Goal: Communication & Community: Answer question/provide support

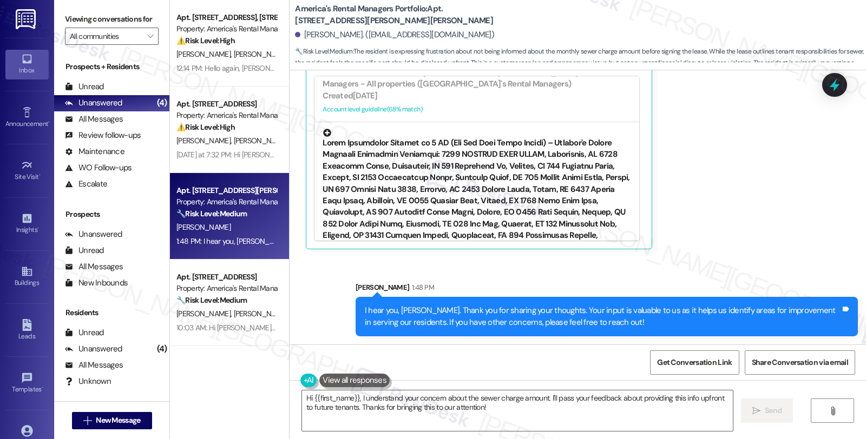
scroll to position [901, 0]
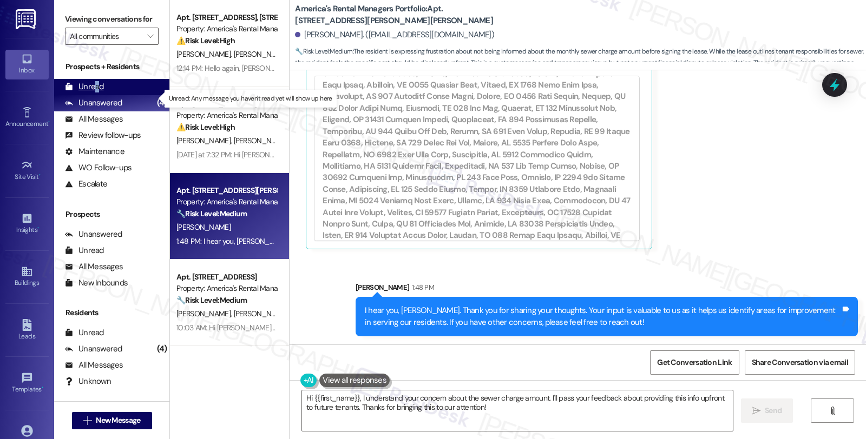
click at [96, 93] on div "Unread" at bounding box center [84, 86] width 39 height 11
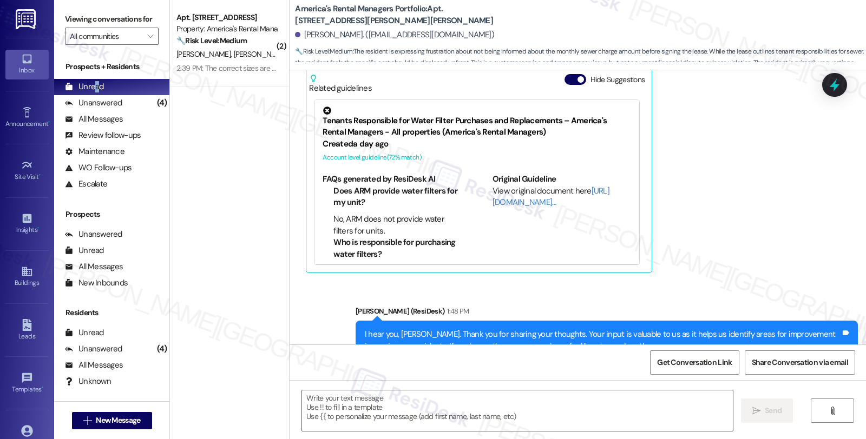
type textarea "Fetching suggested responses. Please feel free to read through the conversation…"
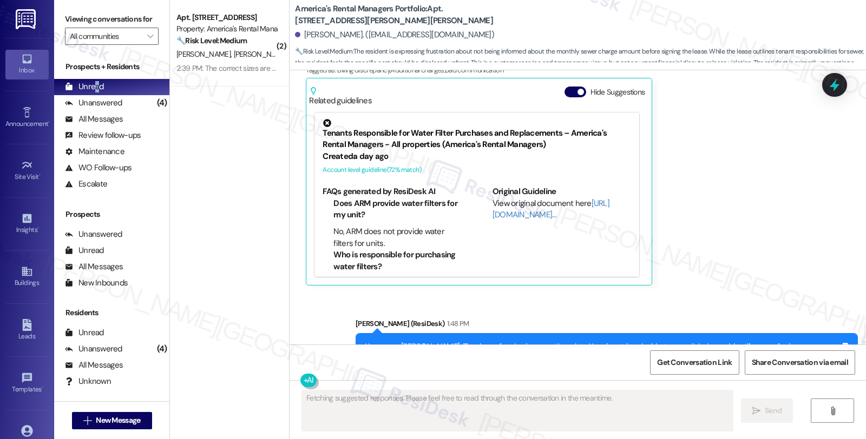
scroll to position [2024, 0]
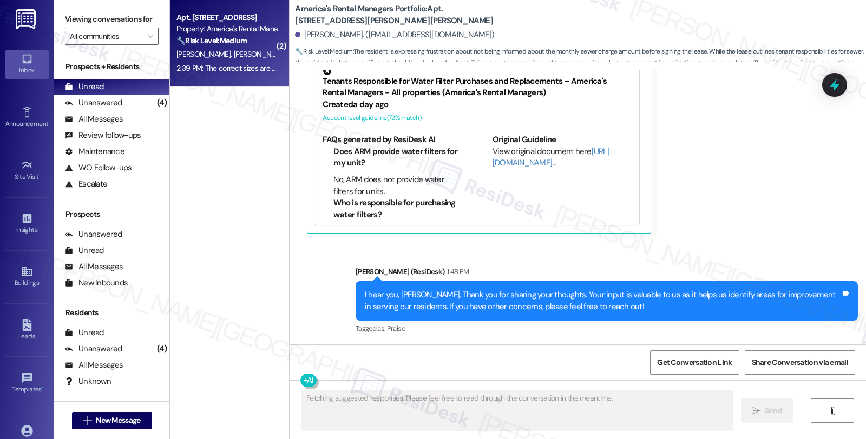
click at [201, 49] on div "[PERSON_NAME] [PERSON_NAME]" at bounding box center [226, 55] width 102 height 14
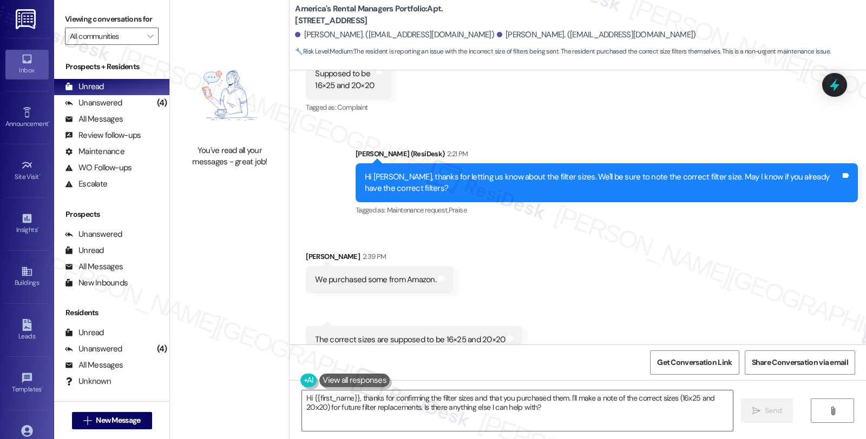
scroll to position [449, 0]
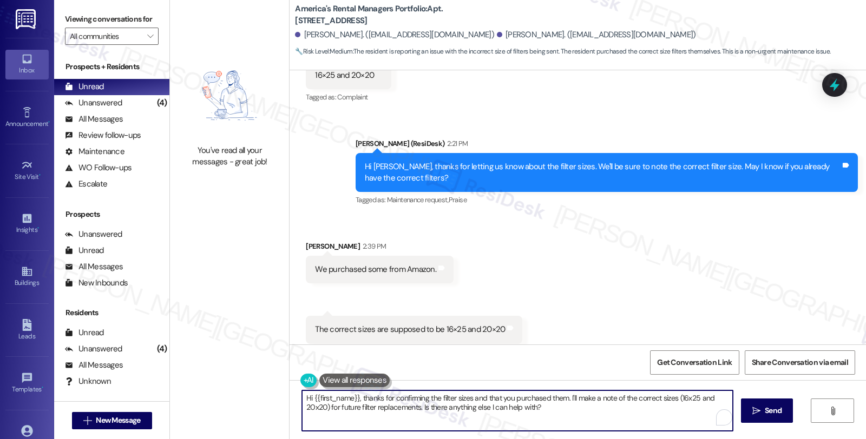
drag, startPoint x: 358, startPoint y: 397, endPoint x: 226, endPoint y: 386, distance: 131.9
click at [226, 386] on div "You've read all your messages - great job! America's Rental Managers Portfolio:…" at bounding box center [518, 219] width 696 height 439
click at [510, 402] on textarea "Thanks for confirming the filter sizes and that you purchased them. I'll make a…" at bounding box center [515, 411] width 431 height 41
click at [516, 408] on textarea "Thanks for confirming the filter sizes and that you purchased them. I'll make a…" at bounding box center [515, 411] width 431 height 41
drag, startPoint x: 507, startPoint y: 396, endPoint x: 516, endPoint y: 417, distance: 22.1
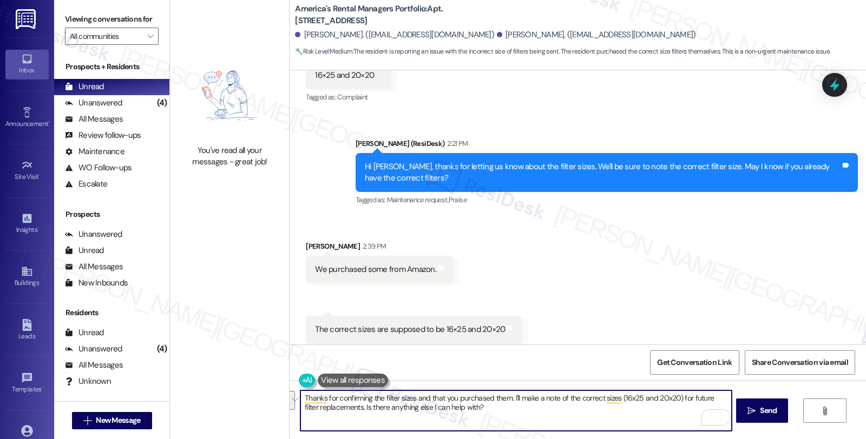
click at [516, 417] on textarea "Thanks for confirming the filter sizes and that you purchased them. I'll make a…" at bounding box center [515, 411] width 431 height 41
click at [526, 397] on textarea "Thanks for confirming the filter sizes and that you purchased them. If you stil…" at bounding box center [515, 411] width 431 height 41
drag, startPoint x: 526, startPoint y: 398, endPoint x: 715, endPoint y: 398, distance: 188.8
click at [715, 398] on textarea "Thanks for confirming the filter sizes and that you purchased them. If you stil…" at bounding box center [515, 411] width 431 height 41
click at [586, 399] on textarea "Thanks for confirming the filter sizes and that you purchased them. If you rece…" at bounding box center [515, 411] width 431 height 41
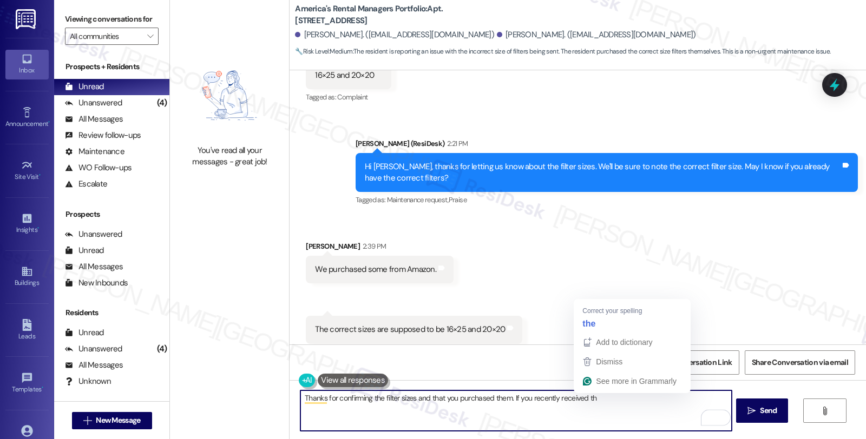
click at [586, 399] on textarea "Thanks for confirming the filter sizes and that you purchased them. If you rece…" at bounding box center [515, 411] width 431 height 41
click at [588, 398] on textarea "Thanks for confirming the filter sizes and that you purchased them. If you rece…" at bounding box center [515, 411] width 431 height 41
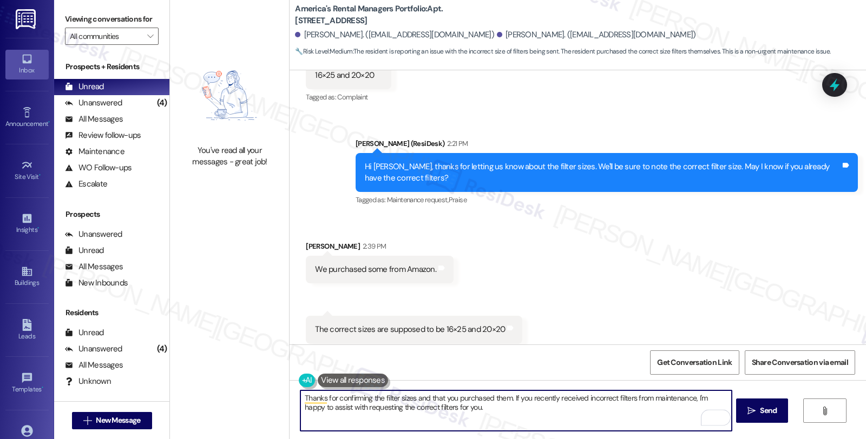
click at [463, 407] on textarea "Thanks for confirming the filter sizes and that you purchased them. If you rece…" at bounding box center [515, 411] width 431 height 41
click at [609, 407] on textarea "Thanks for confirming the filter sizes and that you purchased them. If you rece…" at bounding box center [515, 411] width 431 height 41
type textarea "Thanks for confirming the filter sizes and that you purchased them. If you rece…"
click at [746, 404] on button " Send" at bounding box center [762, 411] width 52 height 24
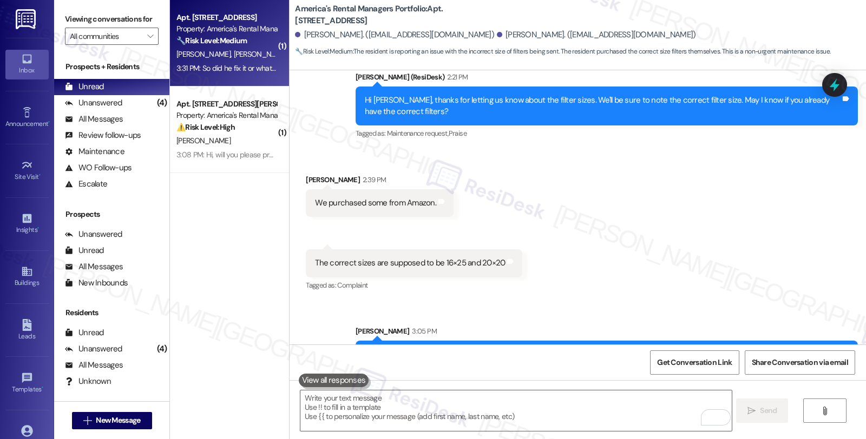
scroll to position [491, 0]
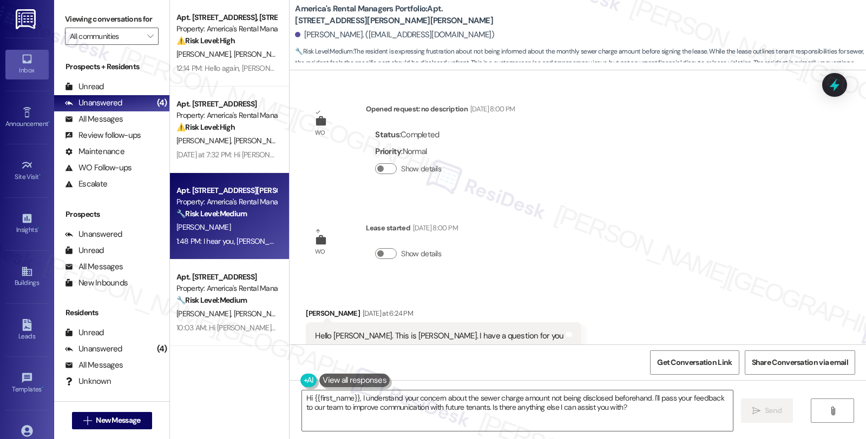
scroll to position [2008, 0]
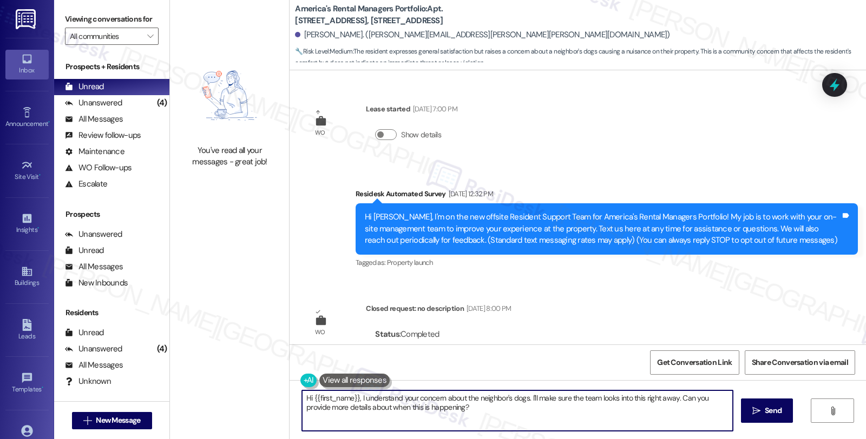
scroll to position [517, 0]
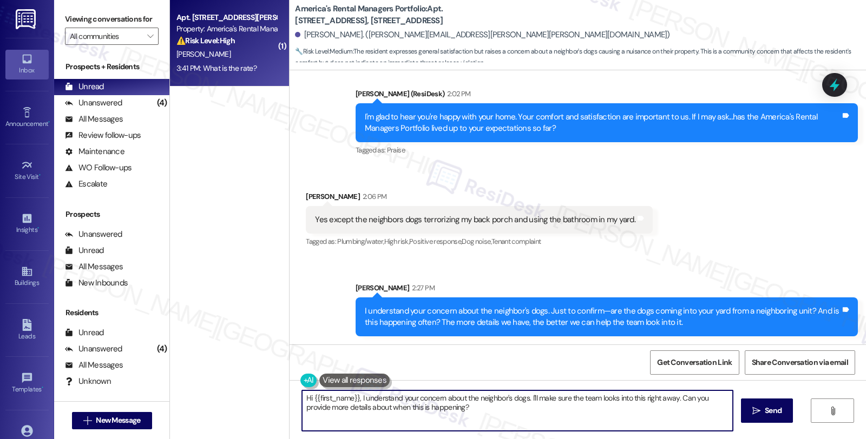
click at [246, 35] on div "⚠️ Risk Level: High The resident is asking about the late fee rate, which is a …" at bounding box center [226, 40] width 100 height 11
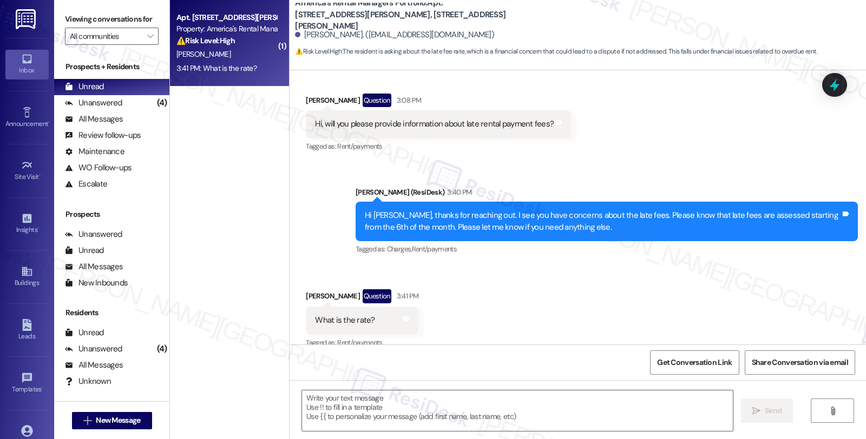
scroll to position [202, 0]
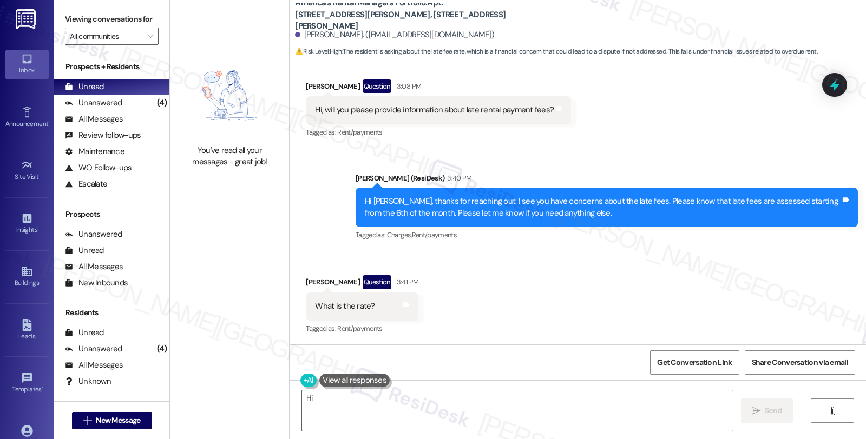
click at [518, 285] on div "Received via SMS Alishia Singleton Question 3:41 PM What is the rate? Tags and …" at bounding box center [577, 298] width 576 height 94
click at [302, 399] on textarea "Hi {{first_name}}! I'm happy to help with that. I'll need to check your lease a…" at bounding box center [517, 411] width 431 height 41
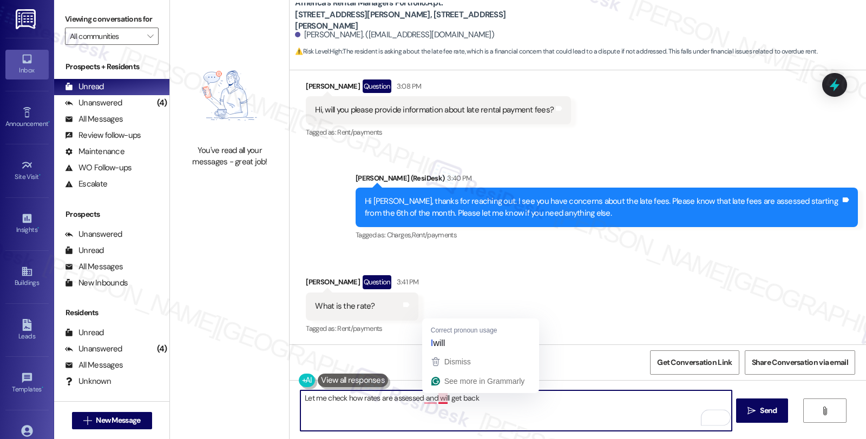
click at [491, 397] on textarea "Let me check how rates are assessed and will get back" at bounding box center [515, 411] width 431 height 41
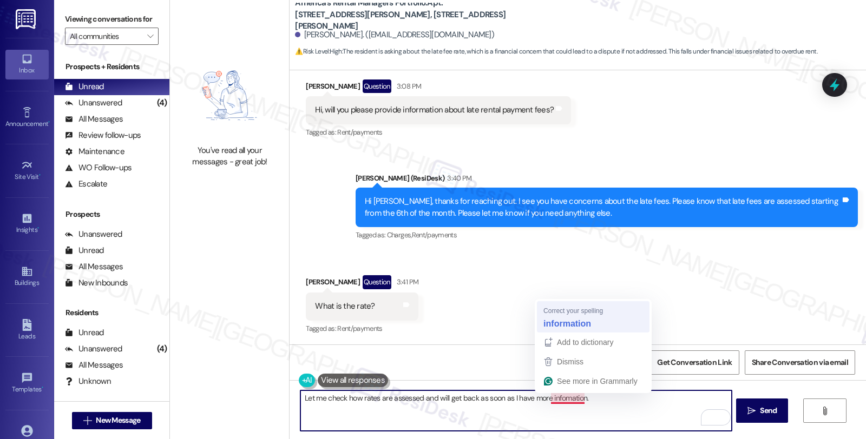
type textarea "Let me check how rates are assessed and will get back as soon as I have more in…"
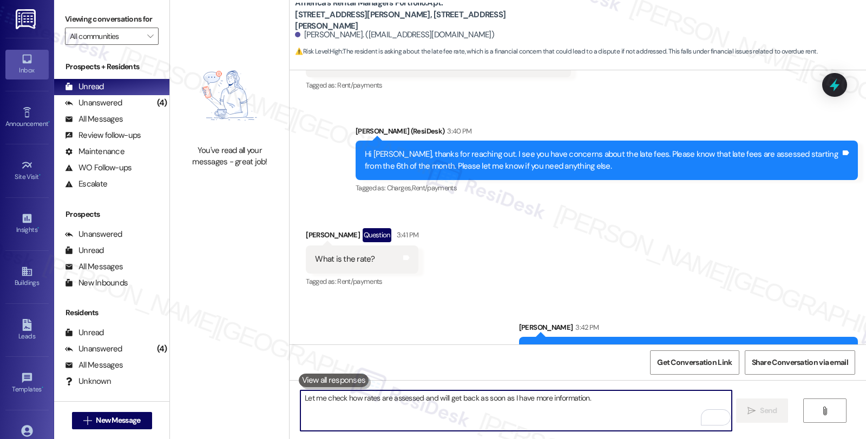
scroll to position [278, 0]
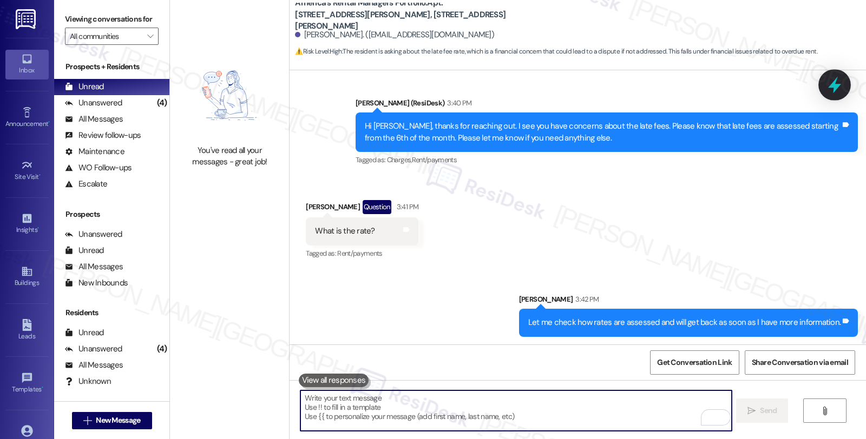
click at [835, 92] on icon at bounding box center [834, 85] width 18 height 18
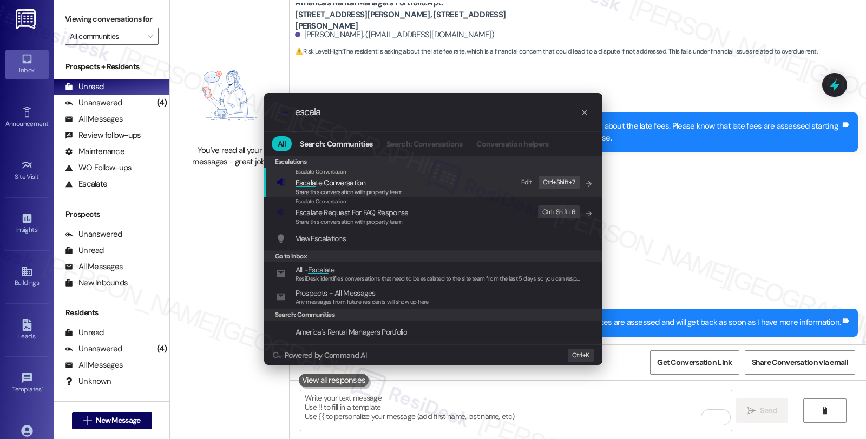
type input "escala"
click at [334, 190] on span "Share this conversation with property team" at bounding box center [348, 192] width 107 height 8
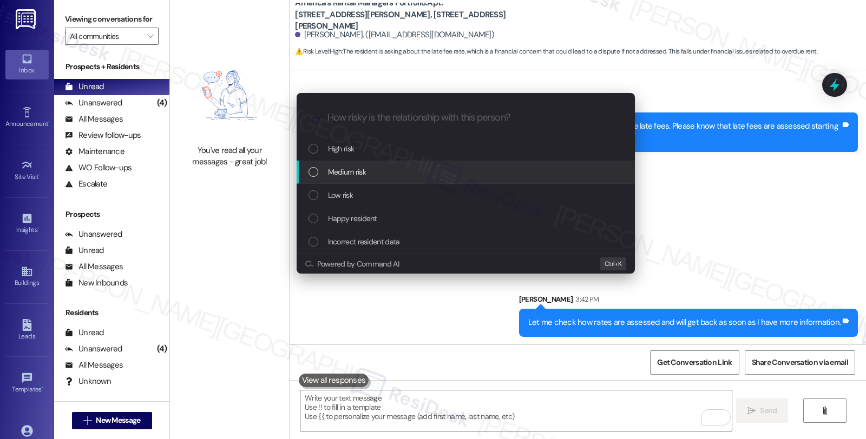
click at [352, 172] on span "Medium risk" at bounding box center [347, 172] width 38 height 12
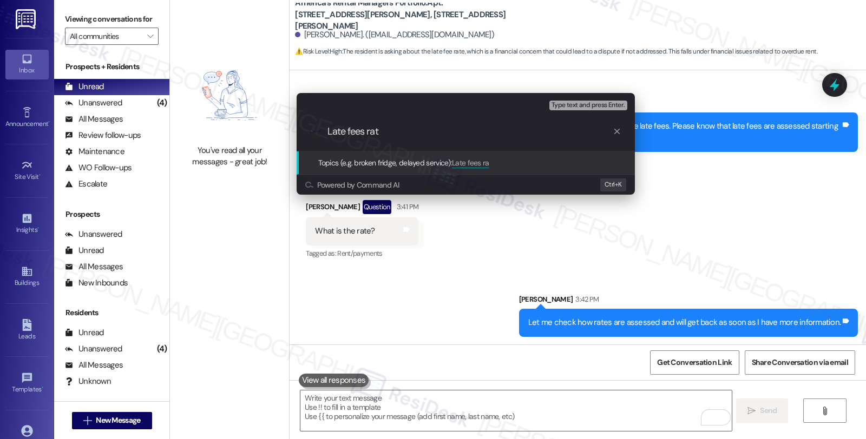
type input "Late fees rate"
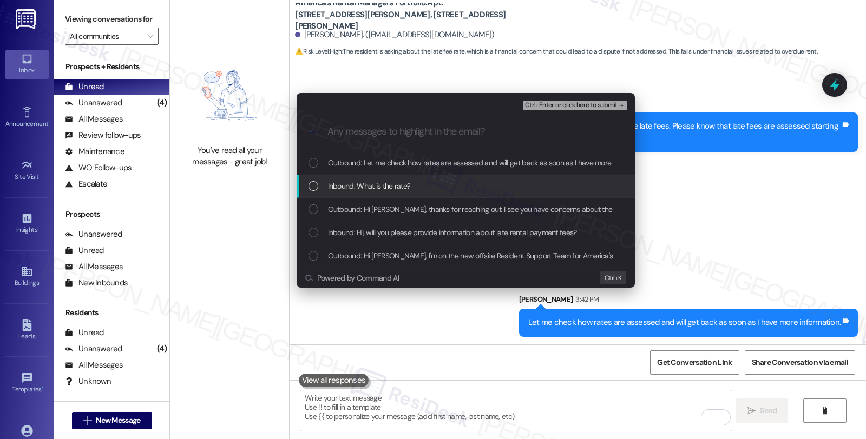
click at [354, 184] on span "Inbound: What is the rate?" at bounding box center [369, 186] width 83 height 12
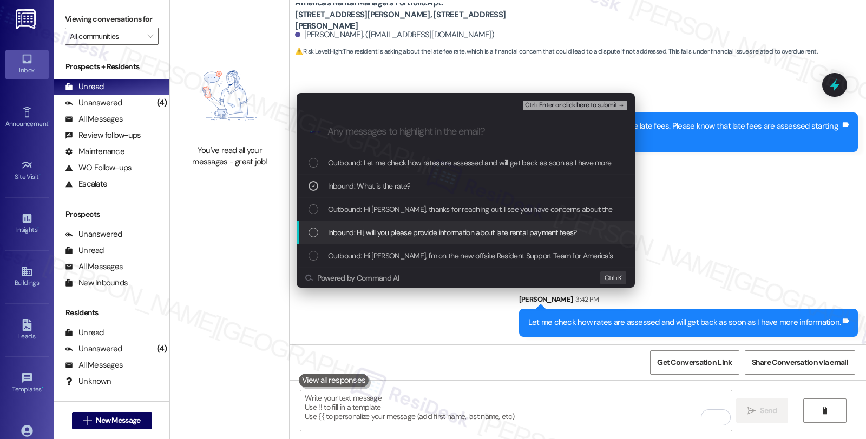
click at [355, 238] on span "Inbound: Hi, will you please provide information about late rental payment fees?" at bounding box center [452, 233] width 249 height 12
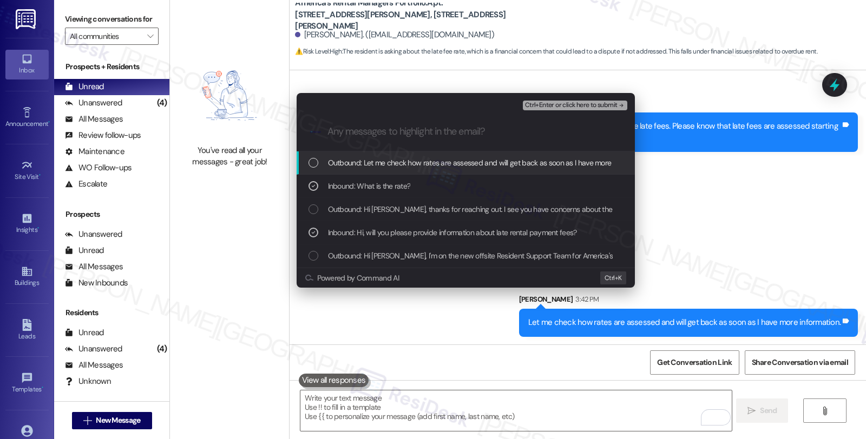
click at [563, 106] on span "Ctrl+Enter or click here to submit" at bounding box center [571, 106] width 93 height 8
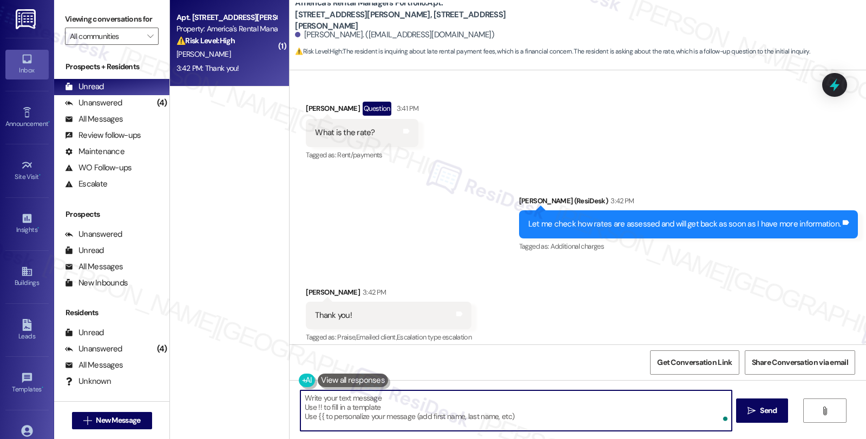
scroll to position [385, 0]
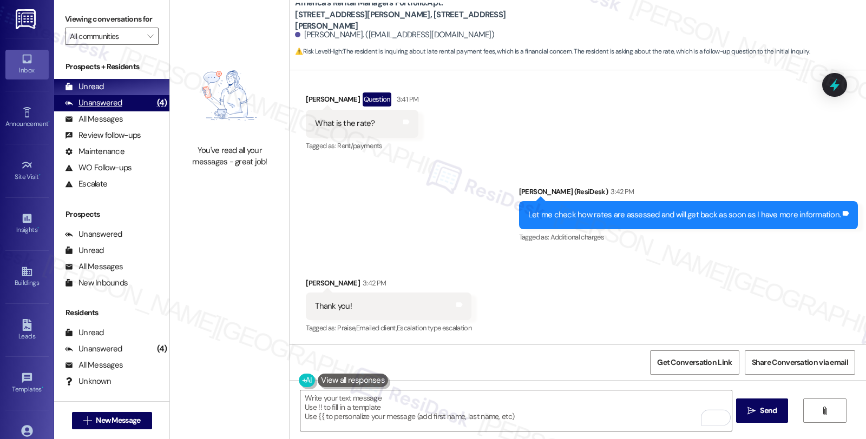
click at [117, 109] on div "Unanswered" at bounding box center [93, 102] width 57 height 11
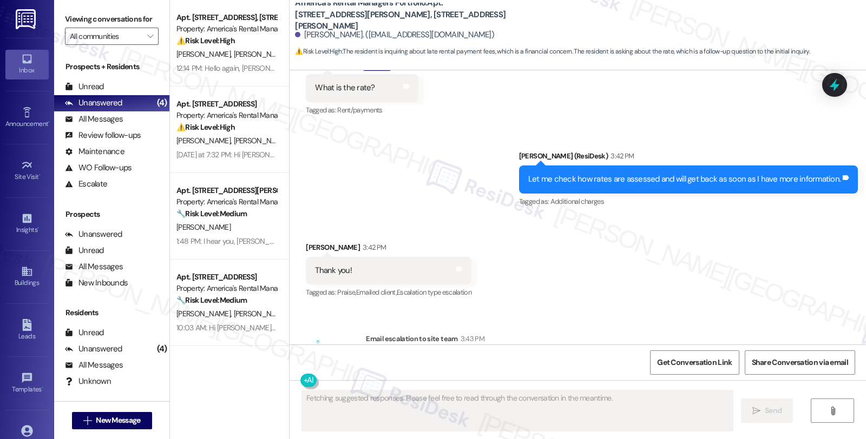
scroll to position [594, 0]
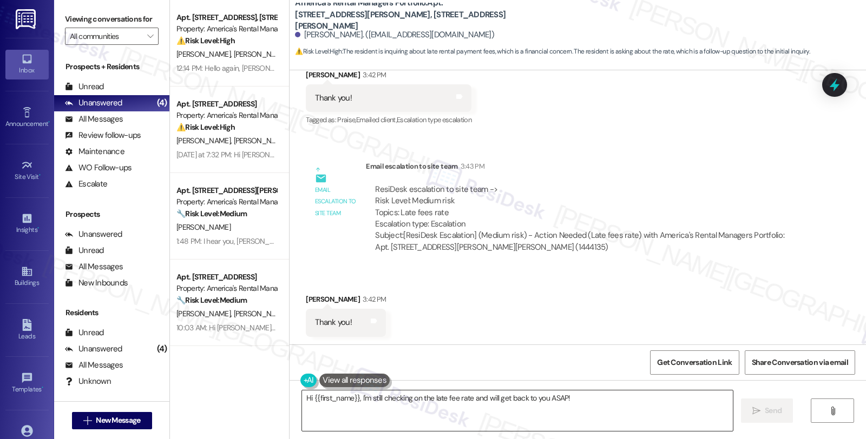
click at [419, 412] on textarea "Hi {{first_name}}, I'm still checking on the late fee rate and will get back to…" at bounding box center [517, 411] width 431 height 41
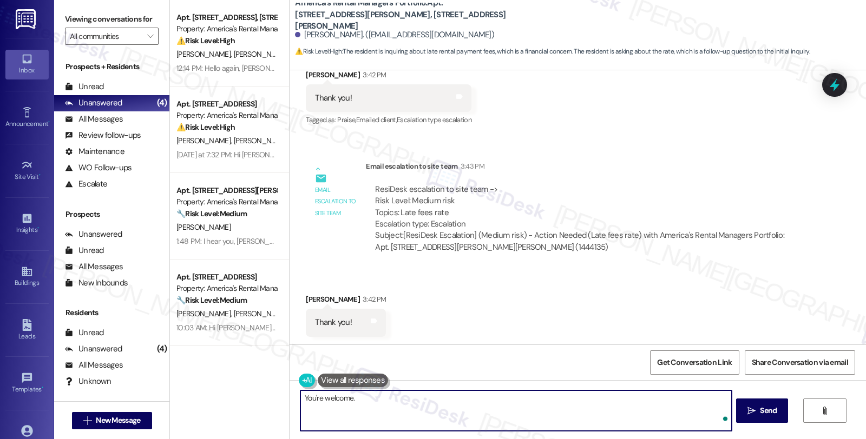
type textarea "You're welcome."
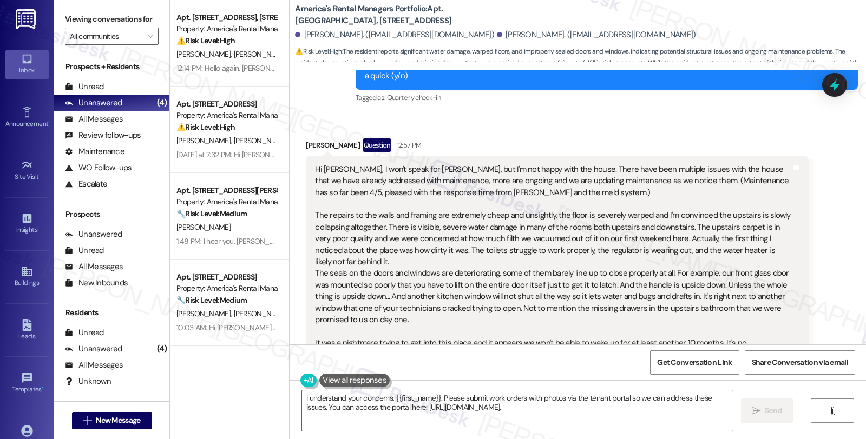
scroll to position [391, 0]
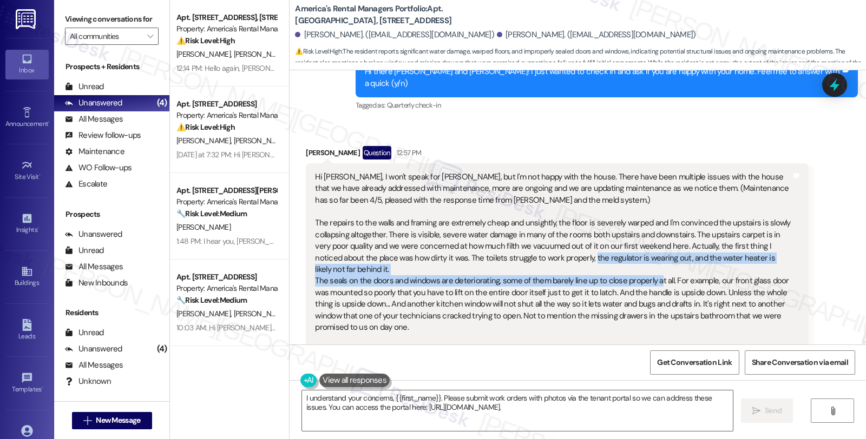
drag, startPoint x: 534, startPoint y: 234, endPoint x: 648, endPoint y: 241, distance: 114.3
click at [648, 241] on div "Hi Homer, I won't speak for Sarah, but I'm not happy with the house. There have…" at bounding box center [553, 276] width 476 height 209
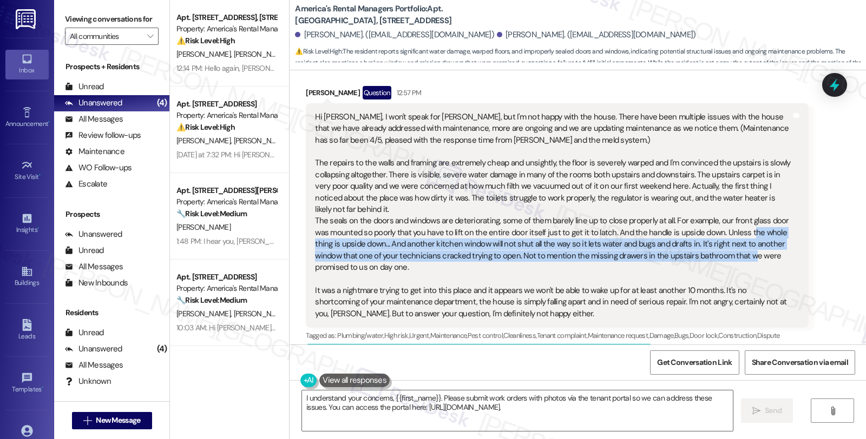
drag, startPoint x: 737, startPoint y: 196, endPoint x: 740, endPoint y: 222, distance: 26.1
click at [740, 222] on div "Hi Homer, I won't speak for Sarah, but I'm not happy with the house. There have…" at bounding box center [553, 215] width 476 height 209
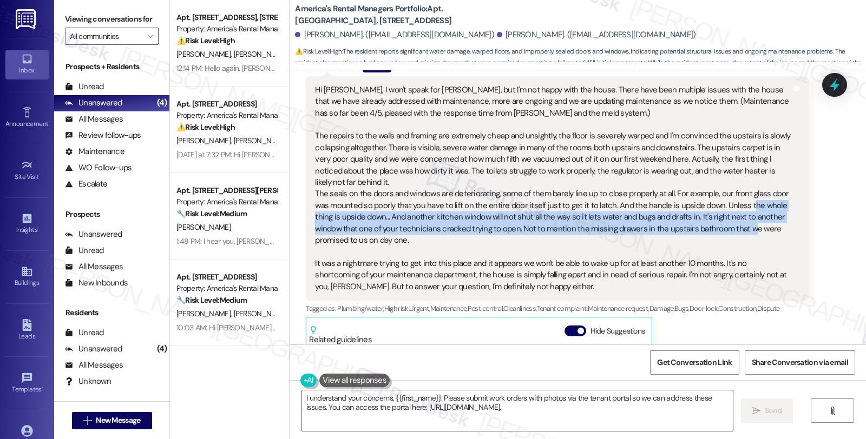
scroll to position [480, 0]
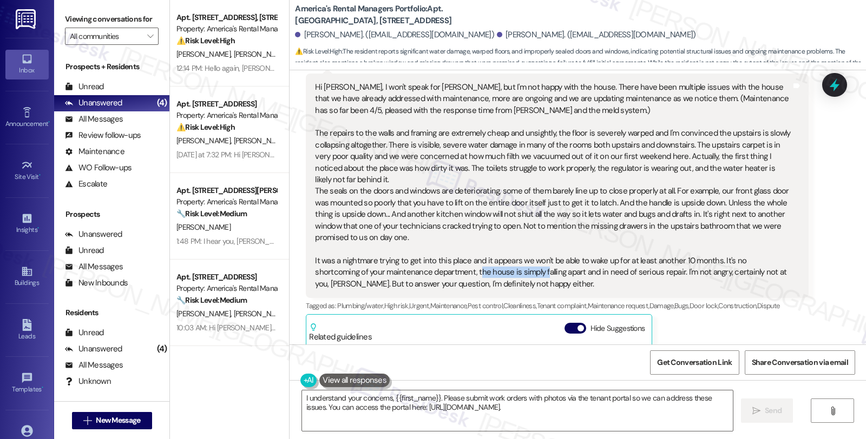
drag, startPoint x: 418, startPoint y: 235, endPoint x: 484, endPoint y: 241, distance: 66.3
click at [484, 241] on div "Hi Homer, I won't speak for Sarah, but I'm not happy with the house. There have…" at bounding box center [553, 186] width 476 height 209
drag, startPoint x: 295, startPoint y: 35, endPoint x: 345, endPoint y: 41, distance: 50.7
click at [345, 41] on div "James Gordon. (jdgordon1492@gmail.com) Sarah Gordon. (sarahgordon413@gmail.com)" at bounding box center [580, 35] width 571 height 22
copy div "James Gordon"
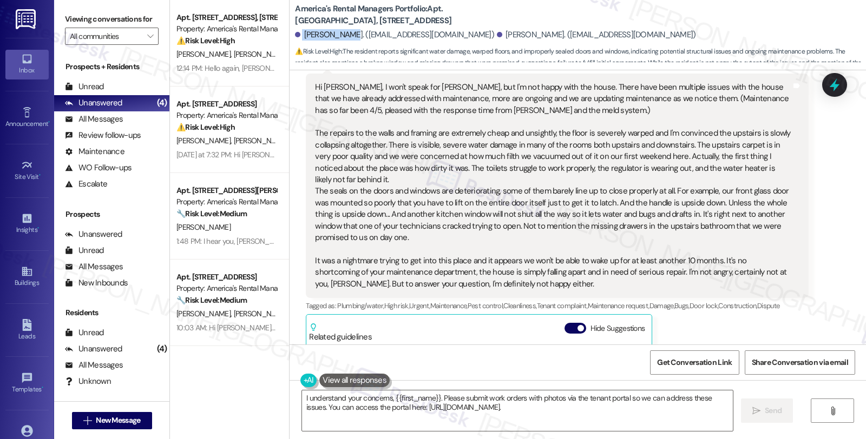
copy div "James Gordon"
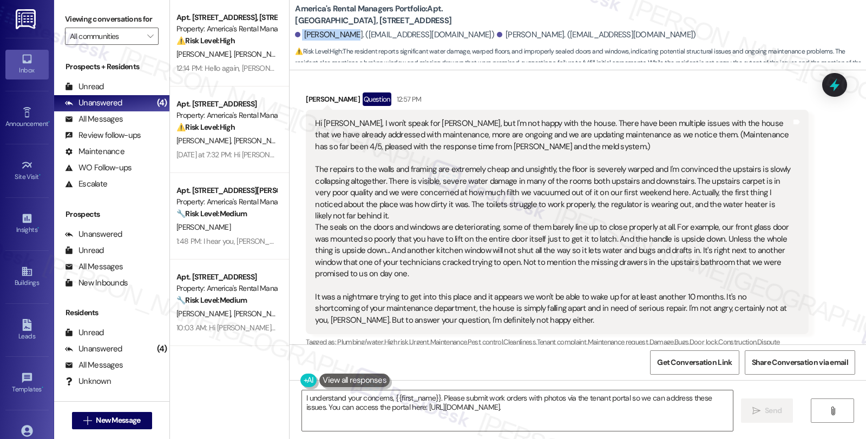
scroll to position [420, 0]
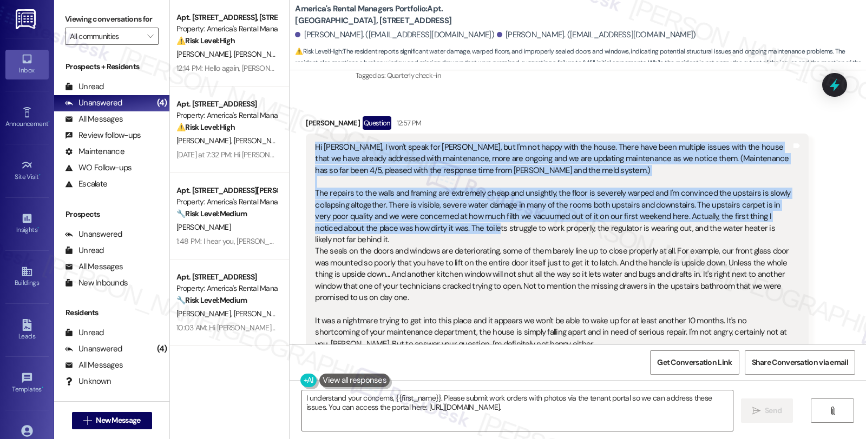
drag, startPoint x: 304, startPoint y: 120, endPoint x: 440, endPoint y: 206, distance: 160.5
click at [440, 206] on div "Hi Homer, I won't speak for Sarah, but I'm not happy with the house. There have…" at bounding box center [557, 246] width 502 height 225
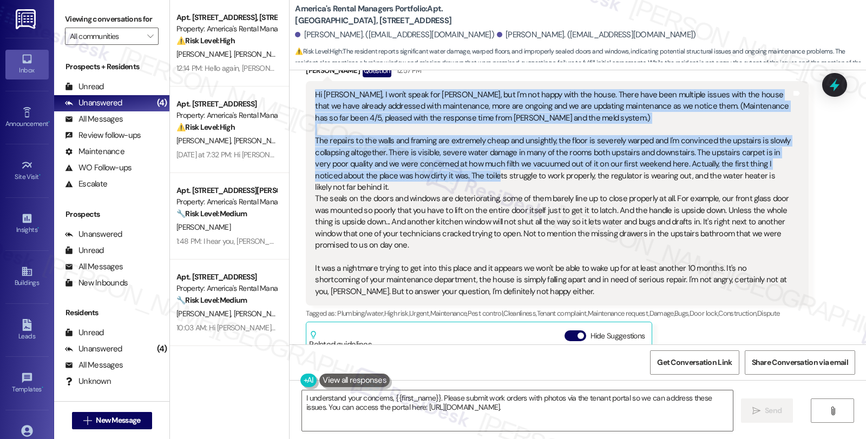
scroll to position [541, 0]
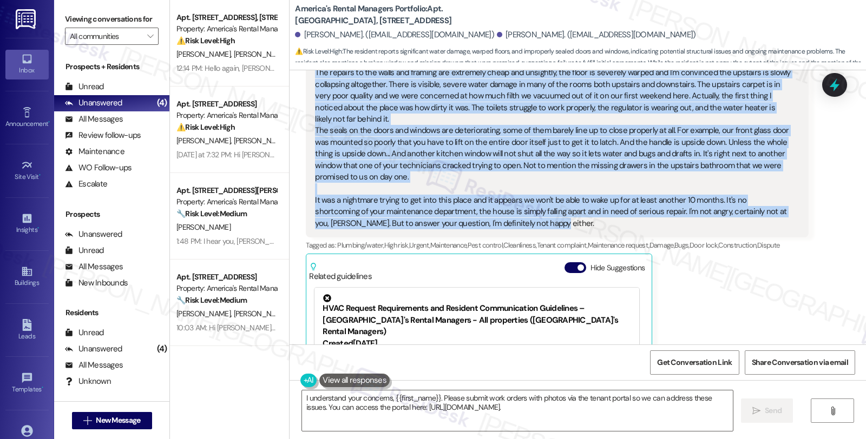
click at [490, 189] on div "Hi Homer, I won't speak for Sarah, but I'm not happy with the house. There have…" at bounding box center [553, 125] width 476 height 209
copy div "Hi Homer, I won't speak for Sarah, but I'm not happy with the house. There have…"
click at [302, 399] on textarea "I understand your concerns, {{first_name}}. Please submit work orders with phot…" at bounding box center [517, 411] width 431 height 41
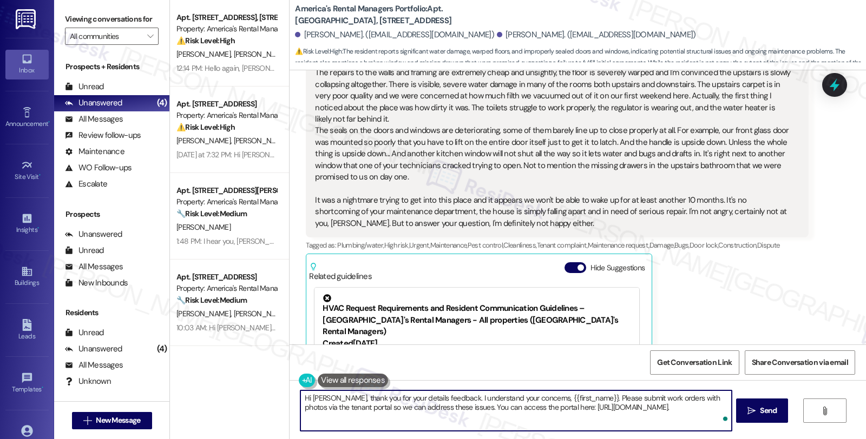
type textarea "Hi James, thank you for your details feedback. I understand your concerns, {{fi…"
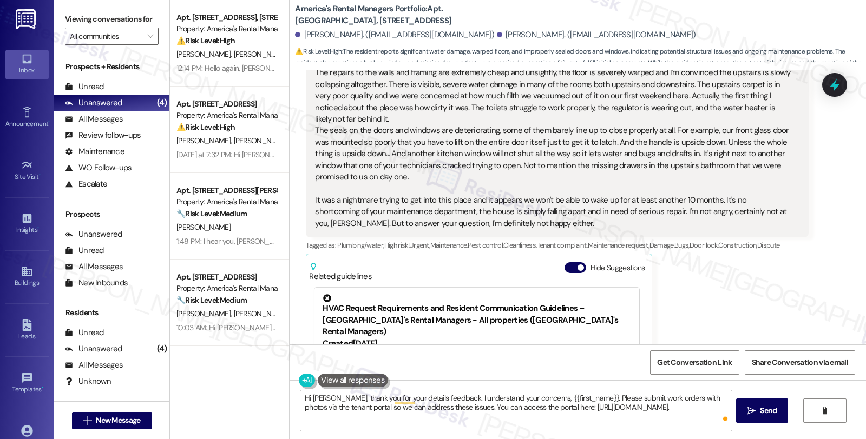
click at [570, 434] on div "Hi James, thank you for your details feedback. I understand your concerns, {{fi…" at bounding box center [577, 420] width 576 height 81
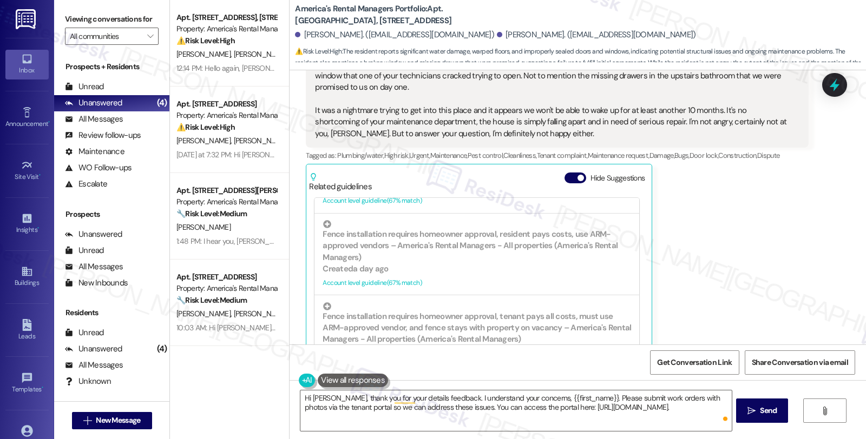
scroll to position [1021, 0]
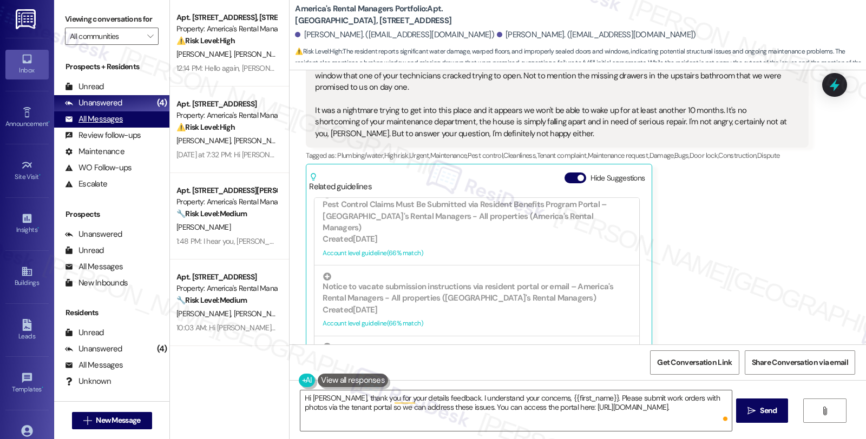
click at [112, 125] on div "All Messages" at bounding box center [94, 119] width 58 height 11
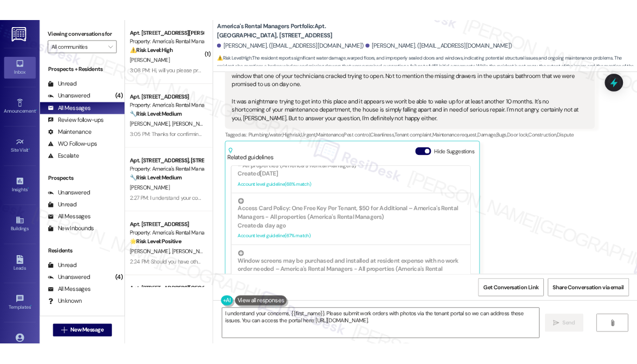
scroll to position [721, 0]
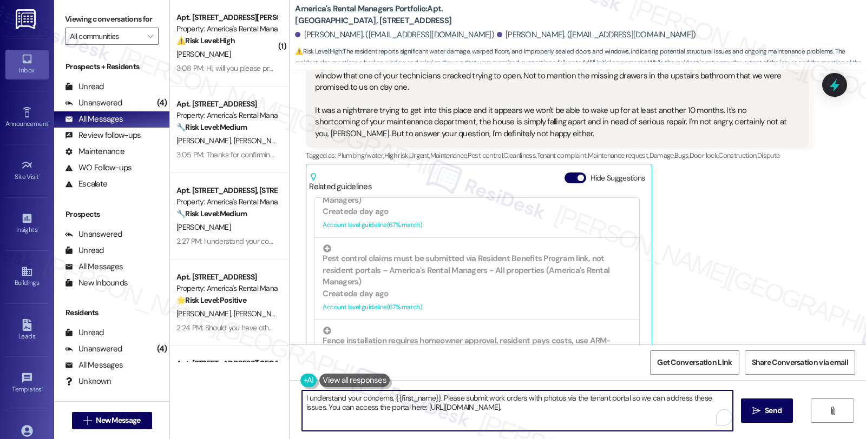
click at [580, 406] on textarea "I understand your concerns, {{first_name}}. Please submit work orders with phot…" at bounding box center [517, 411] width 431 height 41
paste textarea "Hi! Thanks for being so detailed and honest—we really appreciate you taking the…"
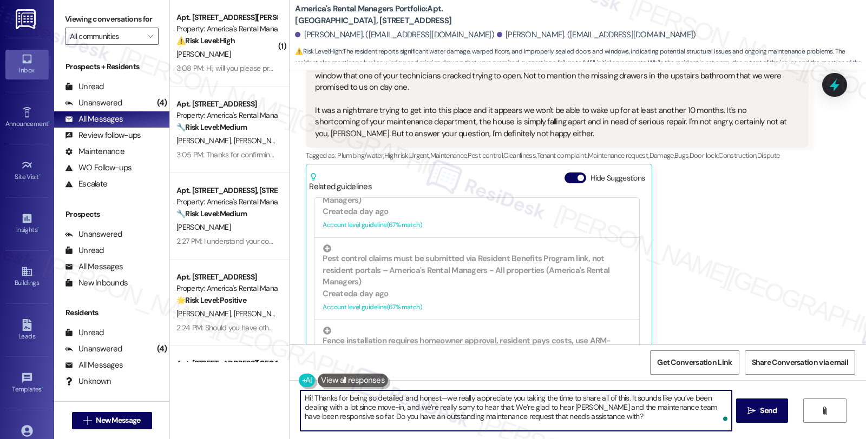
type textarea "Hi! Thanks for being so detailed and honest—we really appreciate you taking the…"
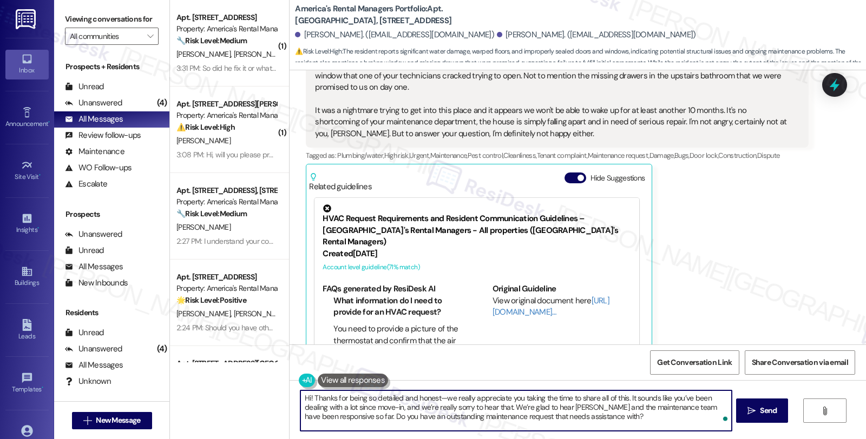
click at [609, 413] on textarea "Hi! Thanks for being so detailed and honest—we really appreciate you taking the…" at bounding box center [515, 411] width 431 height 41
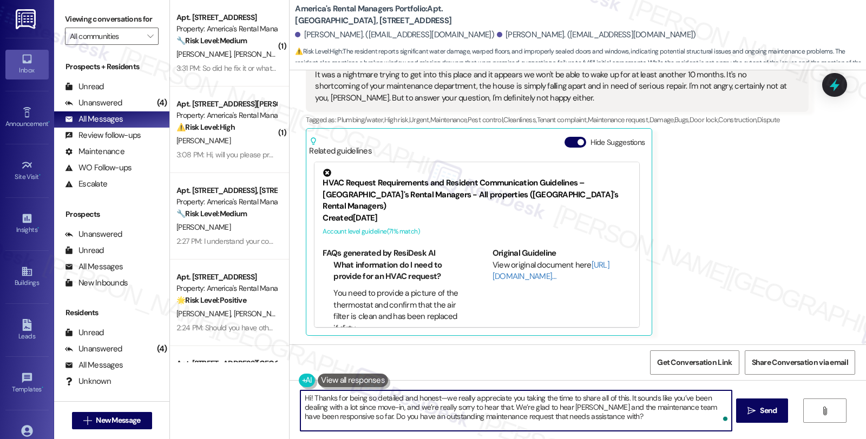
scroll to position [631, 0]
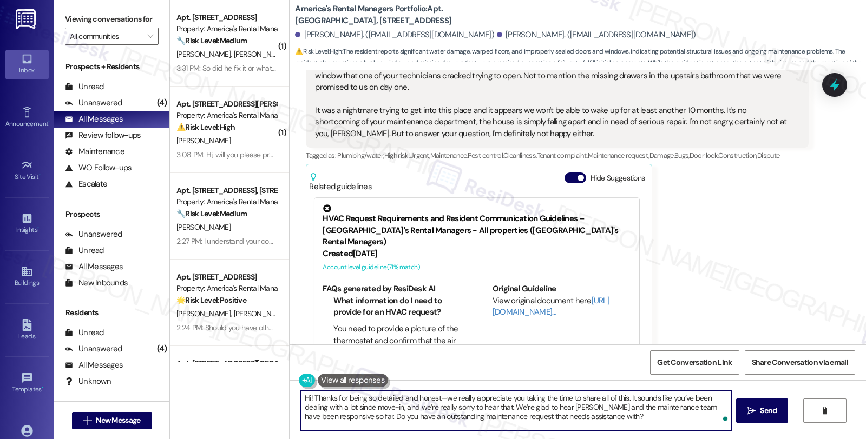
click at [614, 419] on textarea "Hi! Thanks for being so detailed and honest—we really appreciate you taking the…" at bounding box center [515, 411] width 431 height 41
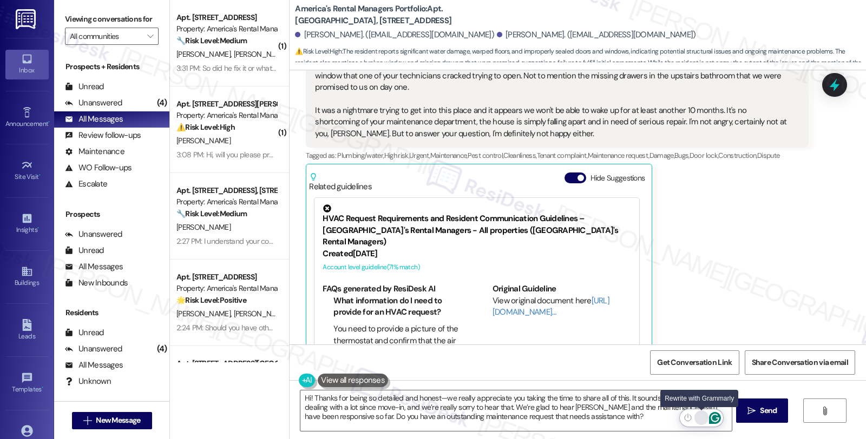
click at [702, 420] on div "Rewrite with Grammarly" at bounding box center [701, 418] width 12 height 12
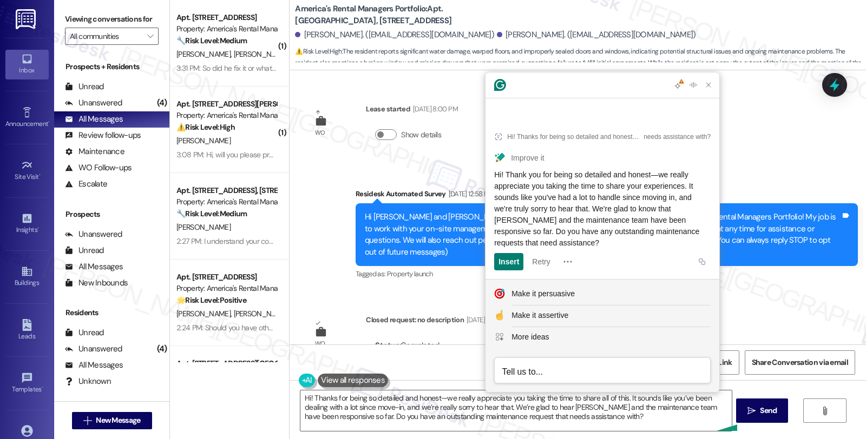
scroll to position [631, 0]
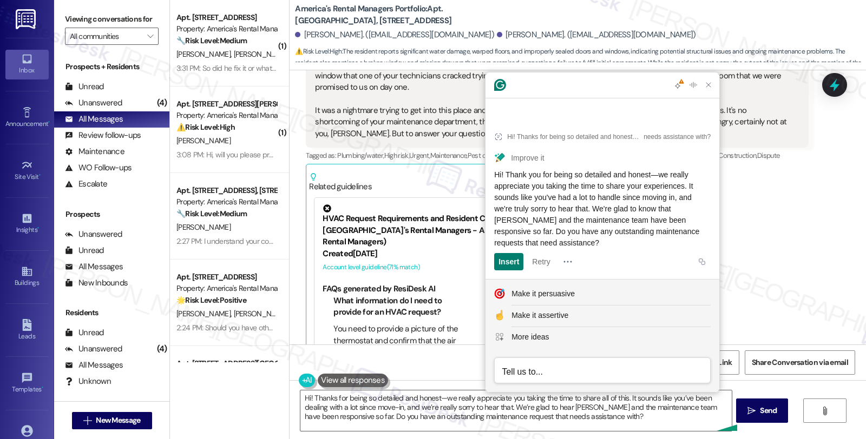
drag, startPoint x: 547, startPoint y: 240, endPoint x: 489, endPoint y: 175, distance: 87.4
click at [489, 175] on article "Hi! Thanks for being so detailed and honest—we really appreciate you taking the…" at bounding box center [602, 198] width 234 height 162
click at [428, 400] on textarea "Hi! Thanks for being so detailed and honest—we really appreciate you taking the…" at bounding box center [515, 411] width 431 height 41
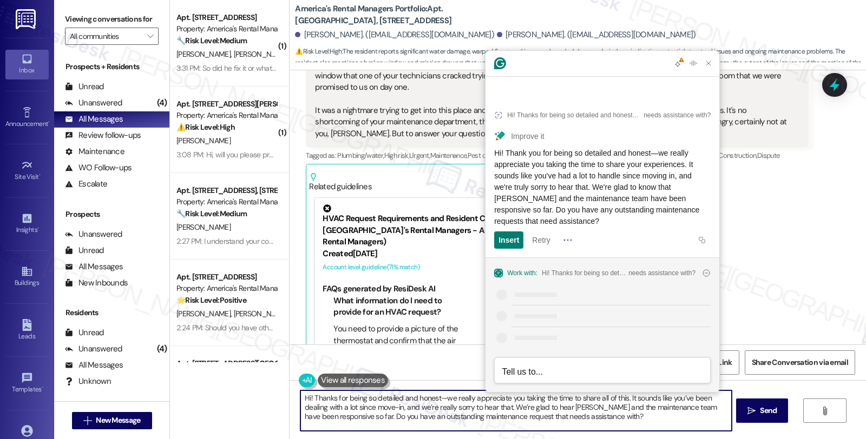
paste textarea "you for being so detailed and honest—we really appreciate you taking the time t…"
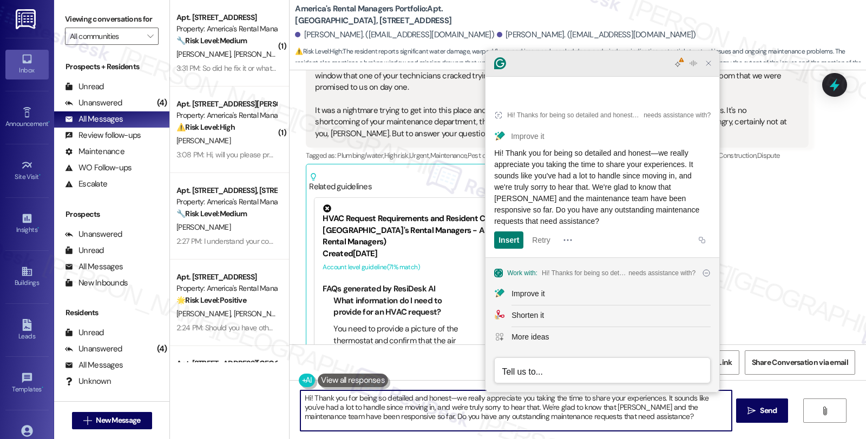
click at [711, 70] on div at bounding box center [692, 63] width 43 height 14
type textarea "Hi! Thank you for being so detailed and honest—we really appreciate you taking …"
click at [710, 68] on icon "Close Grammarly Assistant" at bounding box center [708, 63] width 9 height 9
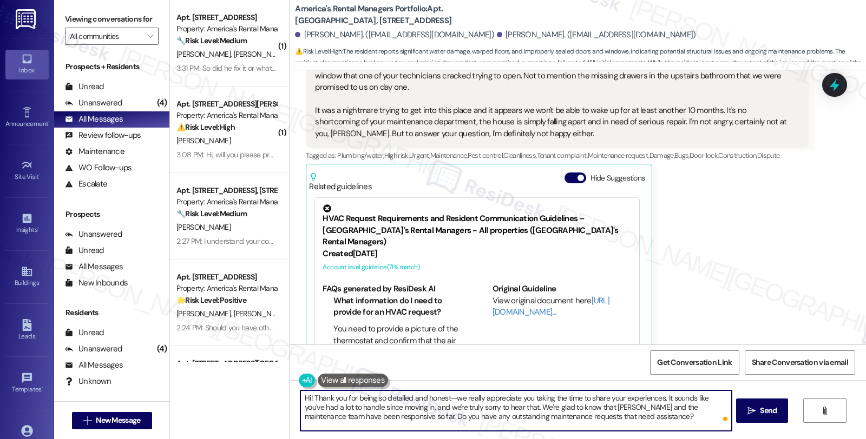
click at [633, 418] on textarea "Hi! Thank you for being so detailed and honest—we really appreciate you taking …" at bounding box center [515, 411] width 431 height 41
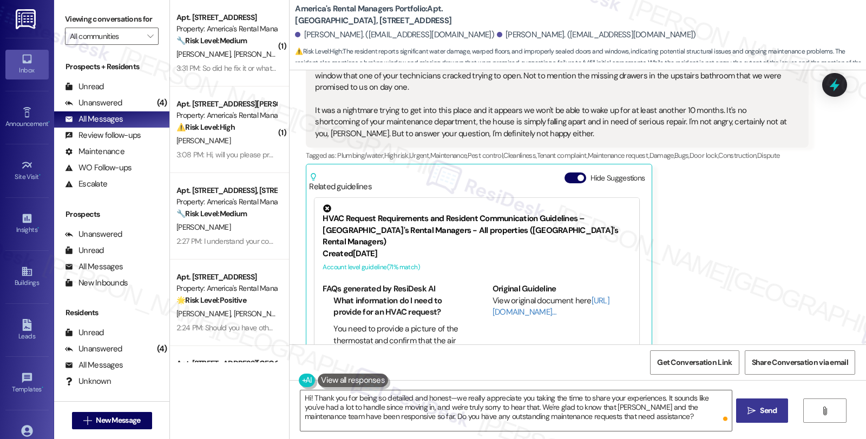
click at [770, 412] on span "Send" at bounding box center [768, 410] width 17 height 11
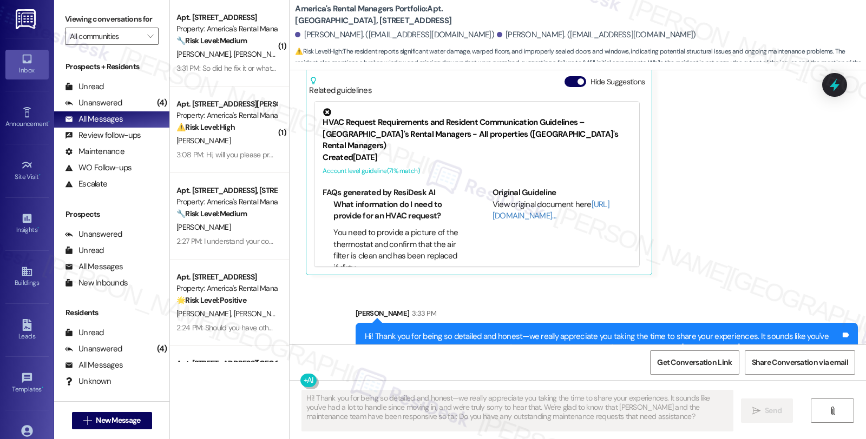
scroll to position [729, 0]
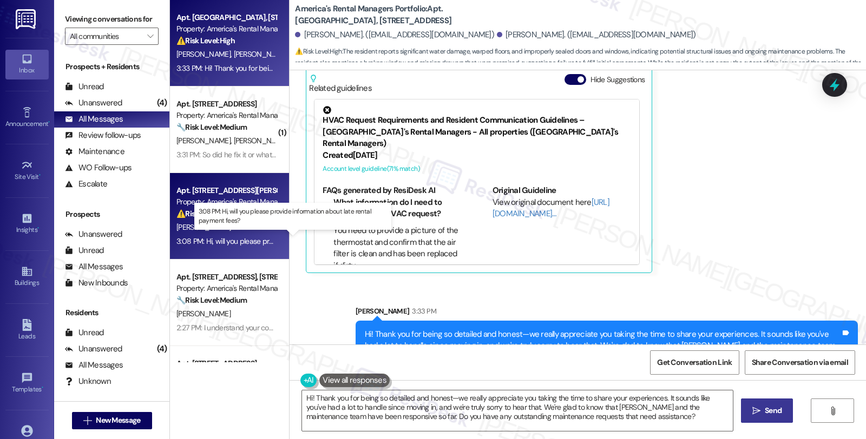
click at [224, 242] on div "3:08 PM: Hi, will you please provide information about late rental payment fees…" at bounding box center [300, 241] width 249 height 10
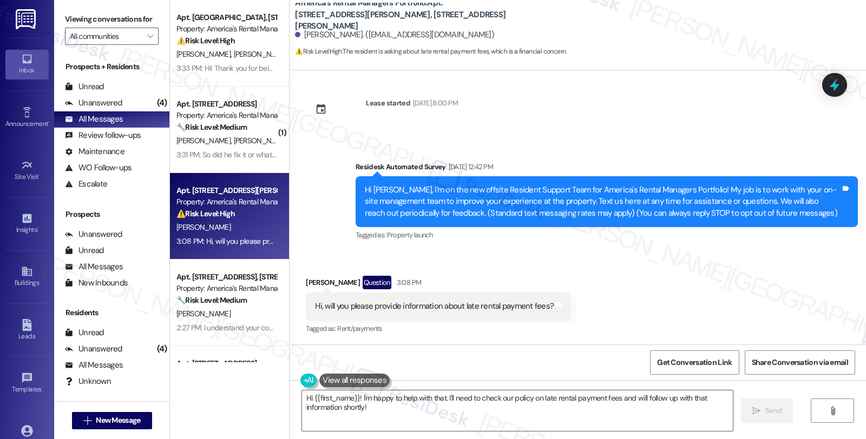
scroll to position [0, 0]
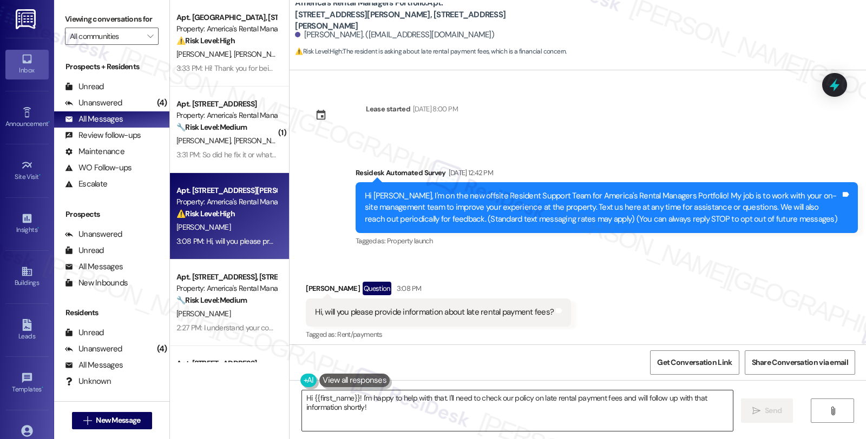
click at [351, 399] on textarea "Hi {{first_name}}! I'm happy to help with that. I'll need to check our policy o…" at bounding box center [517, 411] width 431 height 41
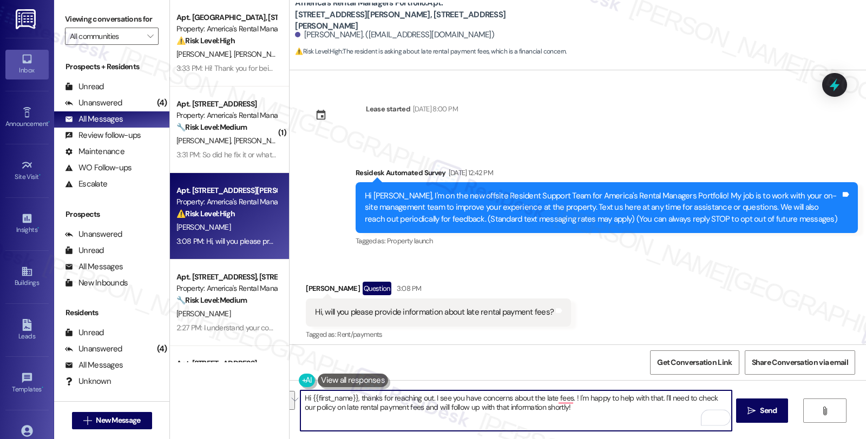
paste textarea "Jack"
type textarea "Hi {{first_name}}, thanks for reaching out. I see you have concerns about the l…"
click at [594, 401] on textarea "Hi {{first_name}}, thanks for reaching out. I see you have concerns about the l…" at bounding box center [515, 411] width 431 height 41
click at [574, 397] on textarea "Hi {{first_name}}, thanks for reaching out. I see you have concerns about the l…" at bounding box center [515, 411] width 431 height 41
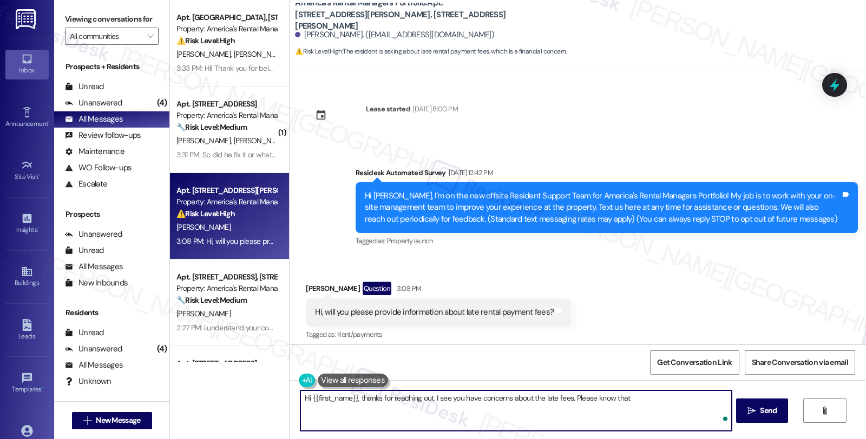
paste textarea "Late fees are assessed starting from the 6th of the month."
click at [623, 395] on textarea "Hi {{first_name}}, thanks for reaching out. I see you have concerns about the l…" at bounding box center [515, 411] width 431 height 41
click at [405, 405] on textarea "Hi {{first_name}}, thanks for reaching out. I see you have concerns about the l…" at bounding box center [515, 411] width 431 height 41
click at [406, 409] on textarea "Hi {{first_name}}, thanks for reaching out. I see you have concerns about the l…" at bounding box center [515, 411] width 431 height 41
click at [477, 410] on textarea "Hi {{first_name}}, thanks for reaching out. I see you have concerns about the l…" at bounding box center [515, 411] width 431 height 41
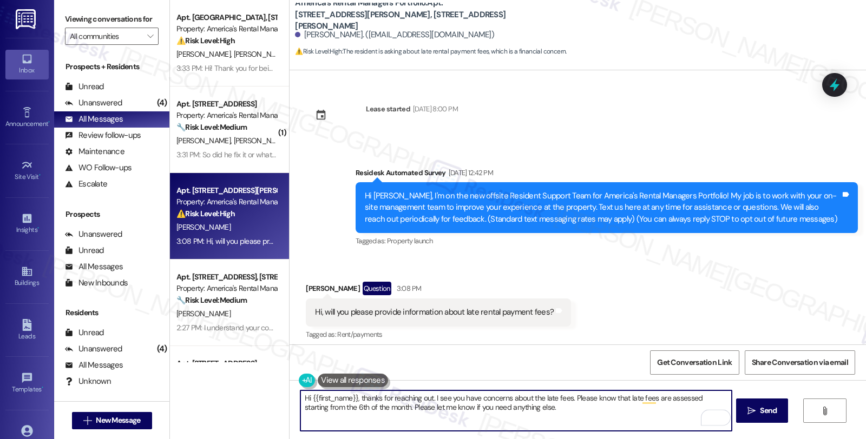
click at [548, 410] on textarea "Hi {{first_name}}, thanks for reaching out. I see you have concerns about the l…" at bounding box center [515, 411] width 431 height 41
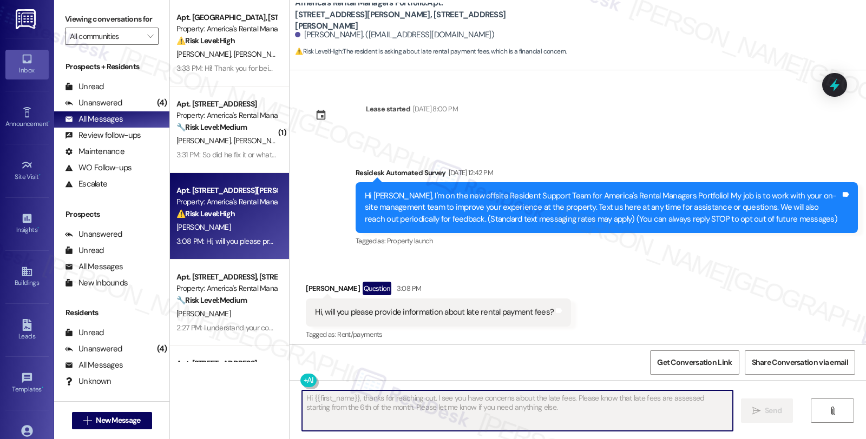
type textarea "Fetching suggested responses. Please feel free to read through the conversation…"
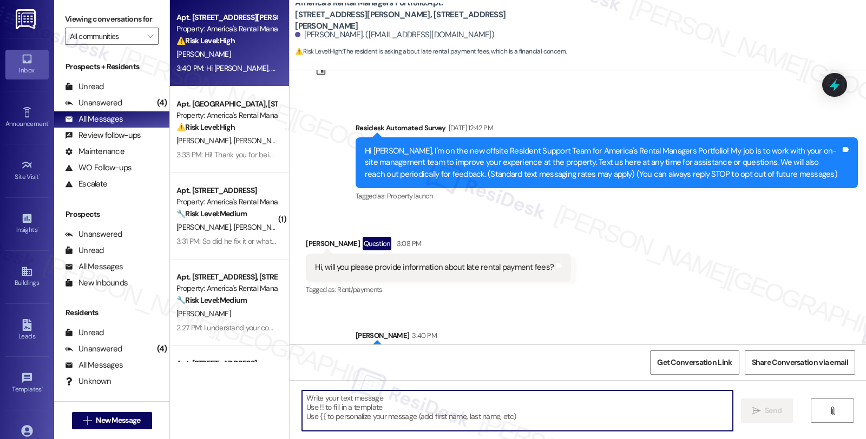
scroll to position [93, 0]
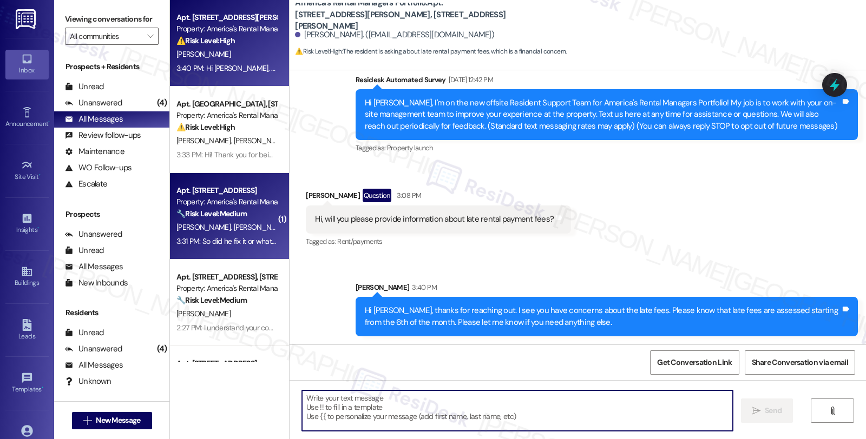
click at [226, 217] on strong "🔧 Risk Level: Medium" at bounding box center [211, 214] width 70 height 10
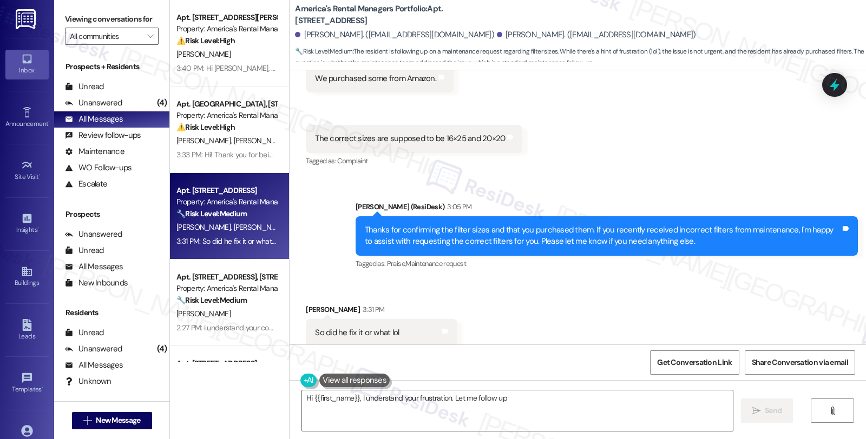
scroll to position [643, 0]
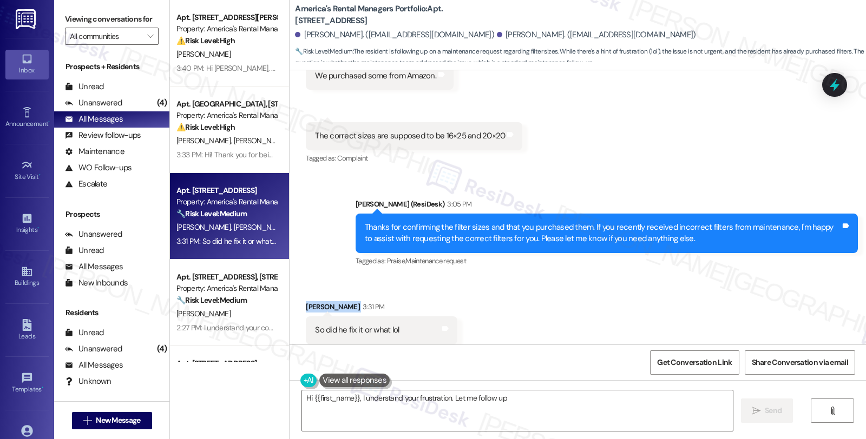
drag, startPoint x: 347, startPoint y: 282, endPoint x: 296, endPoint y: 282, distance: 50.9
click at [298, 293] on div "Received via SMS Nacole Jackson 3:31 PM So did he fix it or what lol Tags and n…" at bounding box center [382, 330] width 168 height 75
copy div "[PERSON_NAME]"
click at [394, 301] on div "Nacole Jackson 3:31 PM" at bounding box center [381, 308] width 151 height 15
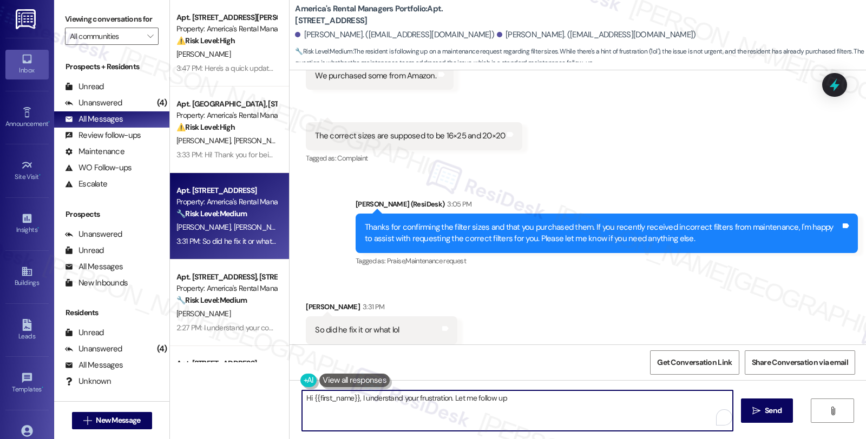
drag, startPoint x: 447, startPoint y: 397, endPoint x: 289, endPoint y: 391, distance: 157.6
click at [296, 392] on div "Hi {{first_name}}, I understand your frustration. Let me follow up with mainten…" at bounding box center [512, 411] width 432 height 42
click at [378, 401] on textarea "Let me follow up with maintenance to check on the status of your filter request…" at bounding box center [515, 411] width 431 height 41
drag, startPoint x: 614, startPoint y: 399, endPoint x: 695, endPoint y: 399, distance: 81.7
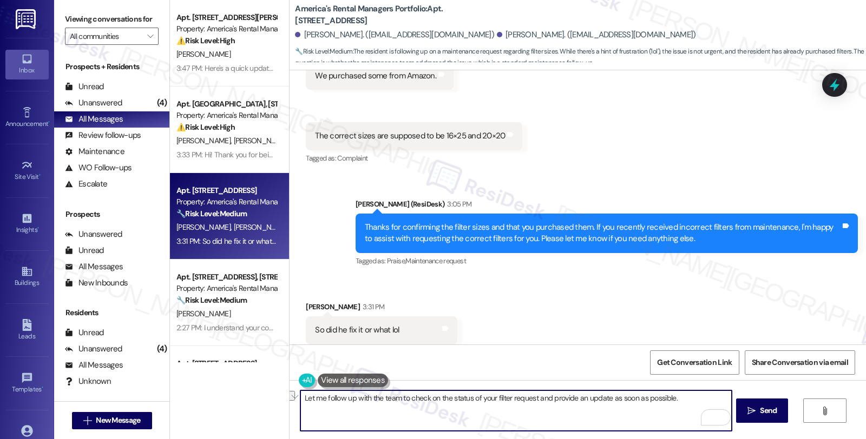
click at [695, 399] on textarea "Let me follow up with the team to check on the status of your filter request an…" at bounding box center [515, 411] width 431 height 41
drag, startPoint x: 547, startPoint y: 399, endPoint x: 748, endPoint y: 401, distance: 200.7
click at [748, 401] on div "Let me follow up with the team to check on the status of your filter request an…" at bounding box center [577, 420] width 576 height 81
type textarea "Let me follow up with the team to check on the status of your filter request an…"
click at [754, 407] on span " Send" at bounding box center [762, 410] width 34 height 11
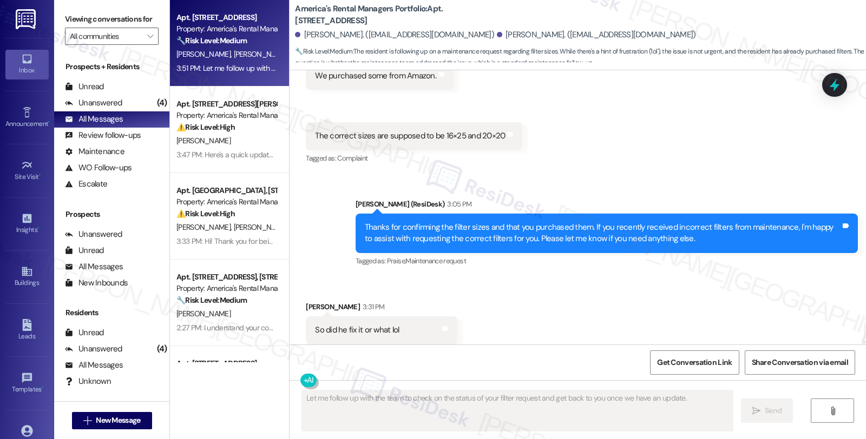
scroll to position [719, 0]
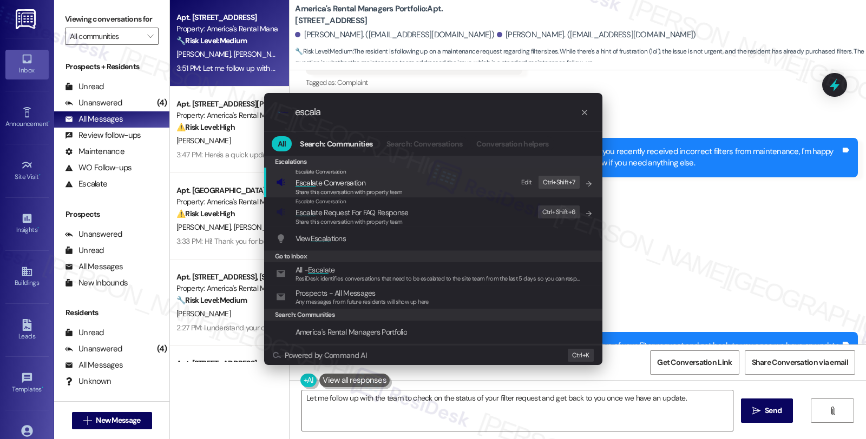
type input "escala"
click at [390, 187] on span "Escala te Conversation" at bounding box center [348, 183] width 107 height 12
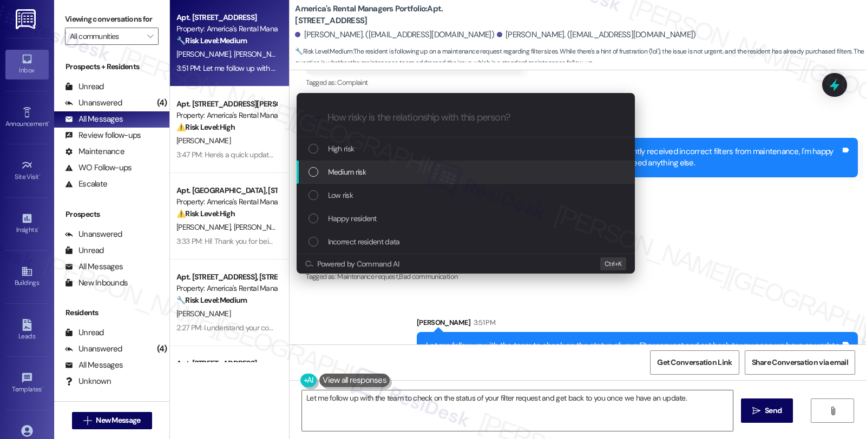
click at [387, 180] on div "Medium risk" at bounding box center [465, 172] width 338 height 23
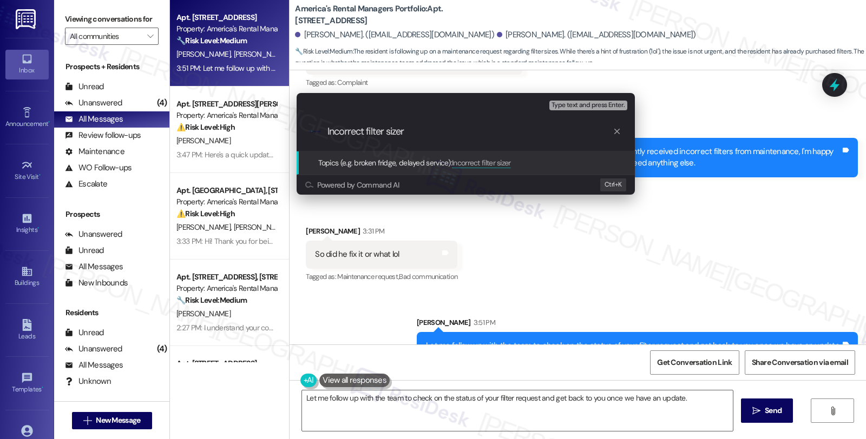
type input "Incorrect filter size"
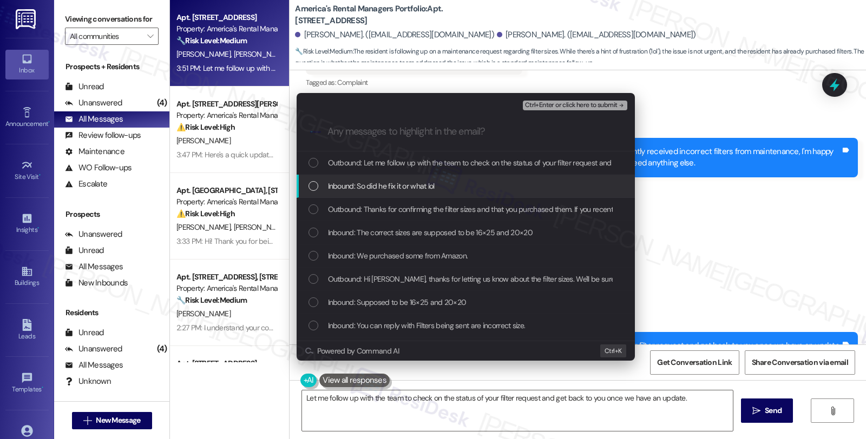
click at [381, 186] on span "Inbound: So did he fix it or what lol" at bounding box center [381, 186] width 107 height 12
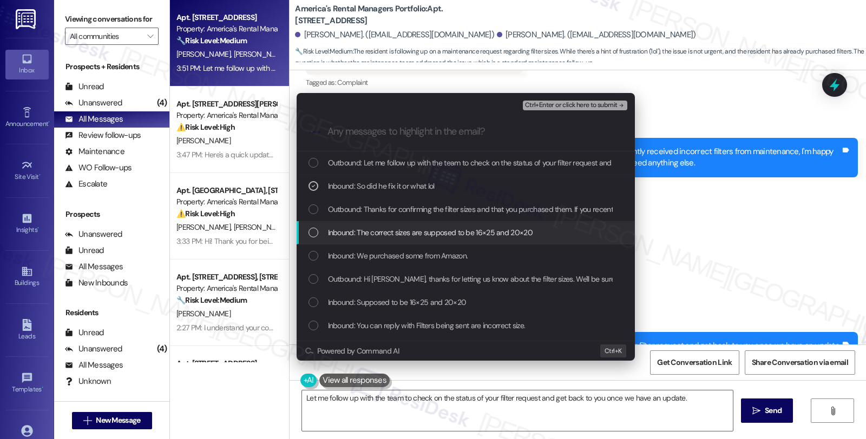
click at [381, 227] on span "Inbound: The correct sizes are supposed to be 16×25 and 20×20" at bounding box center [430, 233] width 205 height 12
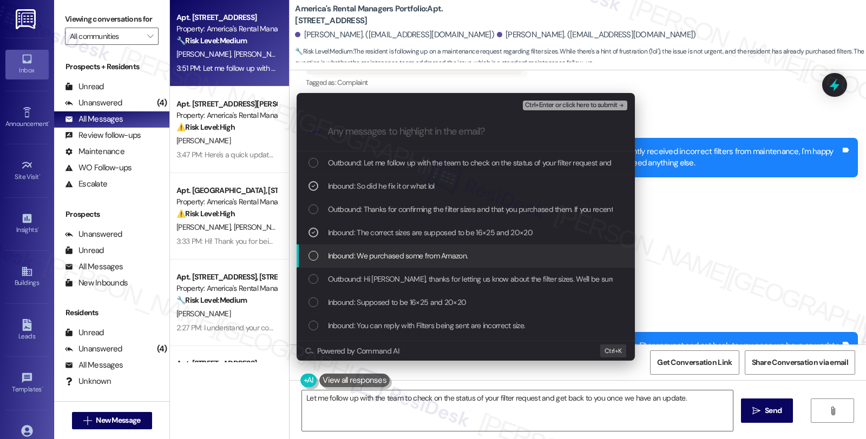
click at [379, 253] on span "Inbound: We purchased some from Amazon." at bounding box center [398, 256] width 140 height 12
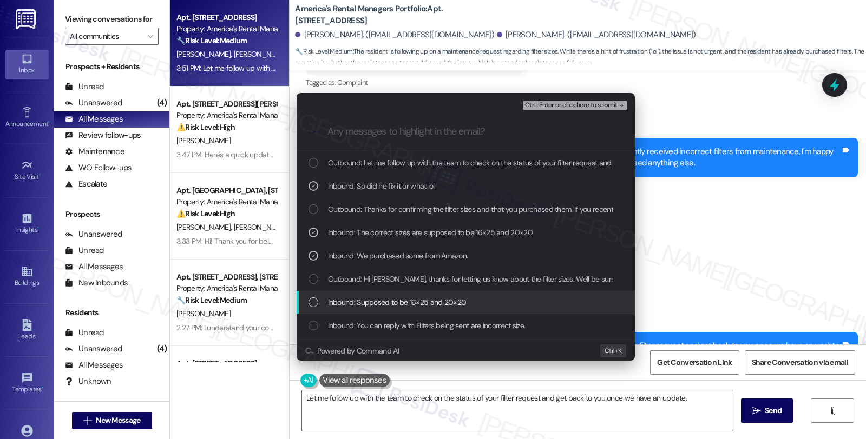
click at [385, 304] on span "Inbound: Supposed to be 16×25 and 20×20" at bounding box center [397, 302] width 139 height 12
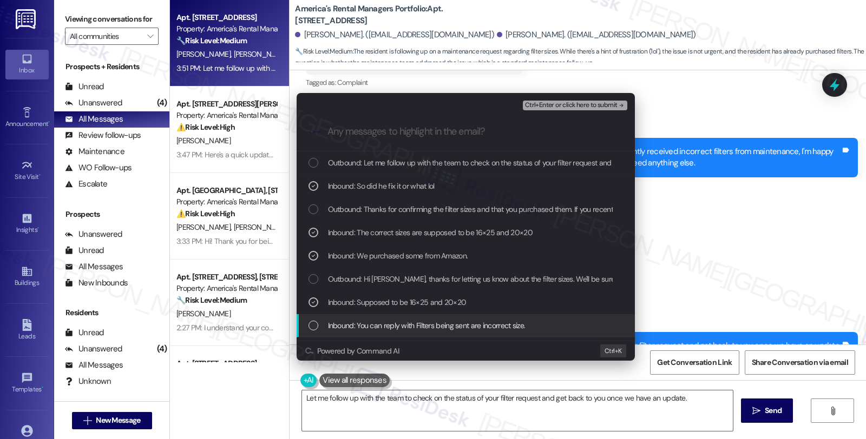
click at [395, 331] on span "Inbound: You can reply with Filters being sent are incorrect size." at bounding box center [426, 326] width 197 height 12
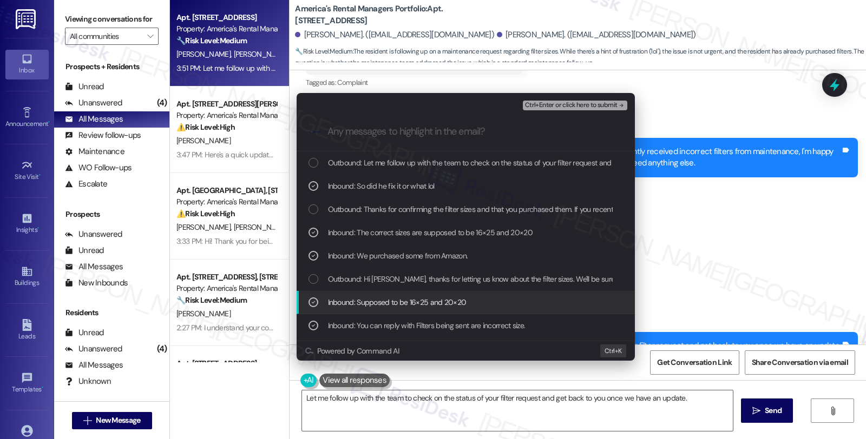
scroll to position [43, 0]
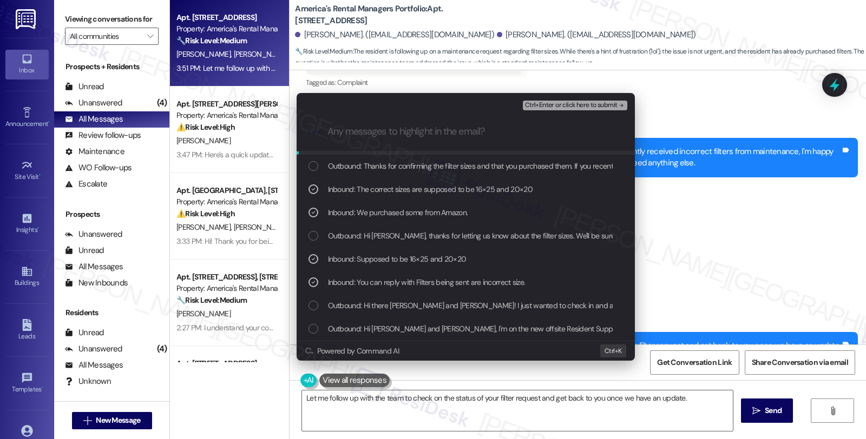
click at [583, 104] on span "Ctrl+Enter or click here to submit" at bounding box center [571, 106] width 93 height 8
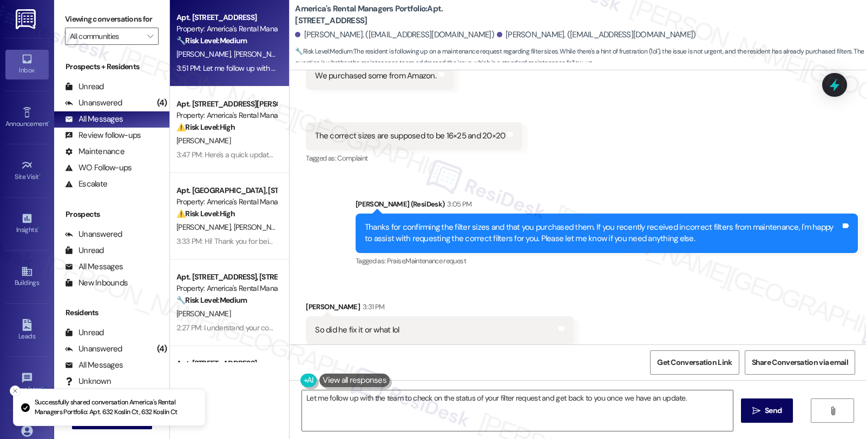
scroll to position [734, 0]
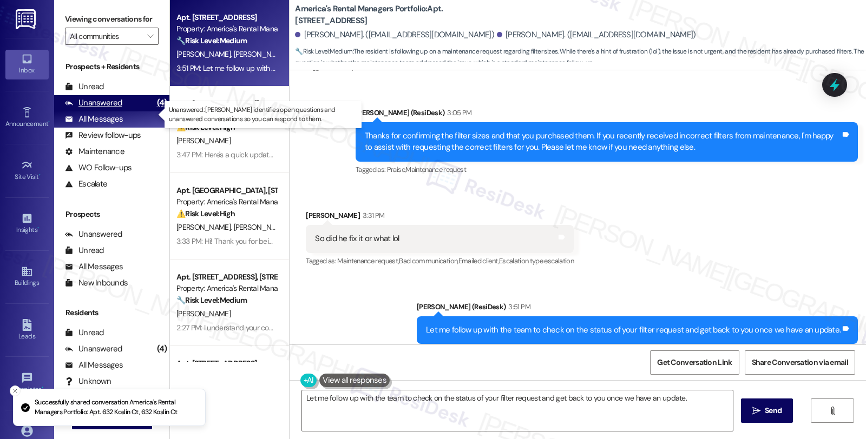
click at [107, 109] on div "Unanswered" at bounding box center [93, 102] width 57 height 11
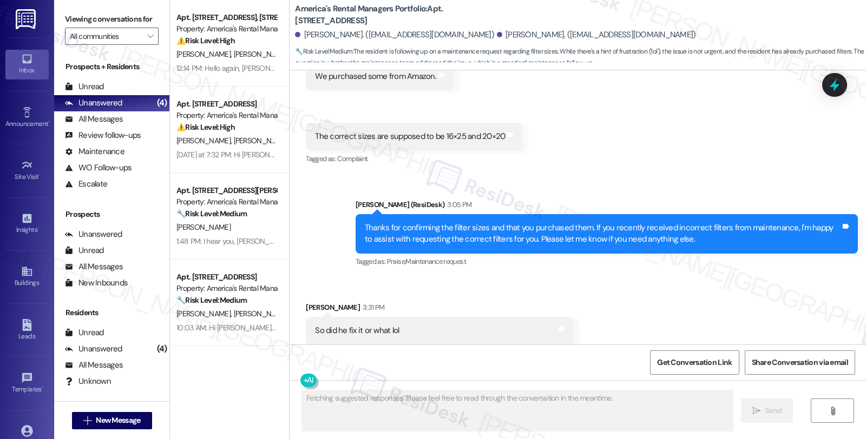
scroll to position [643, 0]
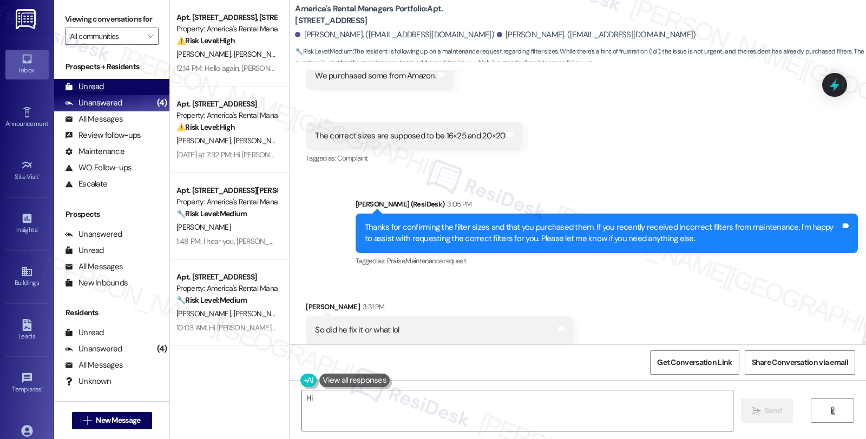
click at [111, 95] on div "Unread (0)" at bounding box center [111, 87] width 115 height 16
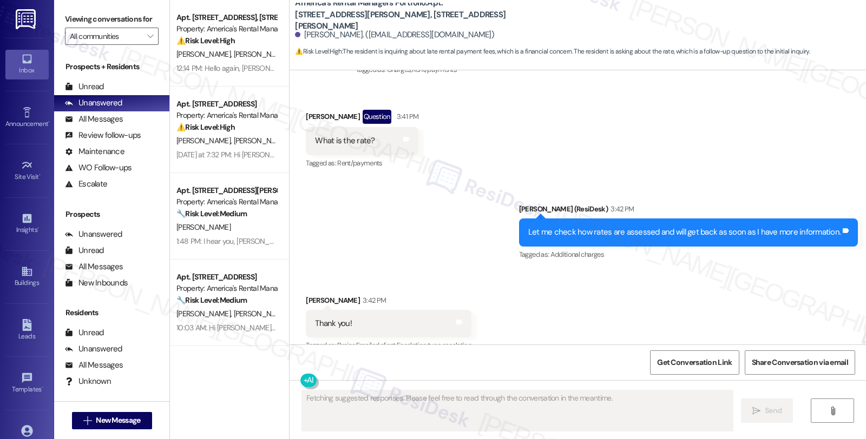
scroll to position [385, 0]
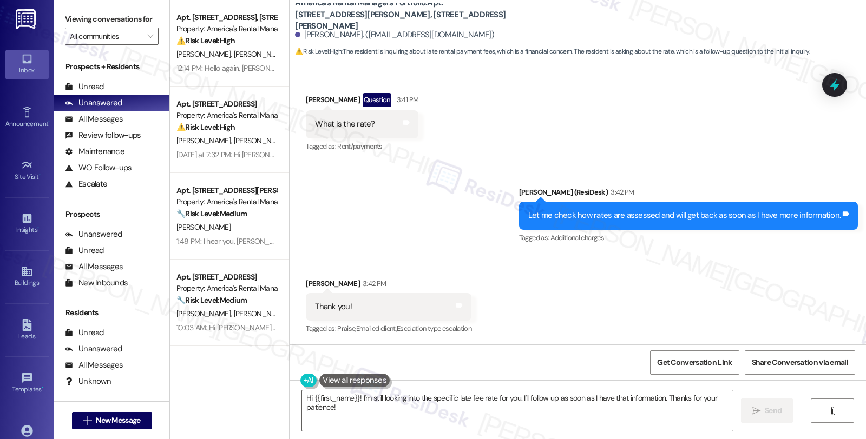
click at [718, 285] on div "Received via SMS [PERSON_NAME] 3:42 PM Thank you! Tags and notes Tagged as: Pra…" at bounding box center [577, 299] width 576 height 91
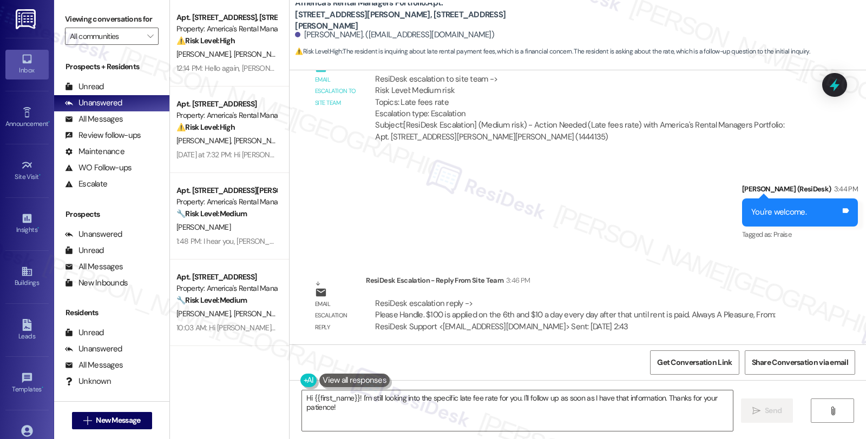
scroll to position [708, 0]
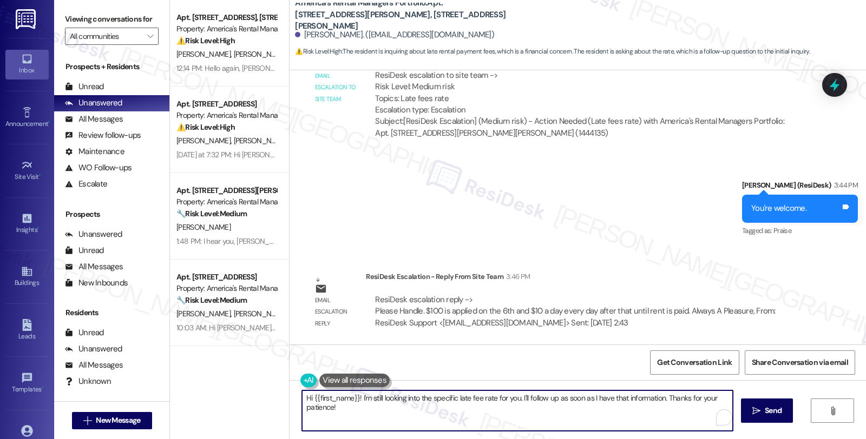
click at [263, 396] on div "Apt. [STREET_ADDRESS], [STREET_ADDRESS] Property: America's Rental Managers Por…" at bounding box center [518, 219] width 696 height 439
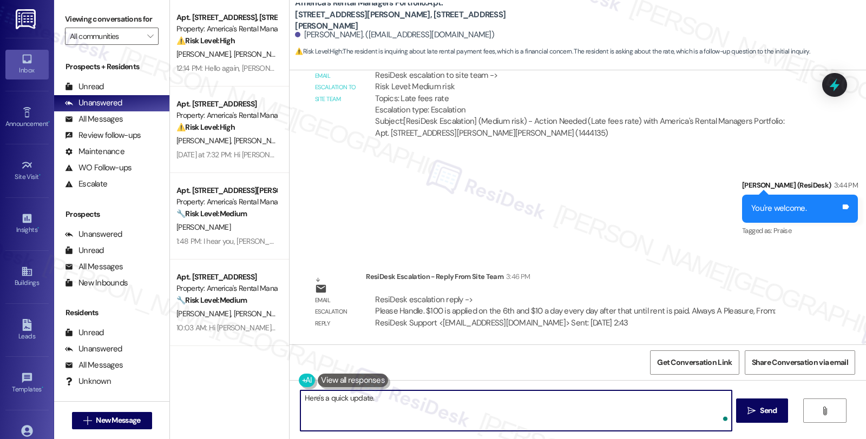
paste textarea "$100 is applied on the 6th and $10 a day every day after that until rent is pai…"
click at [368, 396] on textarea "Here's a quick update. $100 is applied on the 6th and $10 a day every day after…" at bounding box center [515, 411] width 431 height 41
click at [504, 399] on textarea "Here's a quick update. Please know that $100 is applied on the 6th and $10 a da…" at bounding box center [515, 411] width 431 height 41
click at [677, 398] on textarea "Here's a quick update. Please know that $100 is applied on the 6th, and $10 a d…" at bounding box center [515, 411] width 431 height 41
type textarea "Here's a quick update. Please know that $100 is applied on the 6th, and $10 a d…"
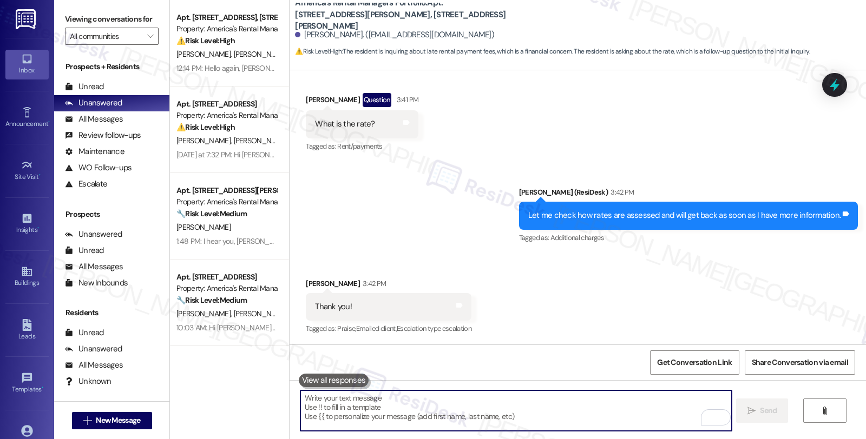
scroll to position [795, 0]
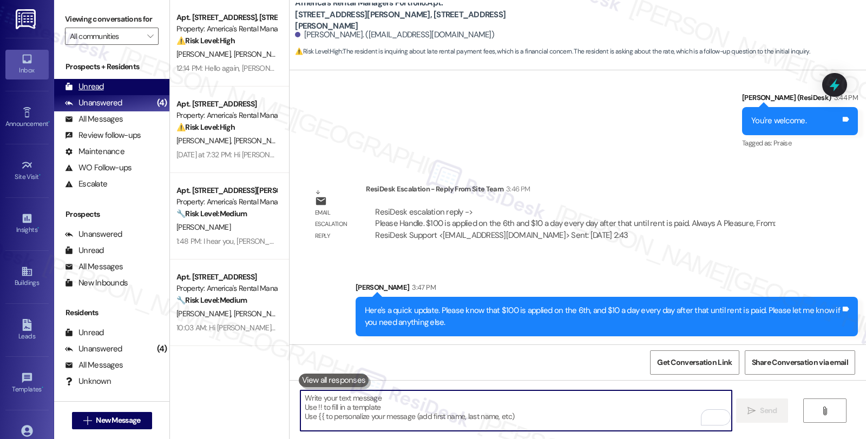
click at [95, 93] on div "Unread" at bounding box center [84, 86] width 39 height 11
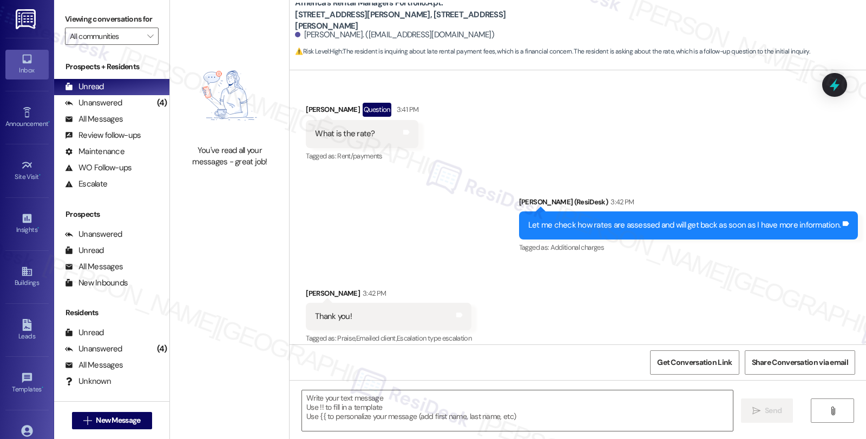
type textarea "Fetching suggested responses. Please feel free to read through the conversation…"
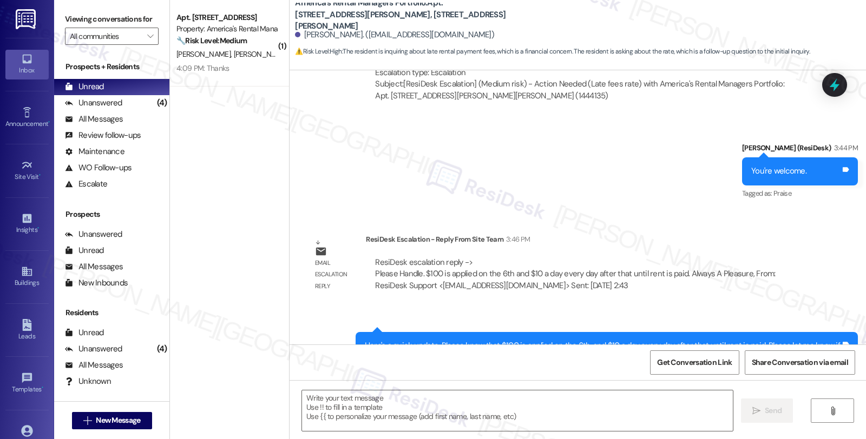
scroll to position [796, 0]
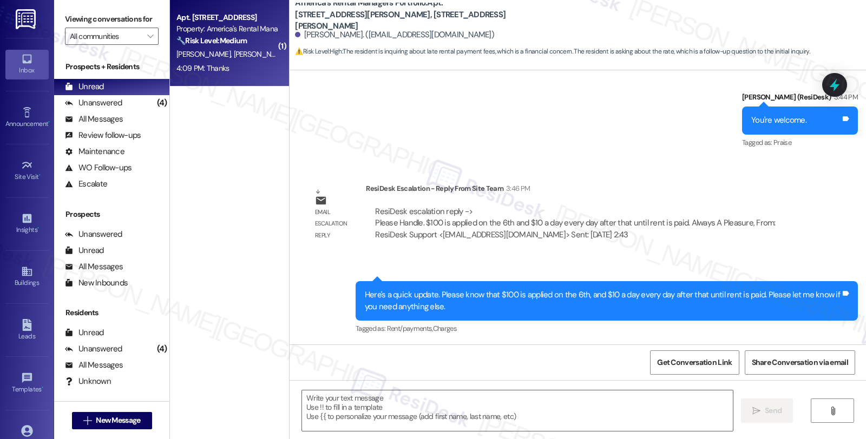
click at [223, 41] on strong "🔧 Risk Level: Medium" at bounding box center [211, 41] width 70 height 10
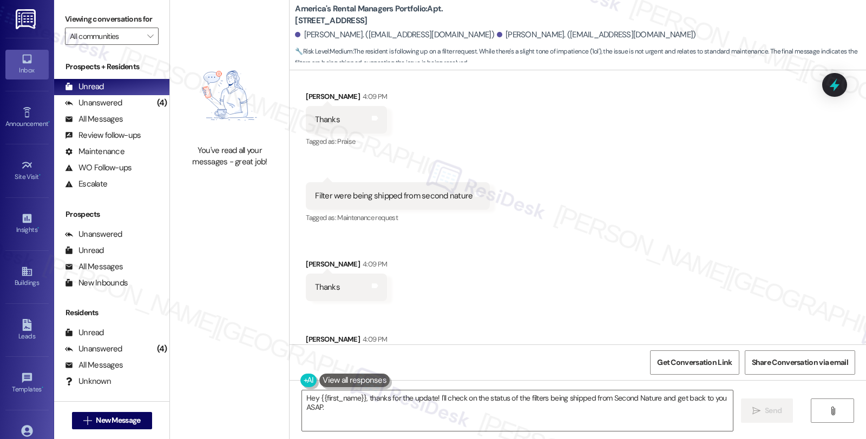
scroll to position [1186, 0]
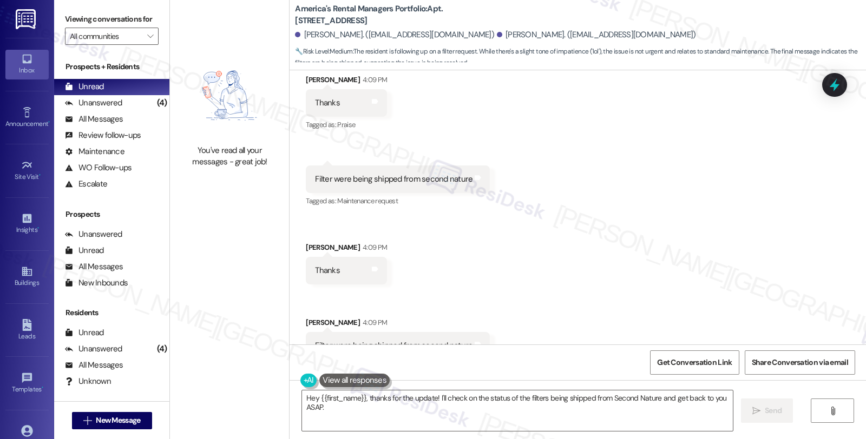
click at [716, 233] on div "Received via SMS [PERSON_NAME] 4:09 PM Thanks Tags and notes Tagged as: Praise …" at bounding box center [577, 209] width 576 height 318
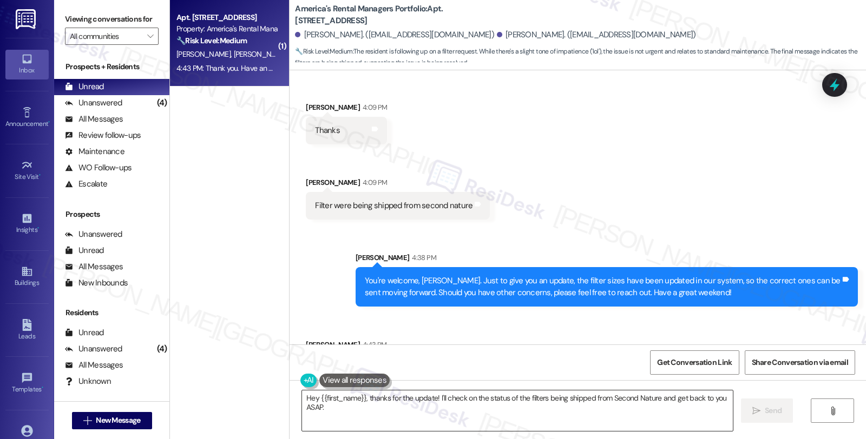
scroll to position [1348, 0]
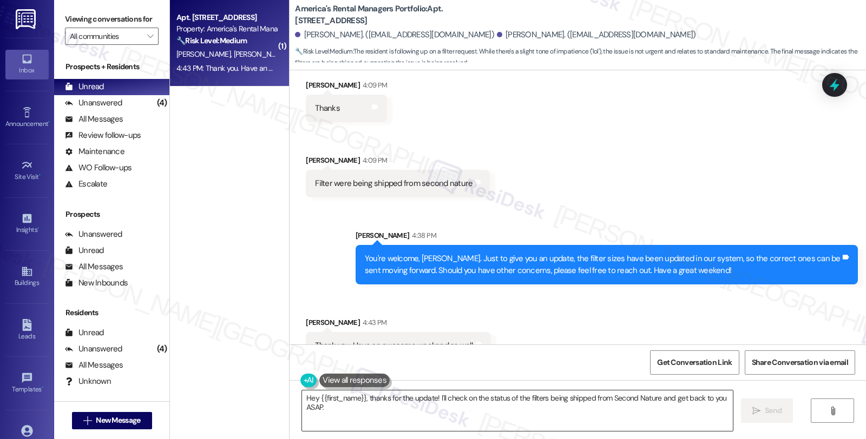
click at [359, 404] on textarea "Hey {{first_name}}, thanks for the update! I'll check on the status of the filt…" at bounding box center [517, 411] width 431 height 41
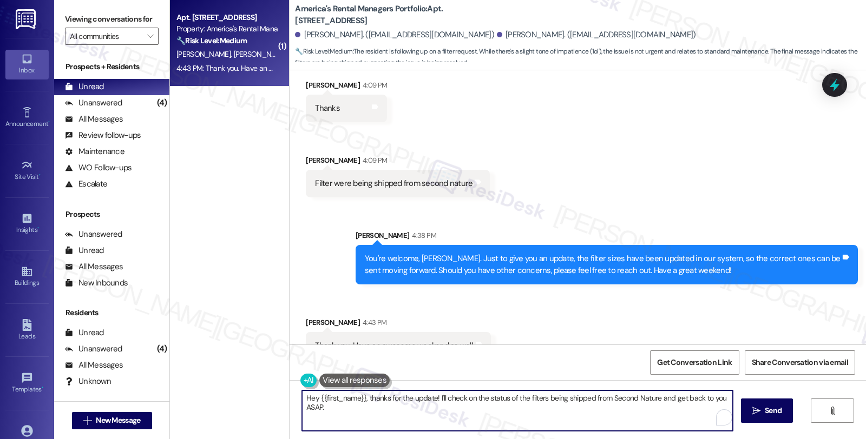
drag, startPoint x: 344, startPoint y: 411, endPoint x: 280, endPoint y: 391, distance: 67.6
click at [280, 391] on div "( 1 ) Apt. 632 Koslin Ct, [STREET_ADDRESS] Property: America's Rental Managers …" at bounding box center [518, 219] width 696 height 439
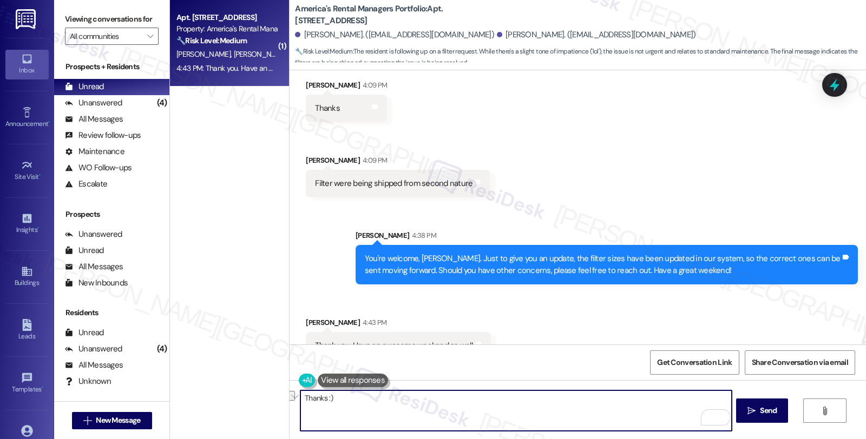
drag, startPoint x: 350, startPoint y: 403, endPoint x: 278, endPoint y: 403, distance: 72.5
click at [278, 403] on div "( 1 ) Apt. 632 Koslin Ct, [STREET_ADDRESS] Property: America's Rental Managers …" at bounding box center [518, 219] width 696 height 439
click at [309, 395] on textarea "Youbet" at bounding box center [515, 411] width 431 height 41
click at [343, 397] on textarea "You bet" at bounding box center [515, 411] width 431 height 41
type textarea "You bet 😊"
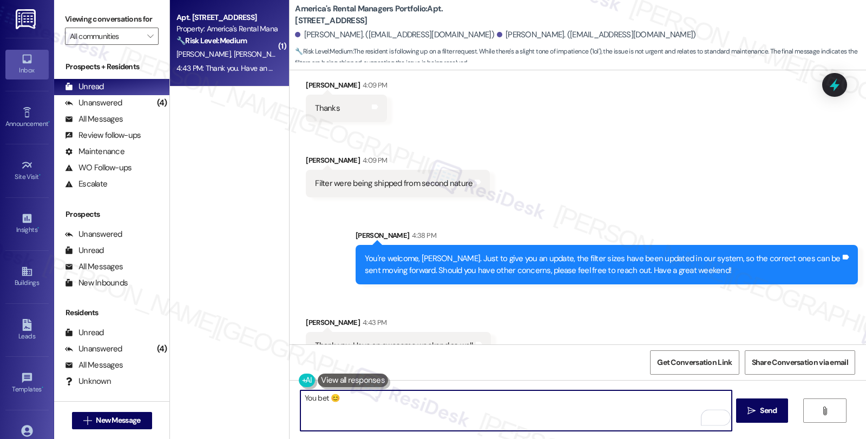
click at [374, 404] on textarea "You bet 😊" at bounding box center [515, 411] width 431 height 41
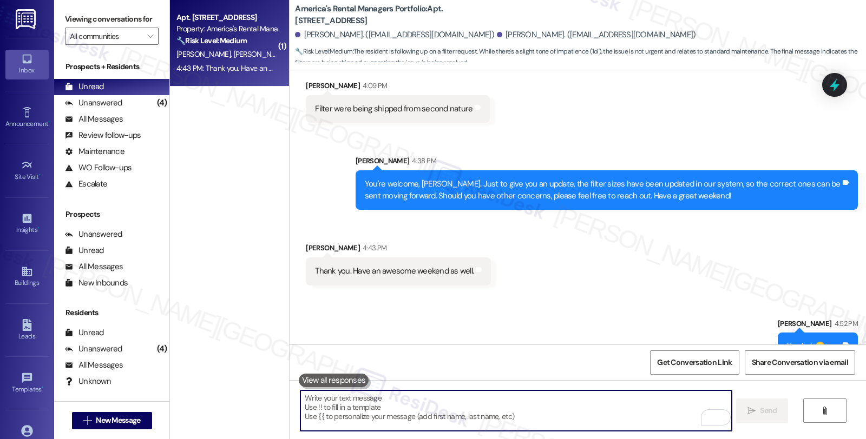
scroll to position [1424, 0]
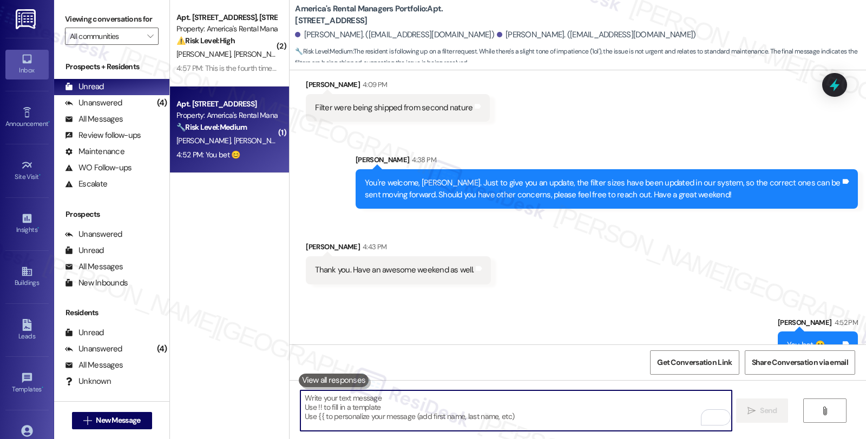
click at [237, 146] on div "[PERSON_NAME] [PERSON_NAME]" at bounding box center [226, 141] width 102 height 14
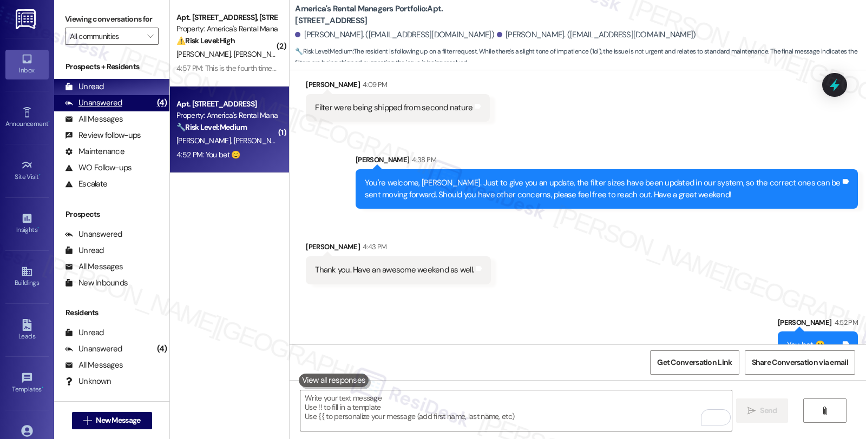
click at [127, 111] on div "Unanswered (4)" at bounding box center [111, 103] width 115 height 16
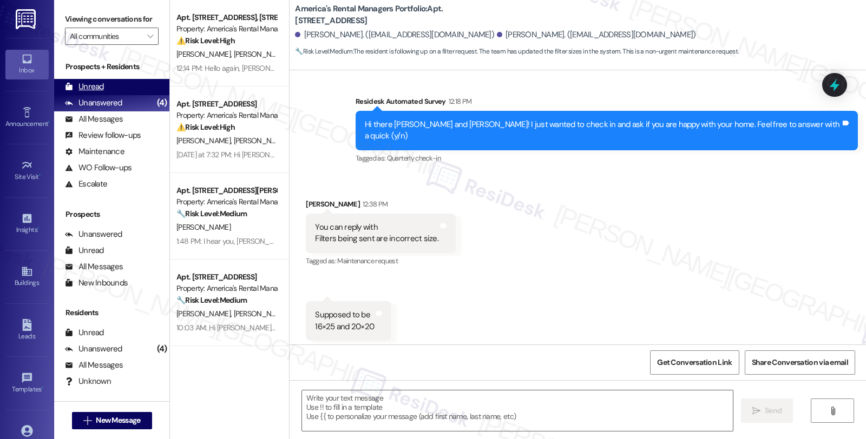
type textarea "Fetching suggested responses. Please feel free to read through the conversation…"
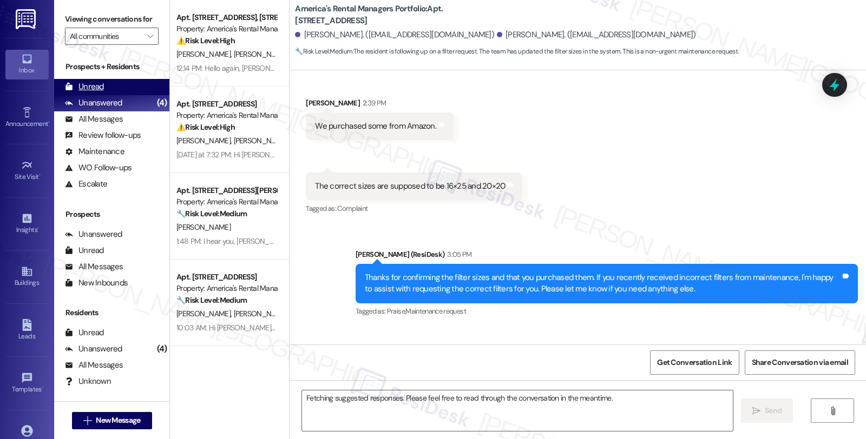
click at [110, 93] on div "Unread (0)" at bounding box center [111, 87] width 115 height 16
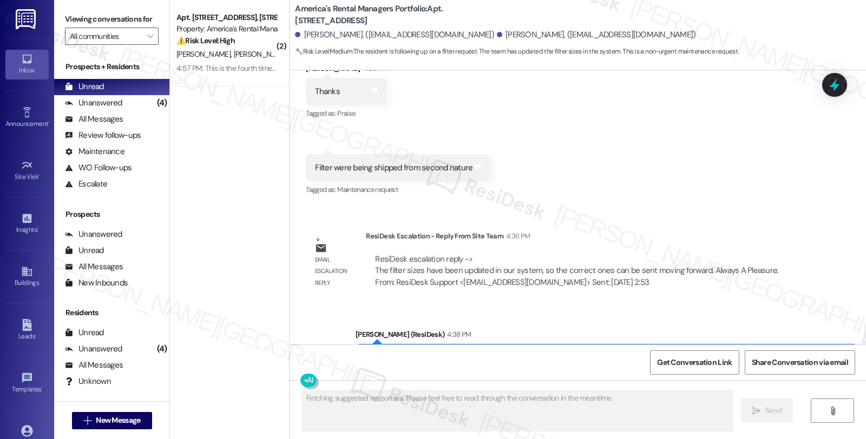
scroll to position [1328, 0]
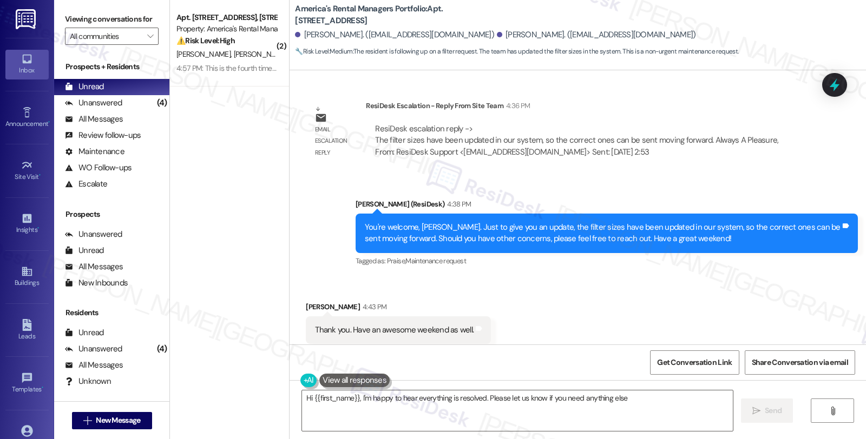
type textarea "Hi {{first_name}}, I'm happy to hear everything is resolved. Please let us know…"
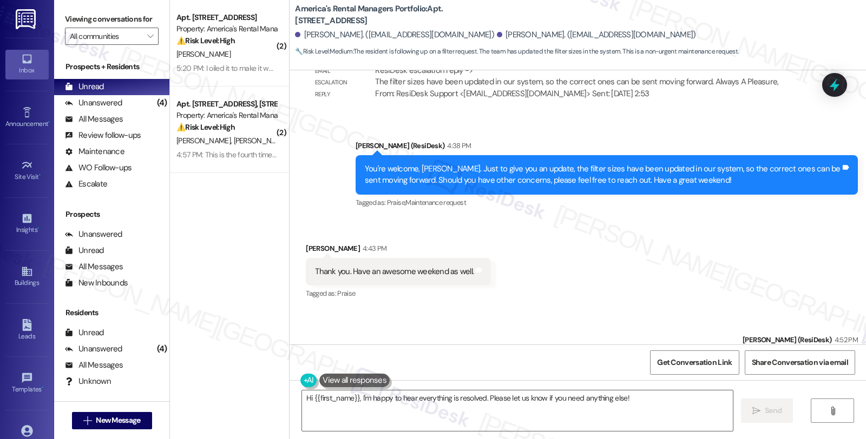
scroll to position [1419, 0]
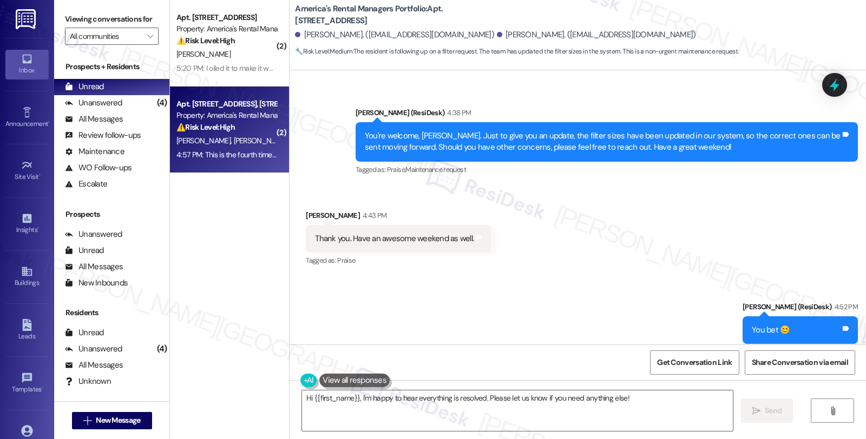
click at [291, 142] on span "[PERSON_NAME]" at bounding box center [318, 141] width 54 height 10
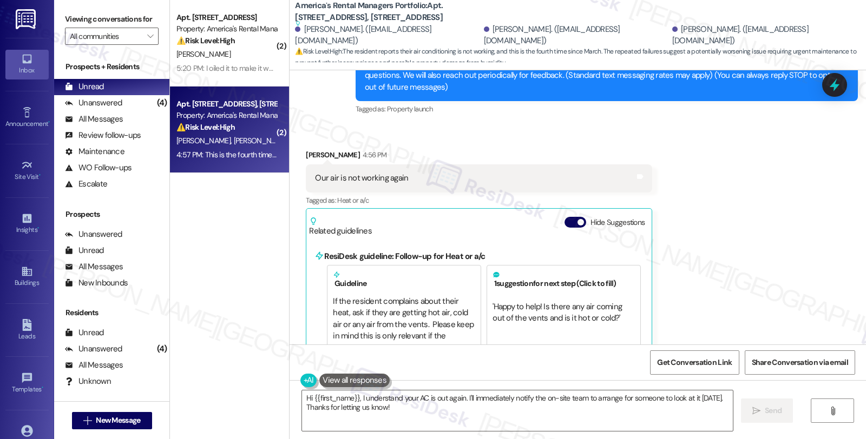
scroll to position [152, 0]
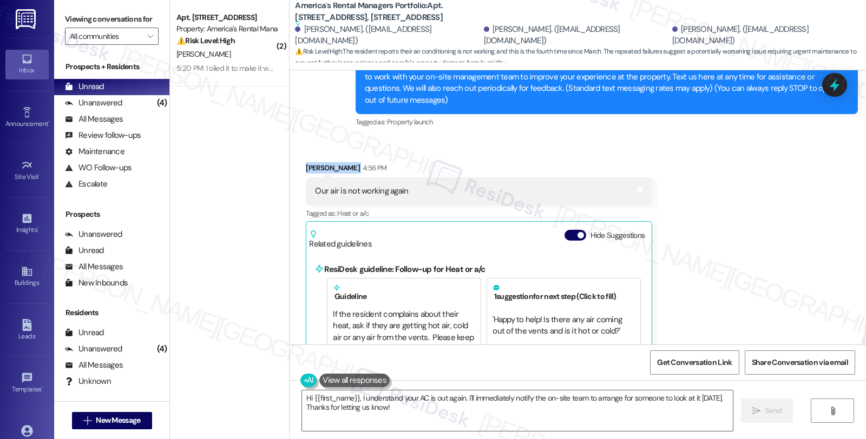
drag, startPoint x: 298, startPoint y: 157, endPoint x: 334, endPoint y: 159, distance: 36.3
click at [334, 159] on div "Received via SMS [PERSON_NAME] 4:56 PM Our air is not working again Tags and no…" at bounding box center [479, 283] width 362 height 258
copy div "[PERSON_NAME]"
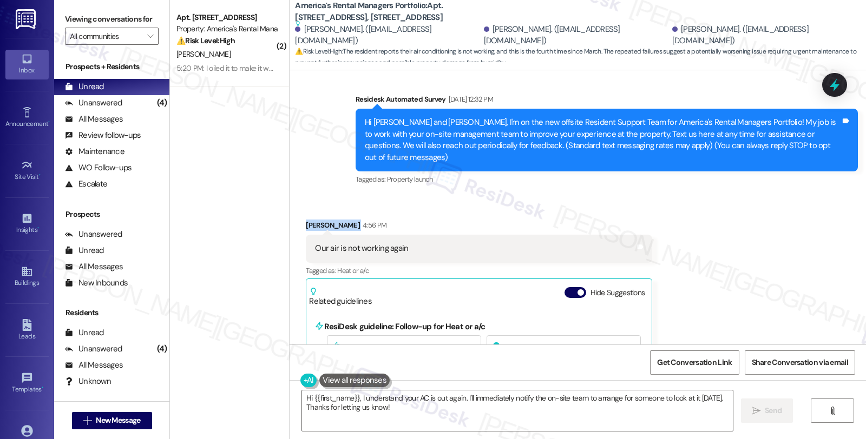
scroll to position [93, 0]
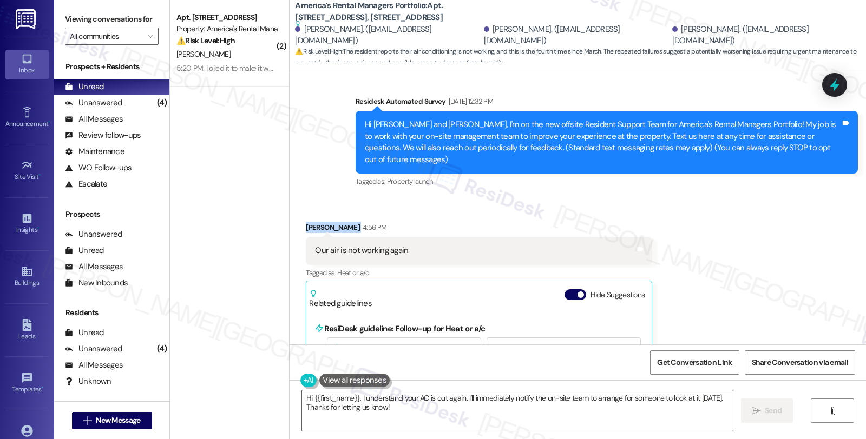
copy div "[PERSON_NAME]"
click at [354, 398] on textarea "Hi {{first_name}}, I understand your AC is out again. I'll immediately notify t…" at bounding box center [517, 411] width 431 height 41
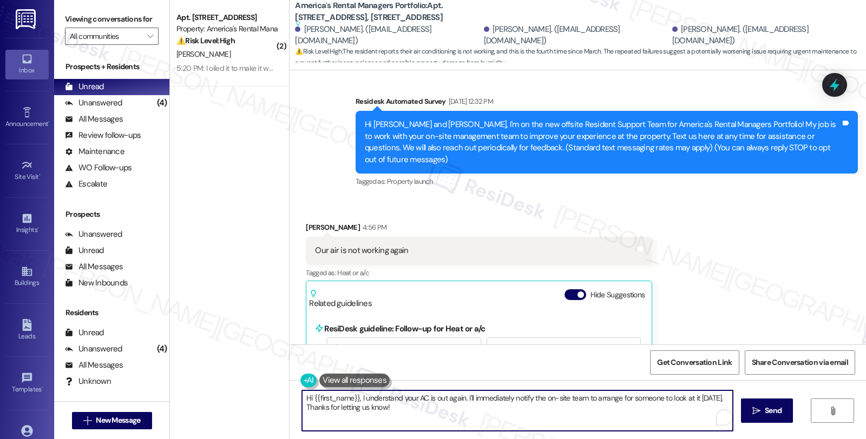
click at [447, 411] on textarea "Hi {{first_name}}, I understand your AC is out again. I'll immediately notify t…" at bounding box center [517, 411] width 431 height 41
paste textarea "#53408-1"
drag, startPoint x: 304, startPoint y: 397, endPoint x: 336, endPoint y: 396, distance: 32.5
click at [336, 396] on textarea "Hi {{first_name}}, I understand your AC is out again. I'll immediately notify t…" at bounding box center [515, 411] width 431 height 41
click at [326, 400] on textarea "Hi {{first_name}}, I understand your AC is out again. I'll immediately notify t…" at bounding box center [515, 411] width 431 height 41
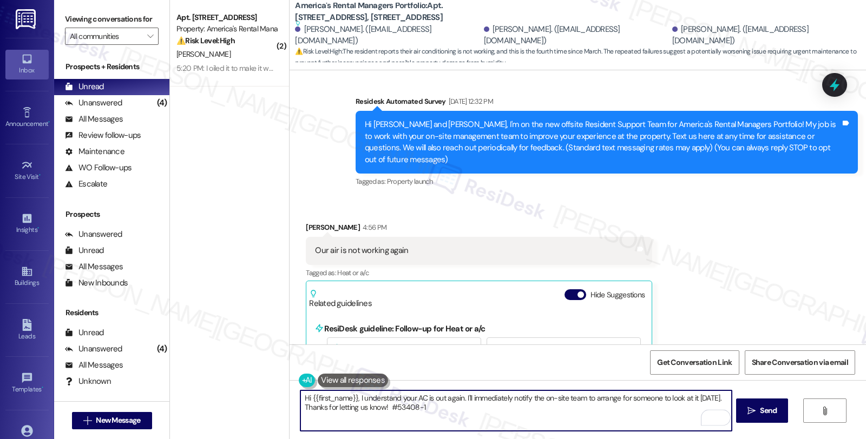
drag, startPoint x: 303, startPoint y: 398, endPoint x: 350, endPoint y: 398, distance: 47.1
click at [350, 398] on textarea "Hi {{first_name}}, I understand your AC is out again. I'll immediately notify t…" at bounding box center [515, 411] width 431 height 41
click at [306, 222] on div "[PERSON_NAME] 4:56 PM" at bounding box center [479, 229] width 346 height 15
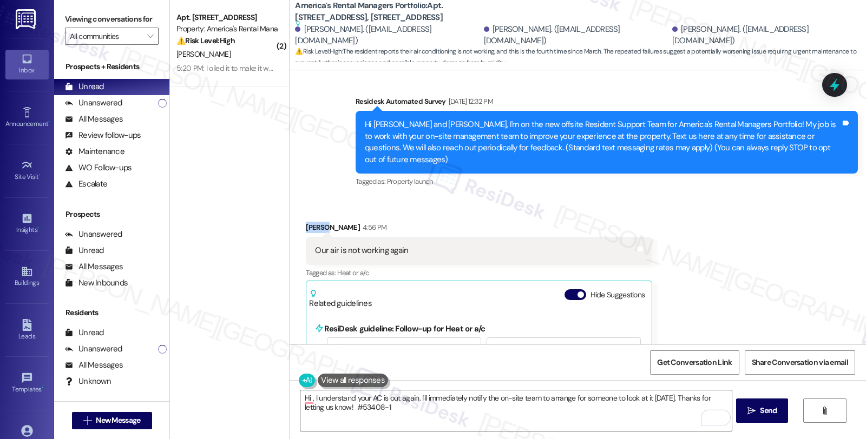
click at [306, 222] on div "[PERSON_NAME] 4:56 PM" at bounding box center [479, 229] width 346 height 15
copy div "[PERSON_NAME]"
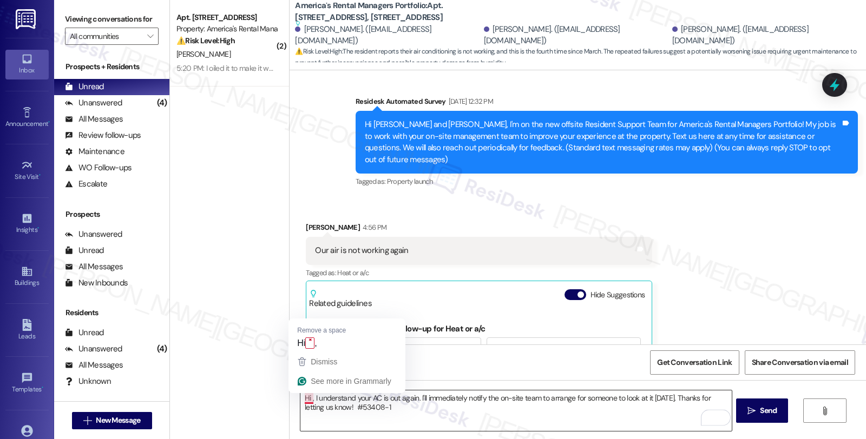
click at [305, 399] on textarea "Hi , I understand your AC is out again. I'll immediately notify the on-site tea…" at bounding box center [515, 411] width 431 height 41
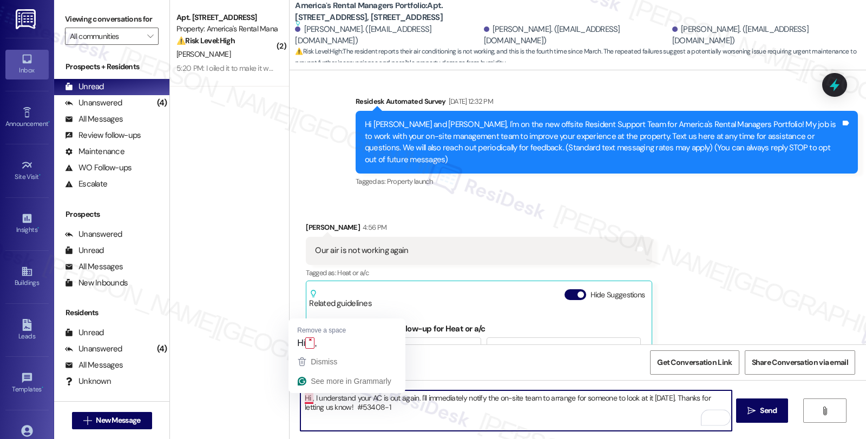
paste textarea "[PERSON_NAME]"
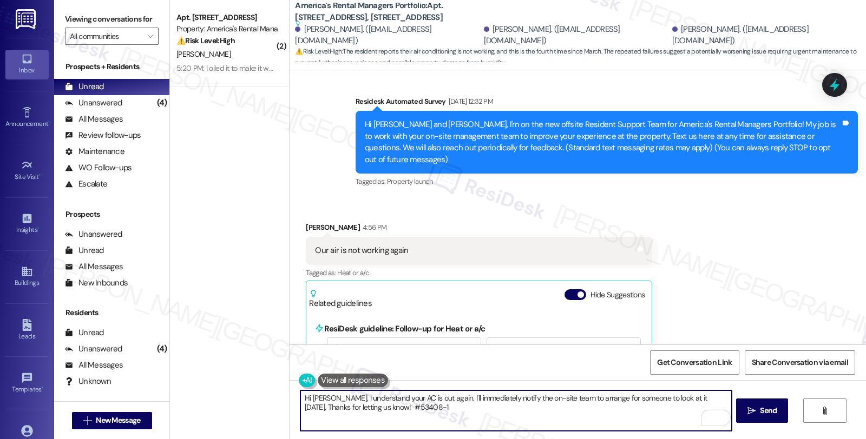
click at [321, 397] on textarea "Hi [PERSON_NAME], I understand your AC is out again. I'll immediately notify th…" at bounding box center [515, 411] width 431 height 41
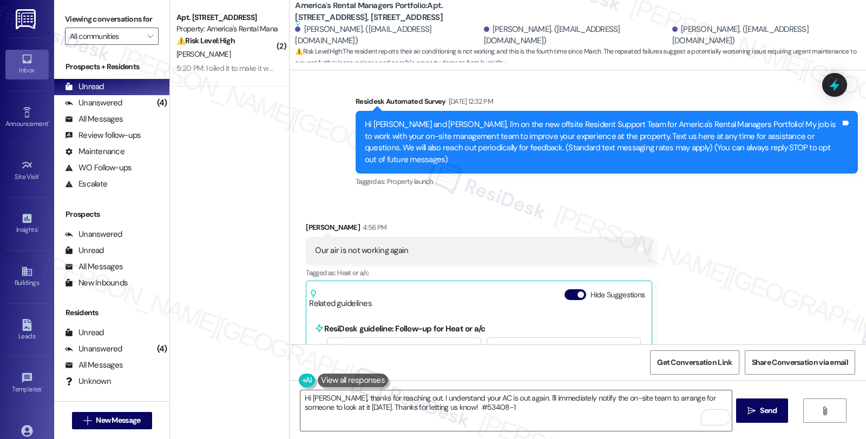
click at [728, 225] on div "Received via SMS [PERSON_NAME] 4:56 PM Our air is not working again Tags and no…" at bounding box center [577, 372] width 576 height 350
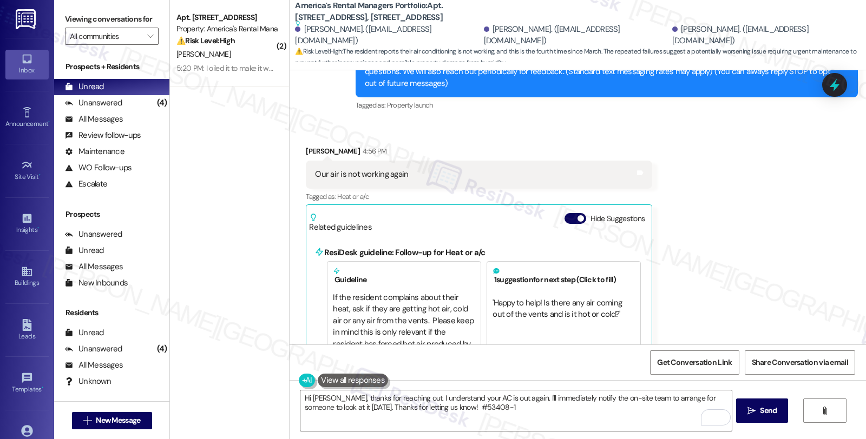
scroll to position [273, 0]
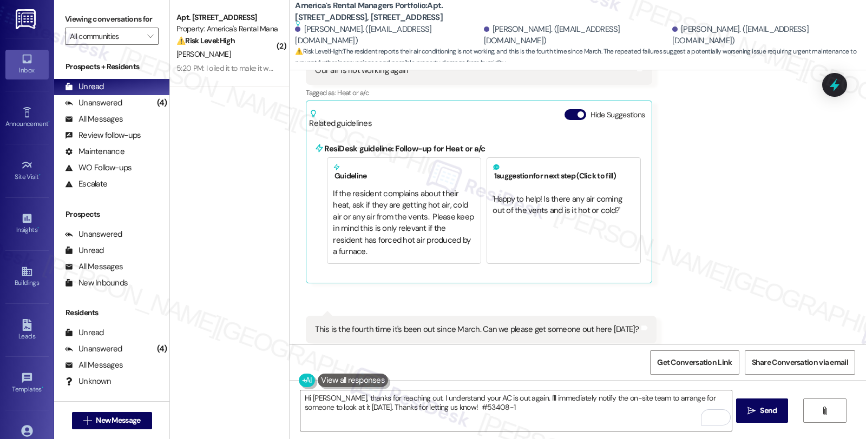
click at [707, 177] on div "Received via SMS [PERSON_NAME] 4:56 PM Our air is not working again Tags and no…" at bounding box center [577, 192] width 576 height 350
click at [759, 208] on div "Received via SMS [PERSON_NAME] 4:56 PM Our air is not working again Tags and no…" at bounding box center [577, 192] width 576 height 350
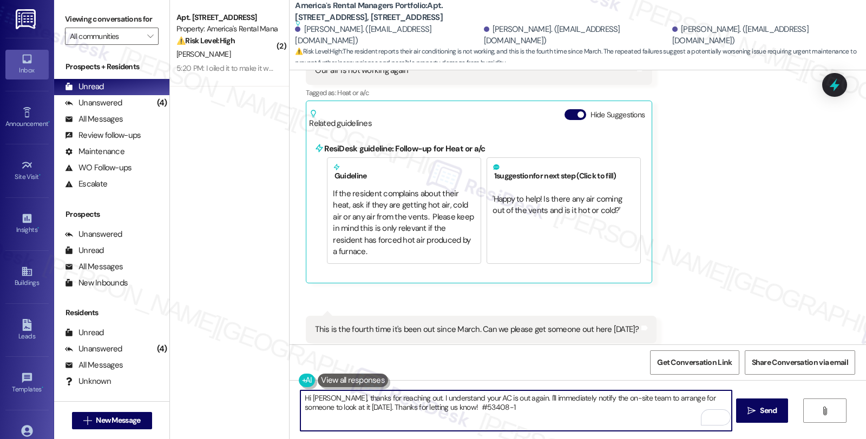
click at [504, 397] on textarea "Hi [PERSON_NAME], thanks for reaching out. I understand your AC is out again. I…" at bounding box center [515, 411] width 431 height 41
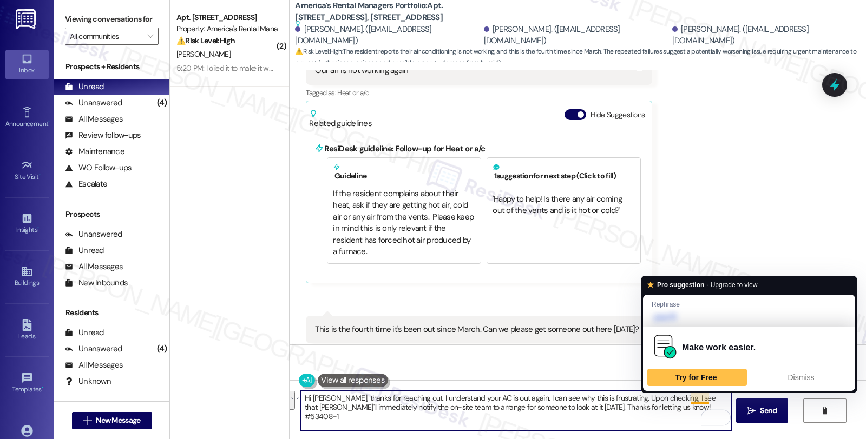
drag, startPoint x: 684, startPoint y: 399, endPoint x: 687, endPoint y: 411, distance: 12.3
click at [687, 411] on textarea "Hi [PERSON_NAME], thanks for reaching out. I understand your AC is out again. I…" at bounding box center [515, 411] width 431 height 41
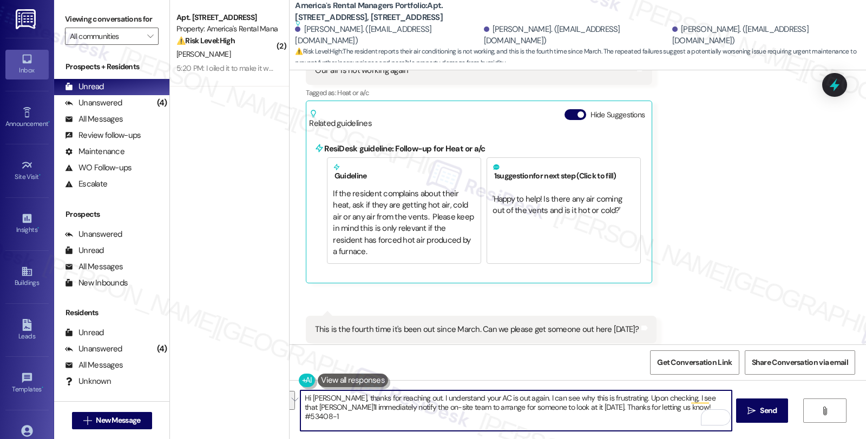
click at [683, 398] on textarea "Hi [PERSON_NAME], thanks for reaching out. I understand your AC is out again. I…" at bounding box center [515, 411] width 431 height 41
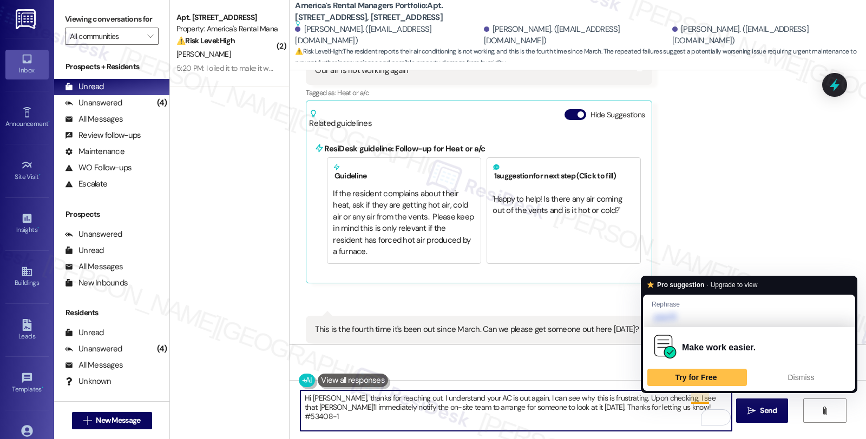
click at [684, 397] on textarea "Hi [PERSON_NAME], thanks for reaching out. I understand your AC is out again. I…" at bounding box center [515, 411] width 431 height 41
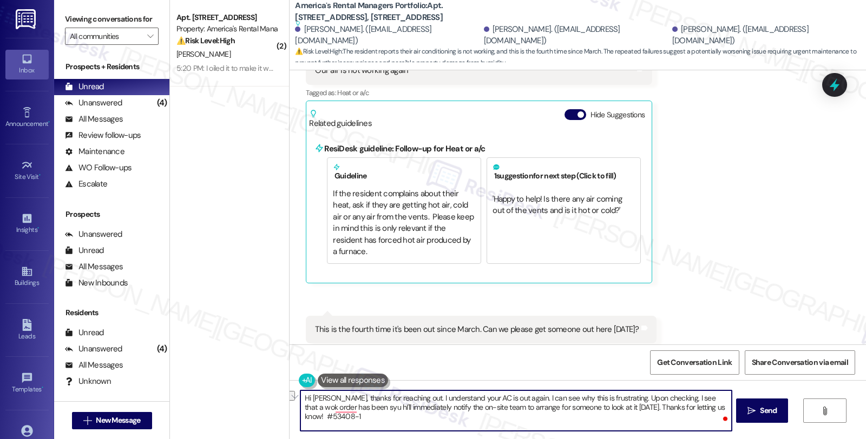
drag, startPoint x: 298, startPoint y: 406, endPoint x: 683, endPoint y: 414, distance: 385.9
click at [683, 414] on textarea "Hi [PERSON_NAME], thanks for reaching out. I understand your AC is out again. I…" at bounding box center [515, 411] width 431 height 41
click at [415, 411] on textarea "Hi [PERSON_NAME], thanks for reaching out. I understand your AC is out again. I…" at bounding box center [515, 411] width 431 height 41
click at [398, 408] on textarea "Hi [PERSON_NAME], thanks for reaching out. I understand your AC is out again. I…" at bounding box center [515, 411] width 431 height 41
click at [397, 405] on textarea "Hi [PERSON_NAME], thanks for reaching out. I understand your AC is out again. I…" at bounding box center [515, 411] width 431 height 41
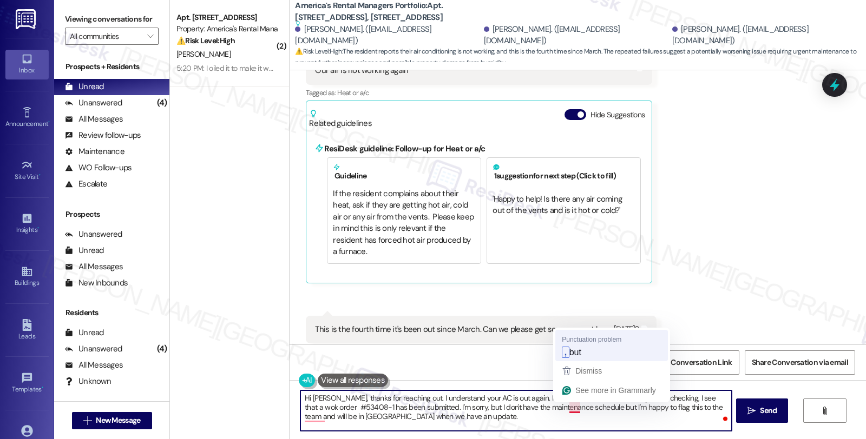
type textarea "Hi [PERSON_NAME], thanks for reaching out. I understand your AC is out again. I…"
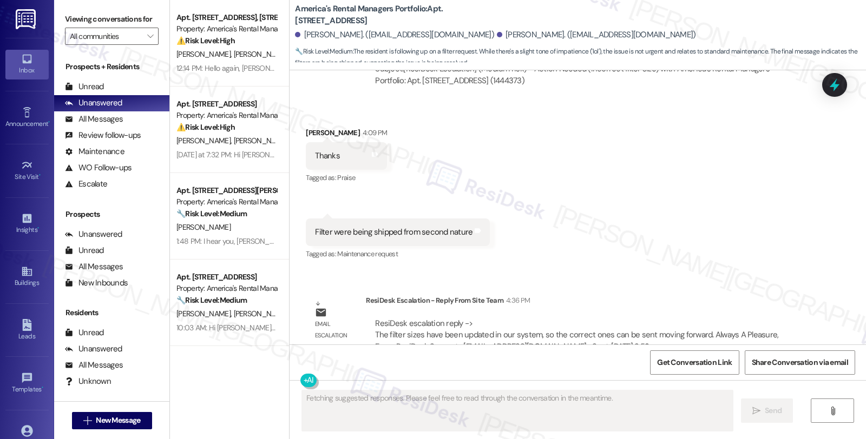
scroll to position [1134, 0]
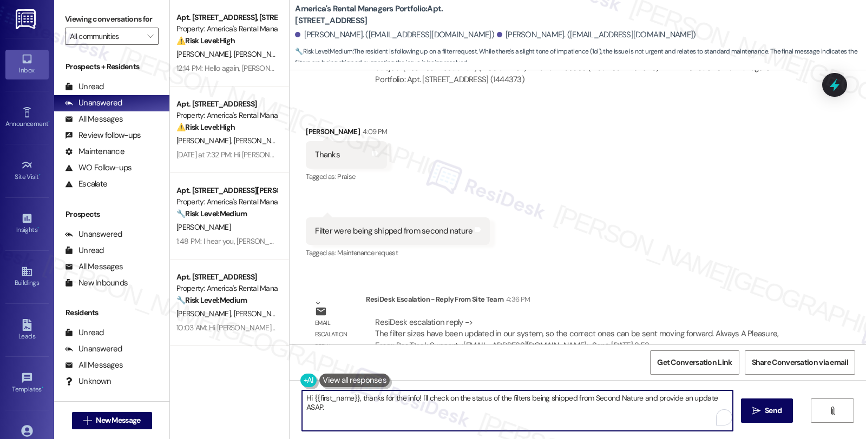
drag, startPoint x: 306, startPoint y: 399, endPoint x: 338, endPoint y: 412, distance: 34.7
click at [338, 412] on textarea "Hi {{first_name}}, thanks for the info! I'll check on the status of the filters…" at bounding box center [517, 411] width 431 height 41
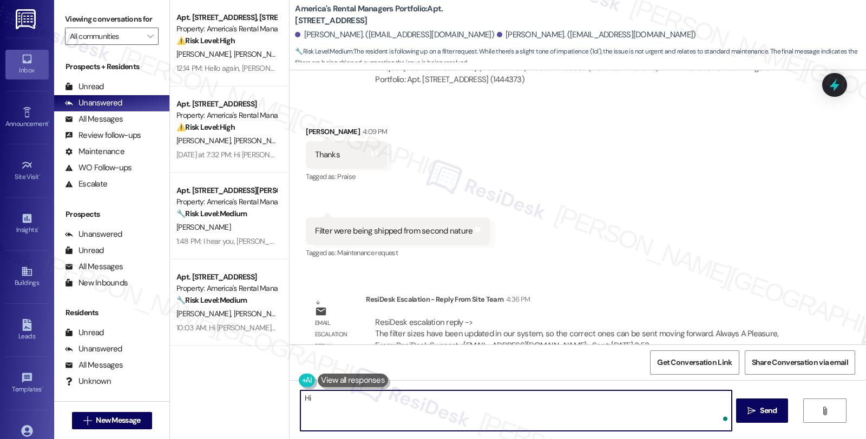
type textarea "H"
paste textarea "The filter sizes have been updated in our system, so the correct ones can be se…"
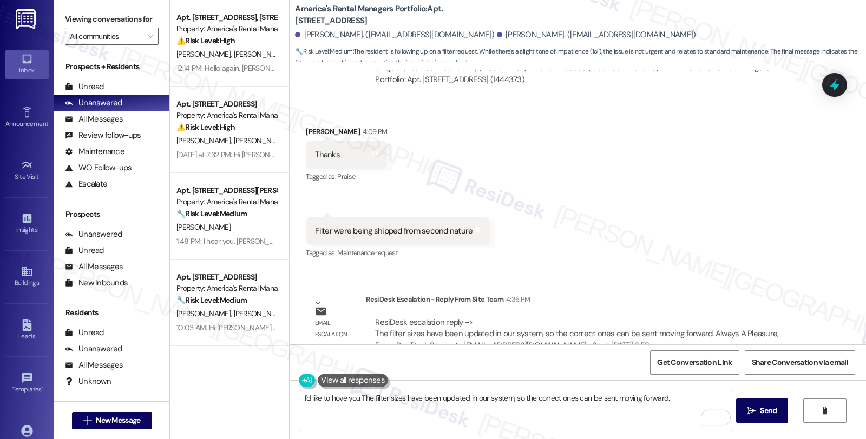
click at [306, 126] on div "[PERSON_NAME] 4:09 PM" at bounding box center [346, 133] width 81 height 15
copy div "[PERSON_NAME]"
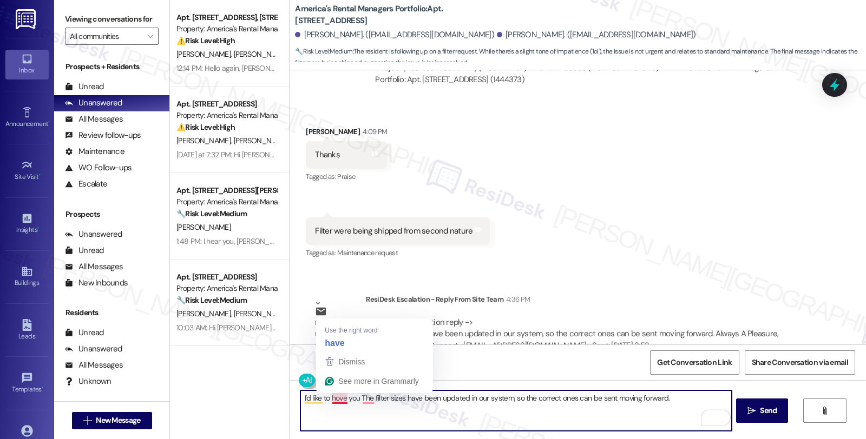
click at [333, 399] on textarea "I'd like to hove you The filter sizes have been updated in our system, so the c…" at bounding box center [515, 411] width 431 height 41
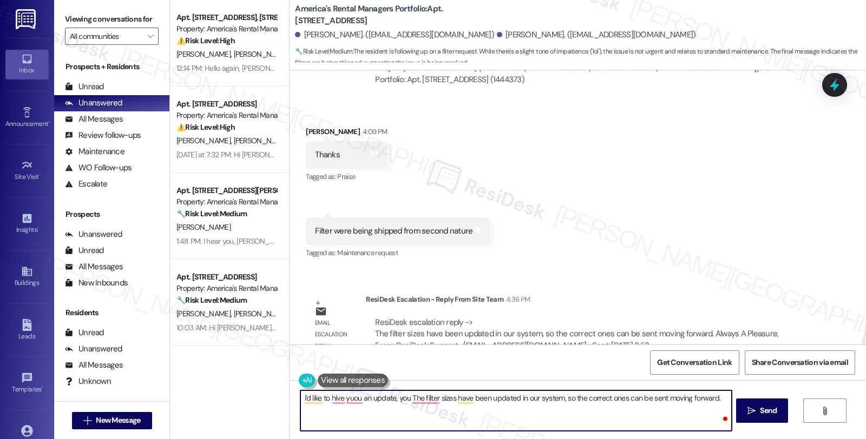
paste textarea "[PERSON_NAME]"
drag, startPoint x: 419, startPoint y: 399, endPoint x: 273, endPoint y: 399, distance: 145.5
click at [273, 399] on div "Apt. [STREET_ADDRESS], [STREET_ADDRESS] Property: America's Rental Managers Por…" at bounding box center [518, 219] width 696 height 439
paste textarea "[PERSON_NAME]"
click at [393, 395] on textarea "Here's a quick update, [PERSON_NAME]. The filter sizes have been updated in our…" at bounding box center [515, 411] width 431 height 41
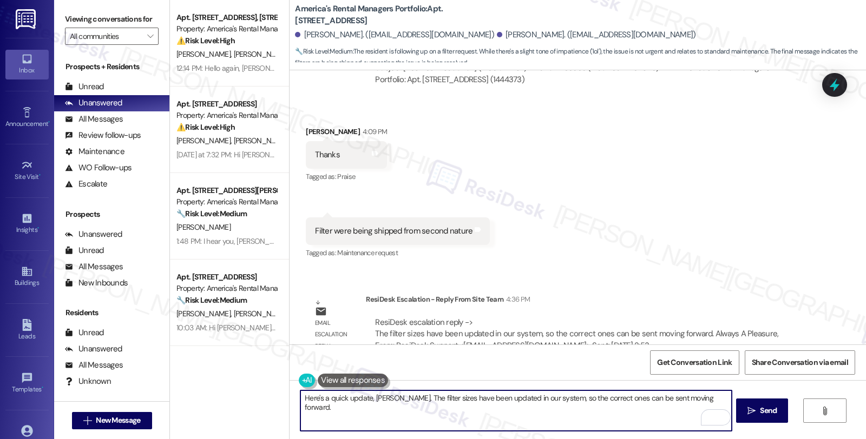
click at [300, 397] on textarea "Here's a quick update, [PERSON_NAME]. The filter sizes have been updated in our…" at bounding box center [515, 411] width 431 height 41
click at [424, 400] on textarea "You're wlcome, Here's a quick update, [PERSON_NAME]. The filter sizes have been…" at bounding box center [515, 411] width 431 height 41
click at [344, 395] on textarea "You're wlcome, Here's a quick update, [PERSON_NAME]. The filter sizes have been…" at bounding box center [515, 411] width 431 height 41
paste textarea "[PERSON_NAME]"
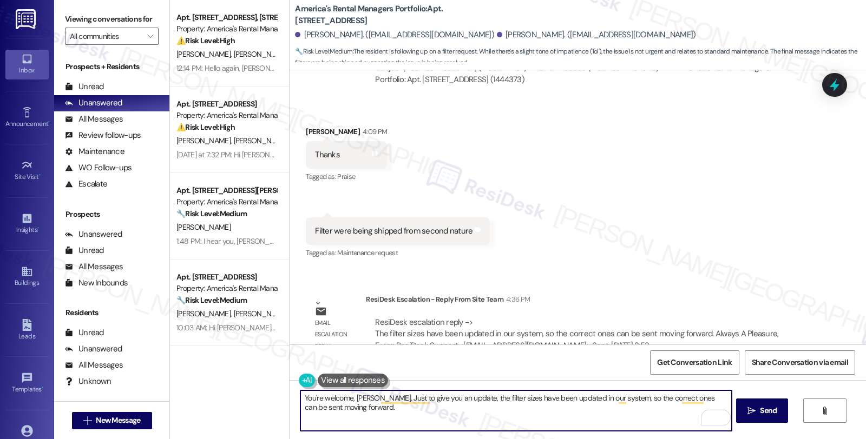
click at [381, 412] on textarea "You're welcome, [PERSON_NAME]. Just to give you an update, the filter sizes hav…" at bounding box center [515, 411] width 431 height 41
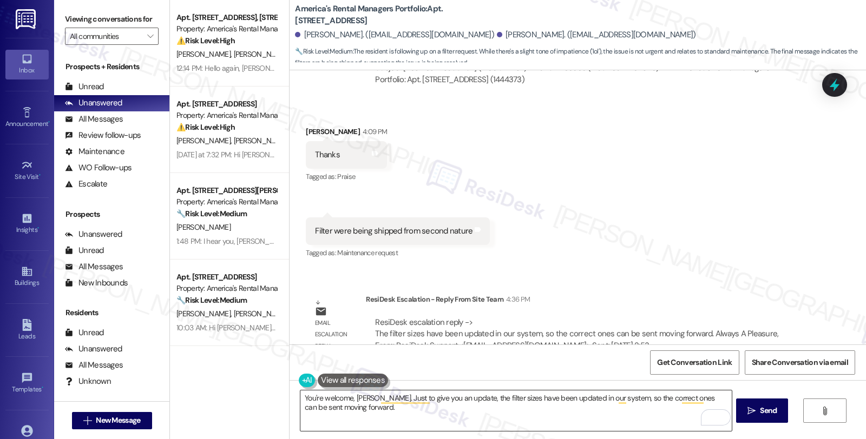
click at [390, 407] on textarea "You're welcome, [PERSON_NAME]. Just to give you an update, the filter sizes hav…" at bounding box center [515, 411] width 431 height 41
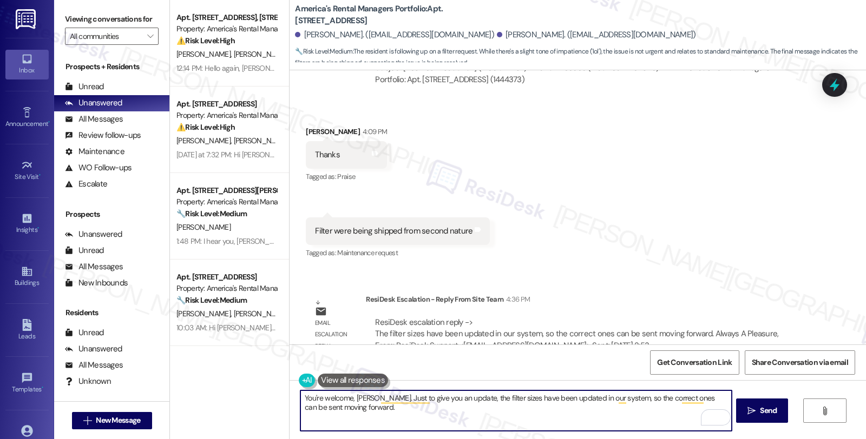
paste textarea "Should you have other concerns, please feel free to reach out. Have a great day!"
click at [591, 405] on textarea "You're welcome, [PERSON_NAME]. Just to give you an update, the filter sizes hav…" at bounding box center [515, 411] width 431 height 41
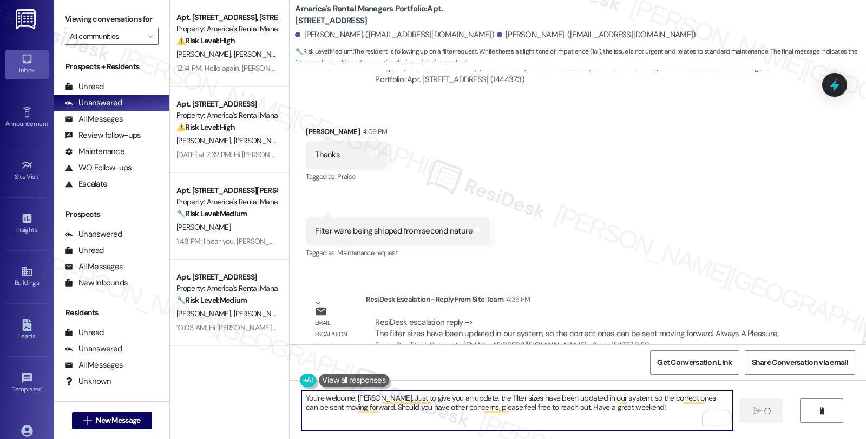
type textarea "You're welcome, [PERSON_NAME]. Just to give you an update, the filter sizes hav…"
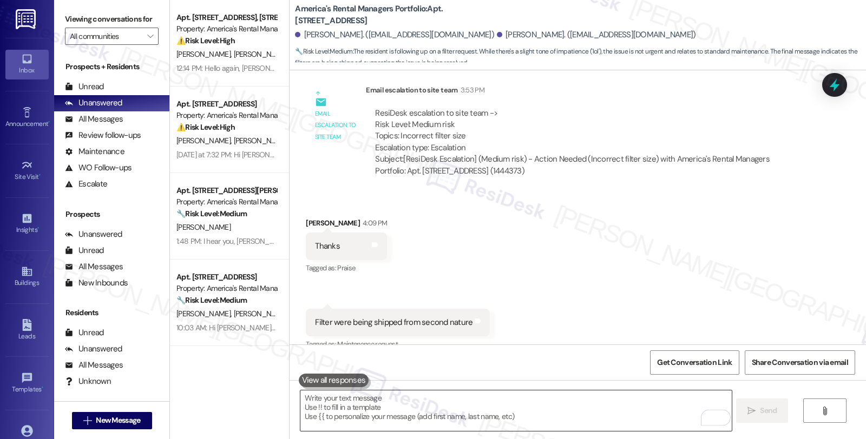
scroll to position [1035, 0]
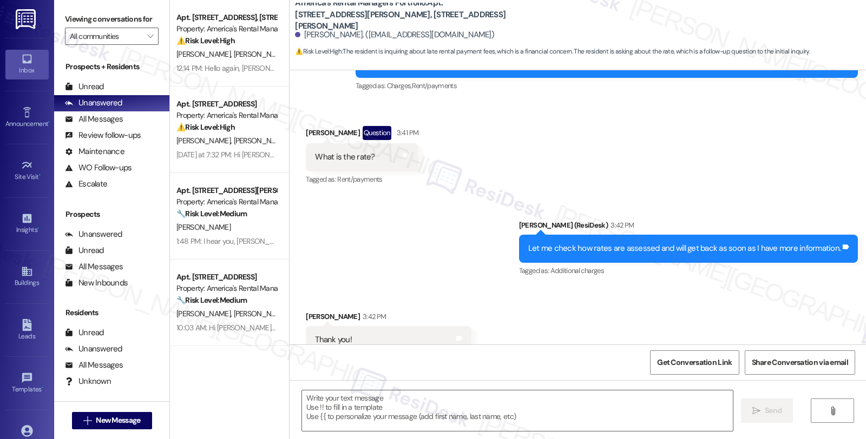
type textarea "Fetching suggested responses. Please feel free to read through the conversation…"
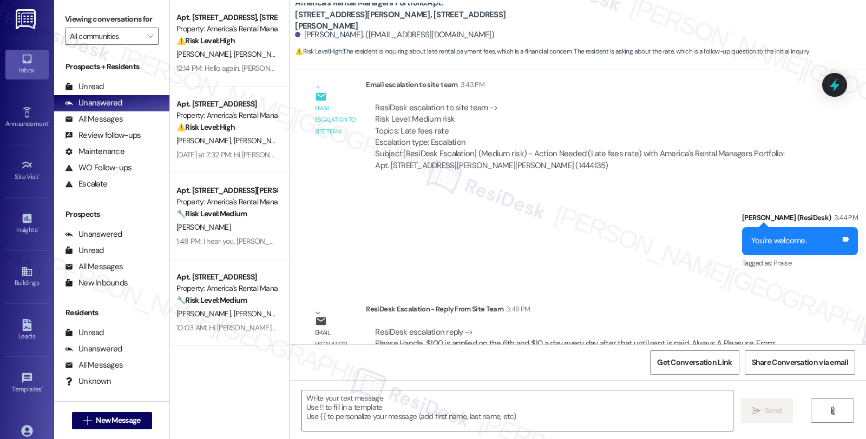
scroll to position [796, 0]
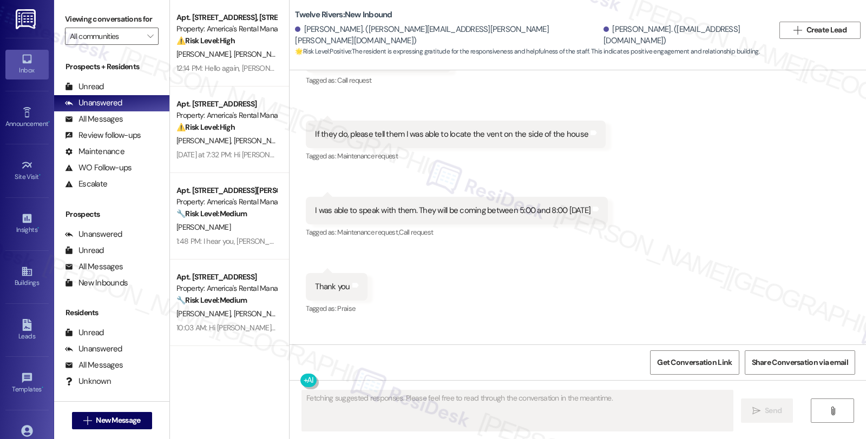
scroll to position [1056, 0]
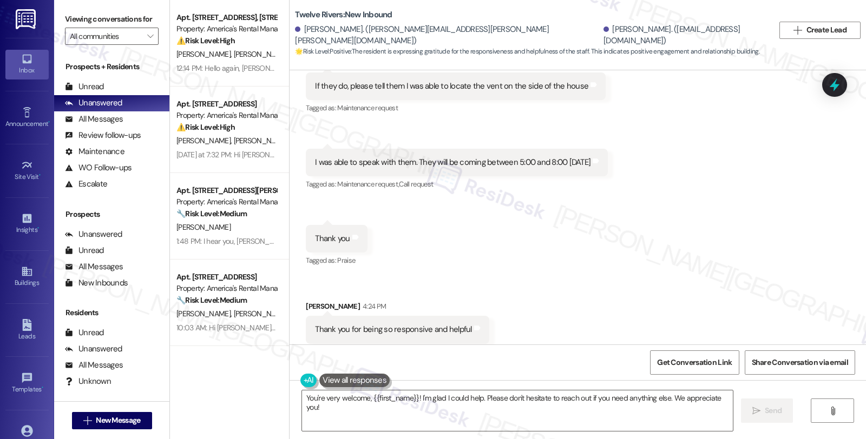
click at [701, 202] on div "Received via SMS [PERSON_NAME] 4:10 PM I was able to locate the dryer vent, it …" at bounding box center [577, 123] width 576 height 487
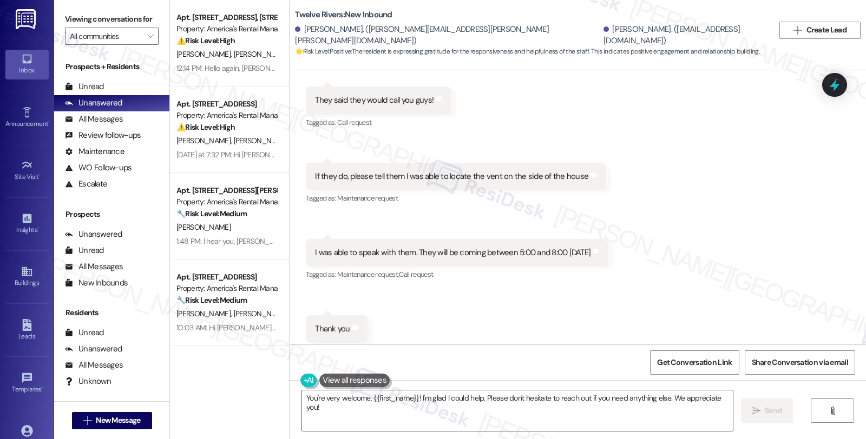
scroll to position [974, 0]
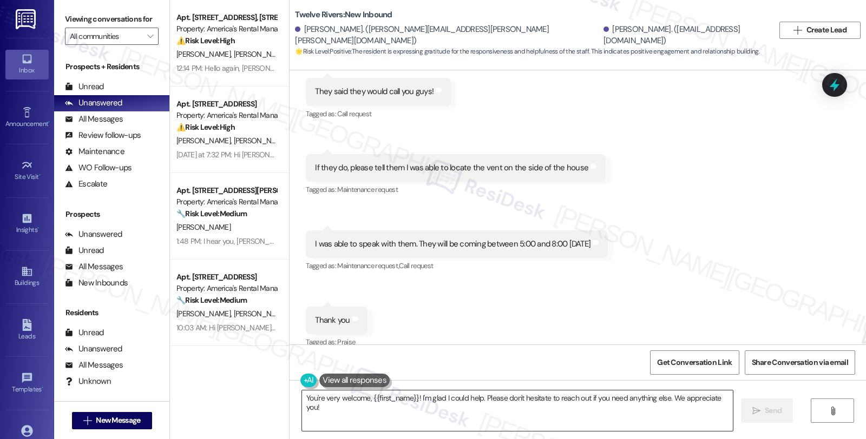
click at [302, 397] on textarea "You're very welcome, {{first_name}}! I'm glad I could help. Please don't hesita…" at bounding box center [517, 411] width 431 height 41
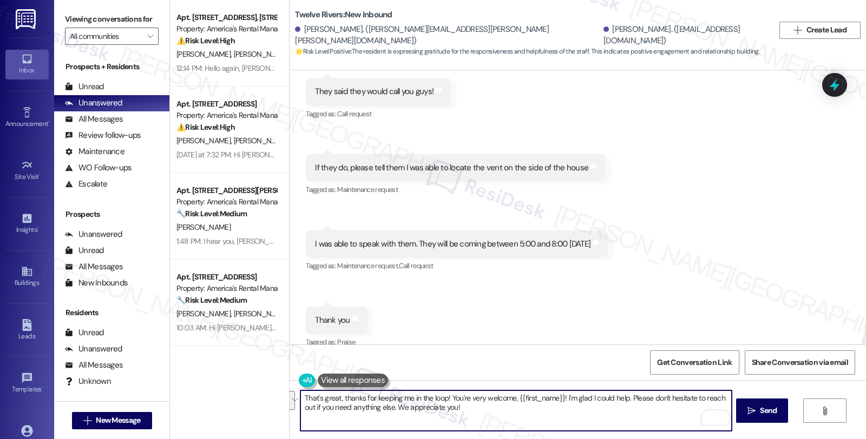
paste textarea "Kindly let the residents know that we understand how inconvenient these issues …"
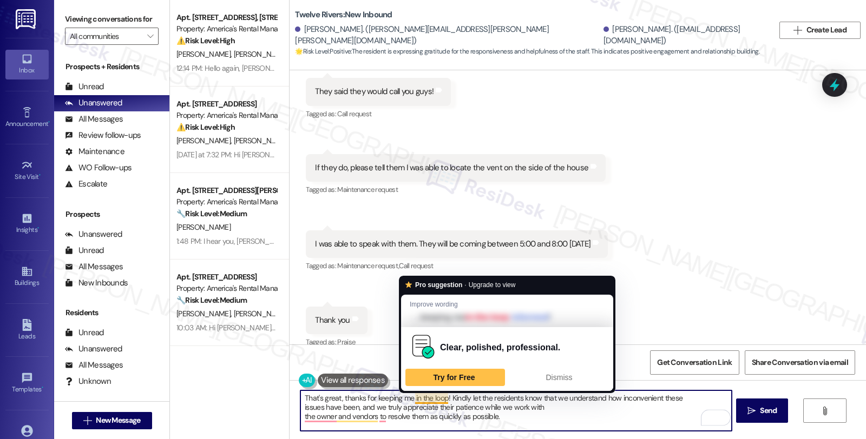
click at [444, 399] on textarea "That's great, thanks for keeping me in the loop! Kindly let the residents know …" at bounding box center [515, 411] width 431 height 41
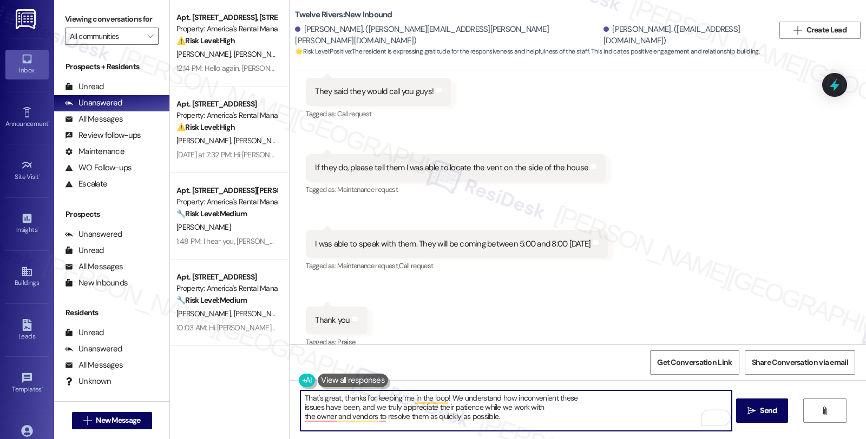
click at [584, 397] on textarea "That's great, thanks for keeping me in the loop! We understand how inconvenient…" at bounding box center [515, 411] width 431 height 41
click at [703, 397] on textarea "That's great, thanks for keeping me in the loop! We understand how inconvenient…" at bounding box center [515, 411] width 431 height 41
click at [400, 409] on textarea "That's great, thanks for keeping me in the loop! We understand how inconvenient…" at bounding box center [515, 411] width 431 height 41
click at [597, 408] on textarea "That's great, thanks for keeping me in the loop! We understand how inconvenient…" at bounding box center [515, 411] width 431 height 41
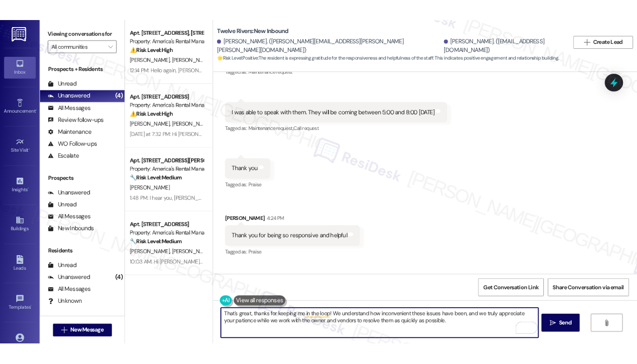
scroll to position [1155, 0]
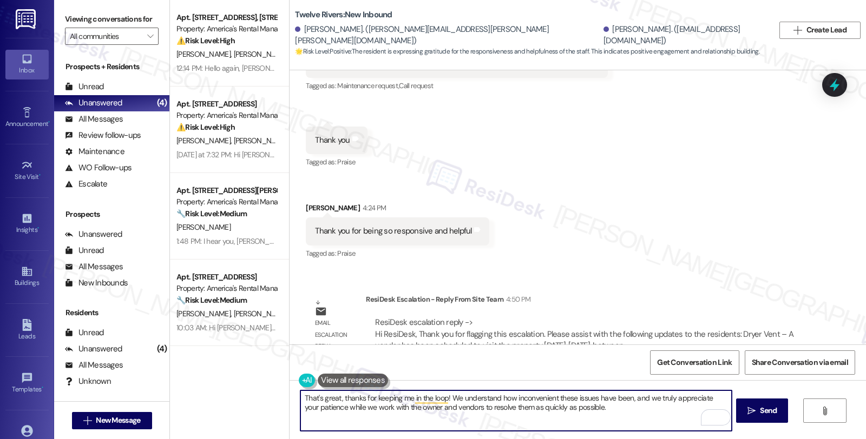
click at [359, 380] on button at bounding box center [353, 381] width 70 height 14
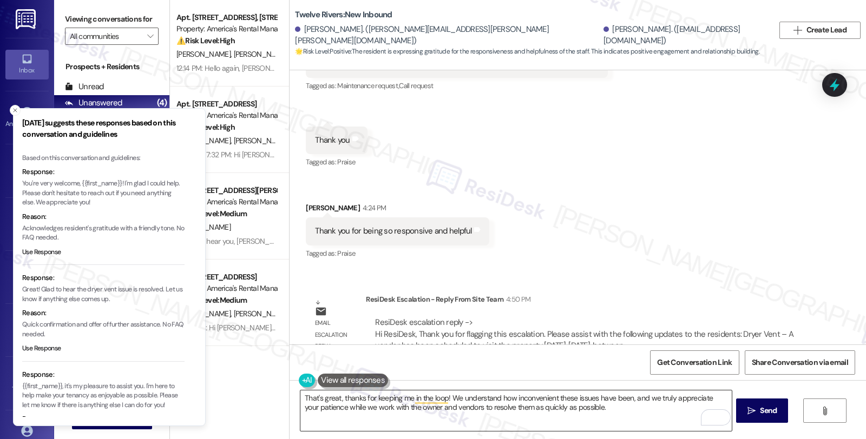
click at [601, 408] on textarea "That's great, thanks for keeping me in the loop! We understand how inconvenient…" at bounding box center [515, 411] width 431 height 41
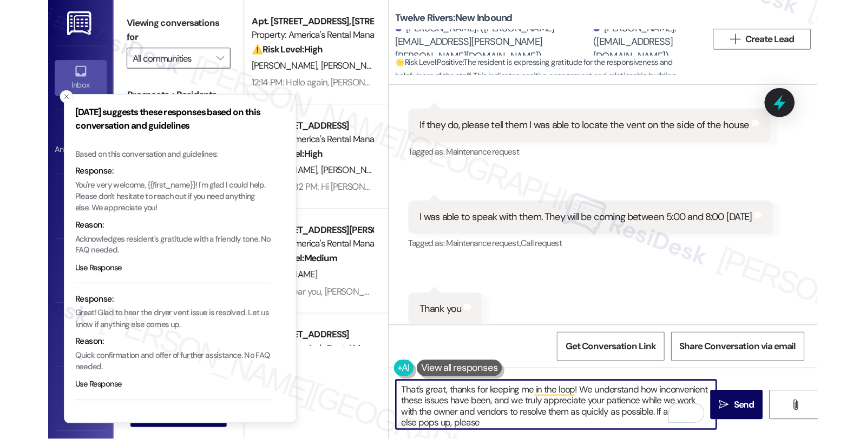
scroll to position [1282, 0]
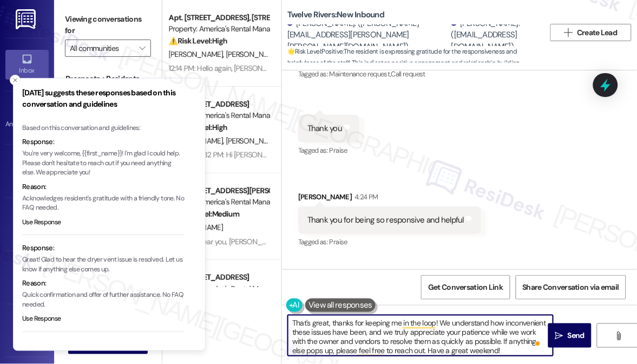
type textarea "That's great, thanks for keeping me in the loop! We understand how inconvenient…"
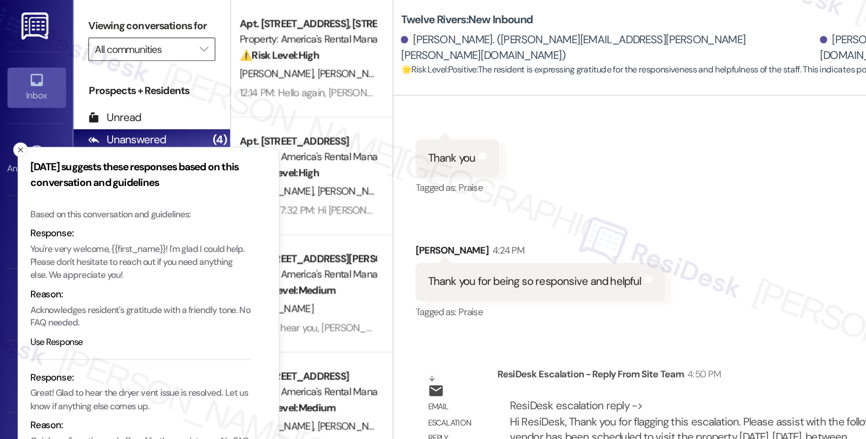
scroll to position [1155, 0]
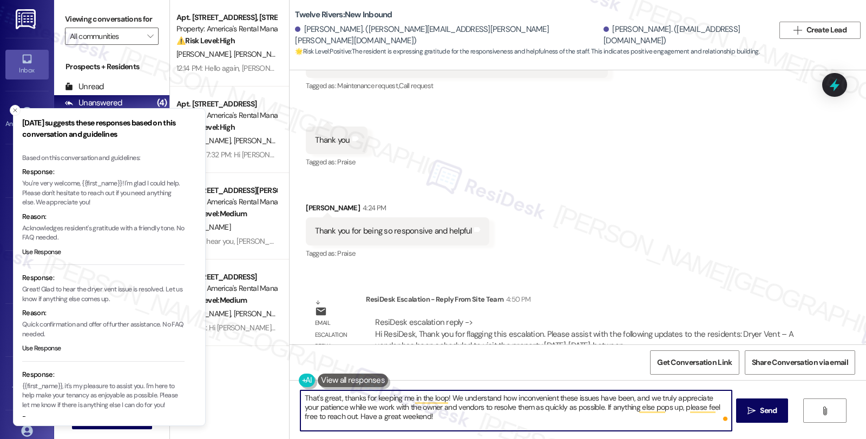
click at [422, 419] on textarea "That's great, thanks for keeping me in the loop! We understand how inconvenient…" at bounding box center [515, 411] width 431 height 41
click at [504, 420] on textarea "That's great, thanks for keeping me in the loop! We understand how inconvenient…" at bounding box center [515, 411] width 431 height 41
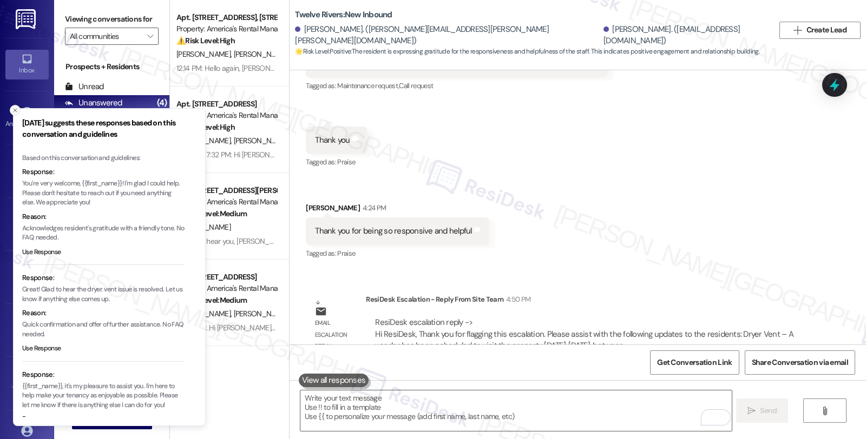
click at [12, 114] on icon "Close toast" at bounding box center [15, 110] width 6 height 6
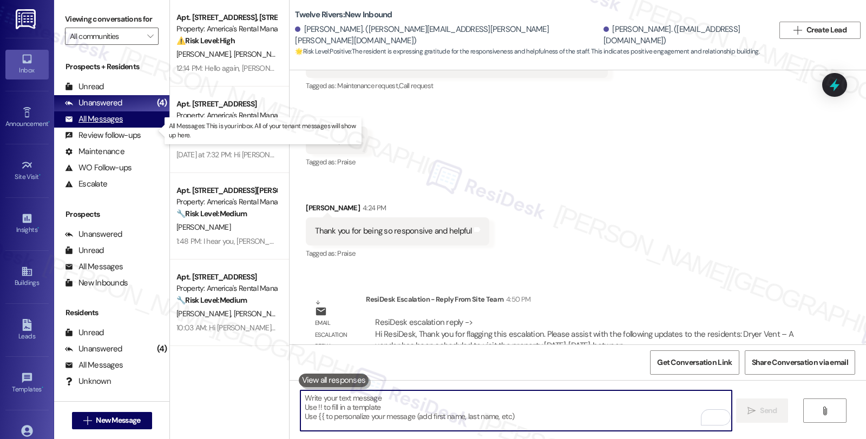
click at [103, 125] on div "All Messages" at bounding box center [94, 119] width 58 height 11
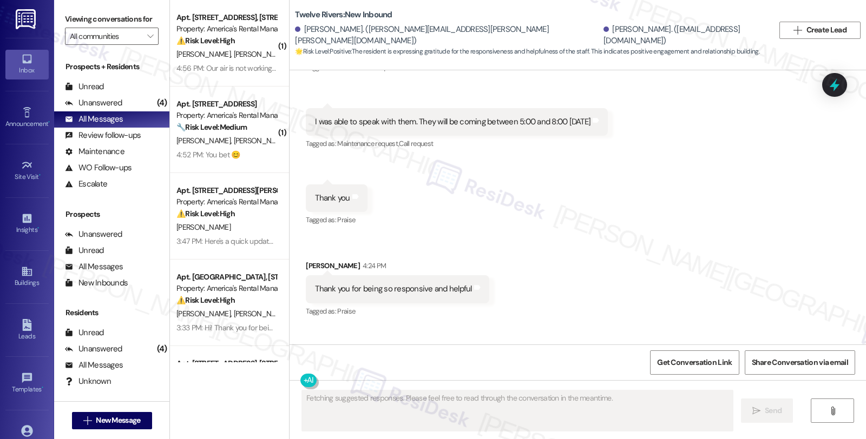
scroll to position [1269, 0]
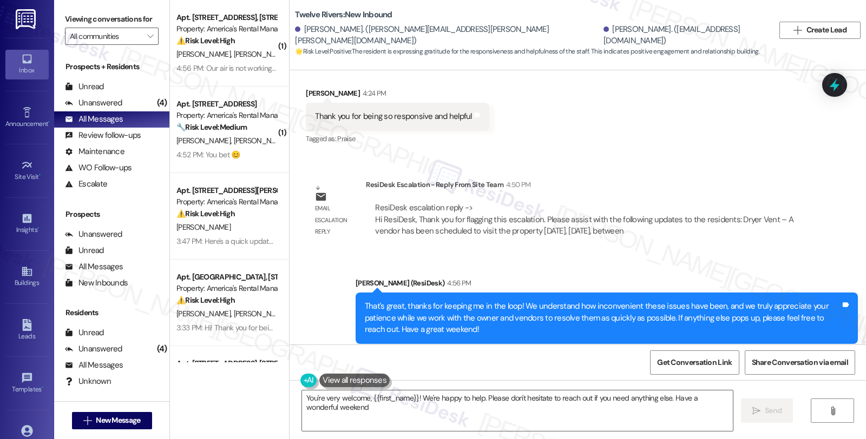
type textarea "You're very welcome, {{first_name}}! We're happy to help. Please don't hesitate…"
drag, startPoint x: 707, startPoint y: 228, endPoint x: 697, endPoint y: 232, distance: 11.0
click at [707, 228] on div "Email escalation reply ResiDesk Escalation - Reply From Site Team 4:50 PM ResiD…" at bounding box center [557, 212] width 518 height 82
click at [743, 146] on div "Survey, sent via SMS Residesk Automated Survey 12:18 PM Hi [PERSON_NAME] and [P…" at bounding box center [577, 207] width 576 height 274
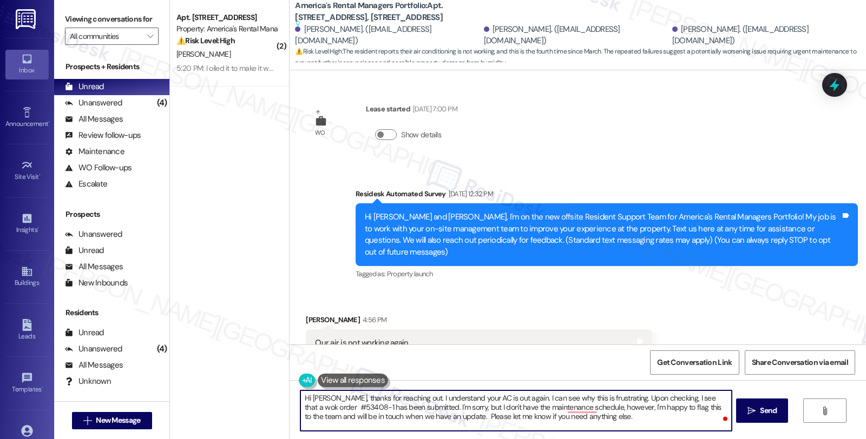
scroll to position [273, 0]
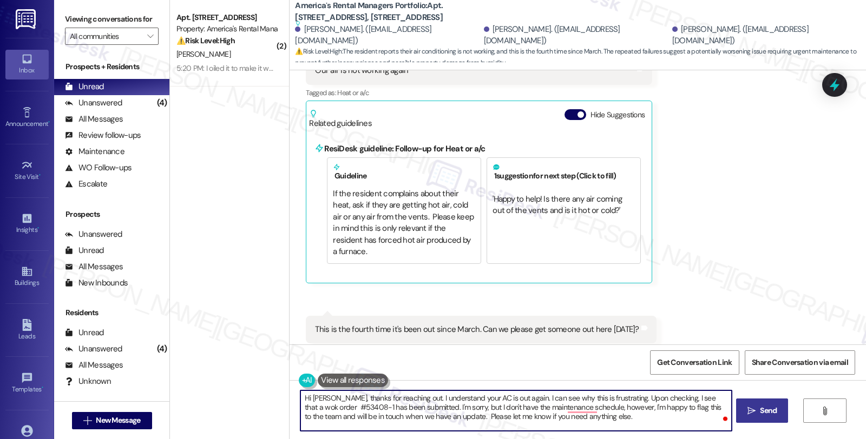
type textarea "Hi [PERSON_NAME], thanks for reaching out. I understand your AC is out again. I…"
click at [768, 408] on span "Send" at bounding box center [768, 410] width 17 height 11
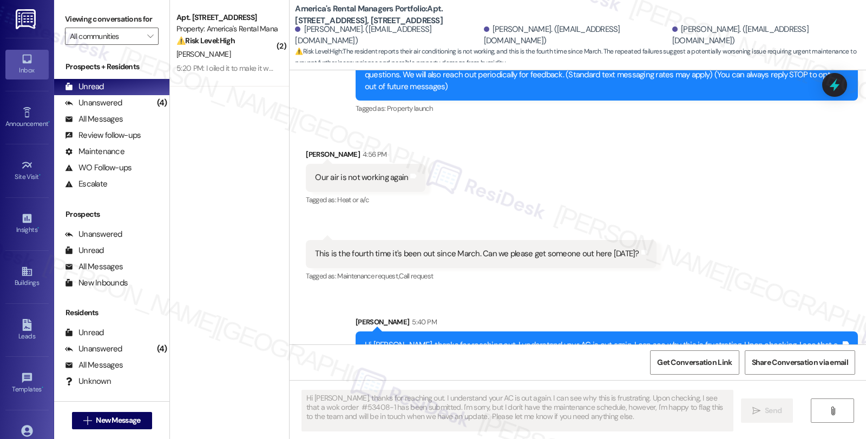
scroll to position [200, 0]
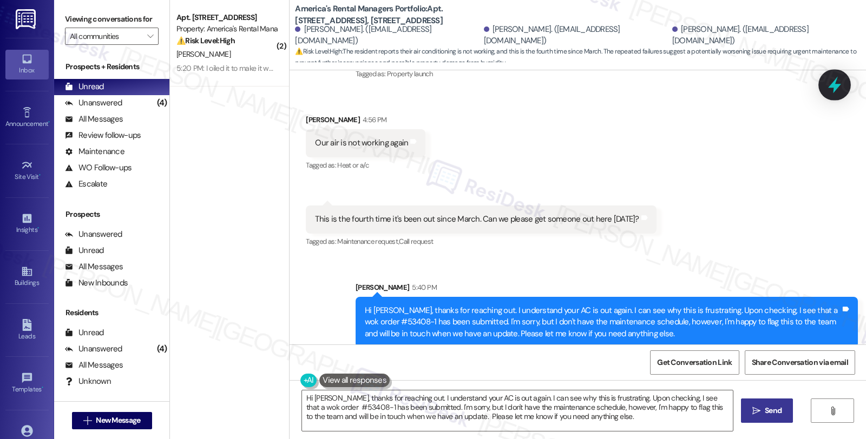
click at [830, 90] on icon at bounding box center [834, 85] width 18 height 18
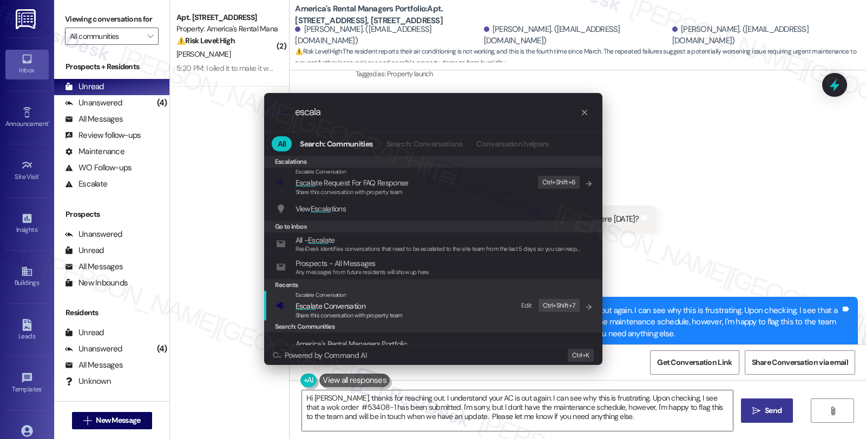
type input "escala"
click at [358, 314] on span "Share this conversation with property team" at bounding box center [348, 316] width 107 height 8
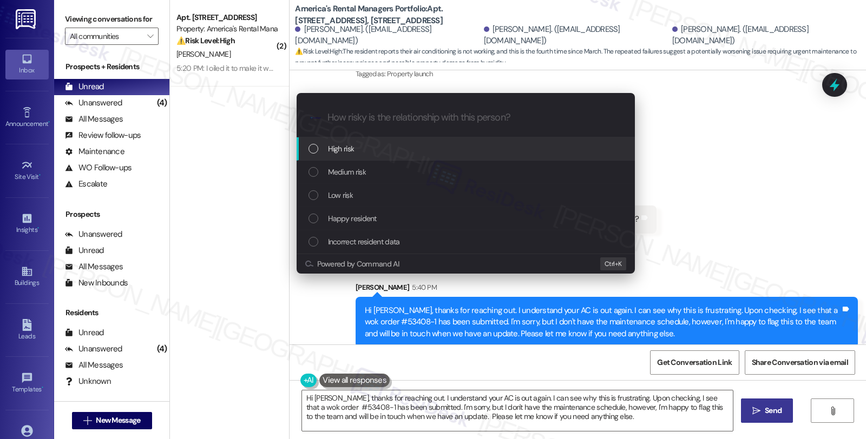
click at [347, 144] on span "High risk" at bounding box center [341, 149] width 27 height 12
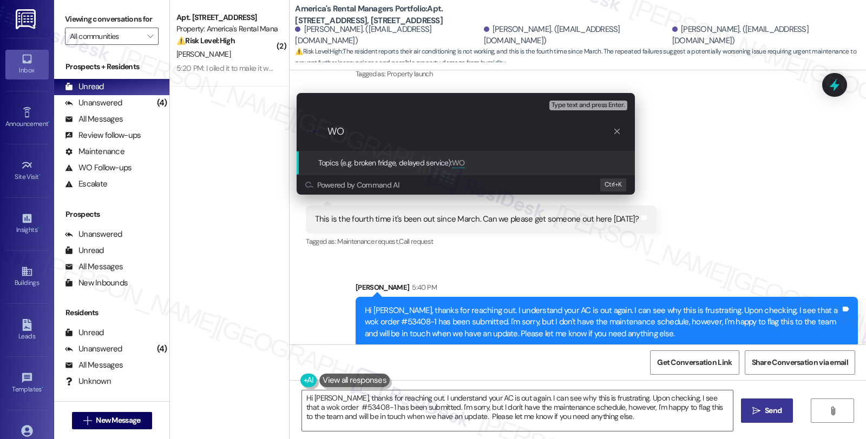
paste input "#53408-1"
type input "WO #53408-1 (AC)"
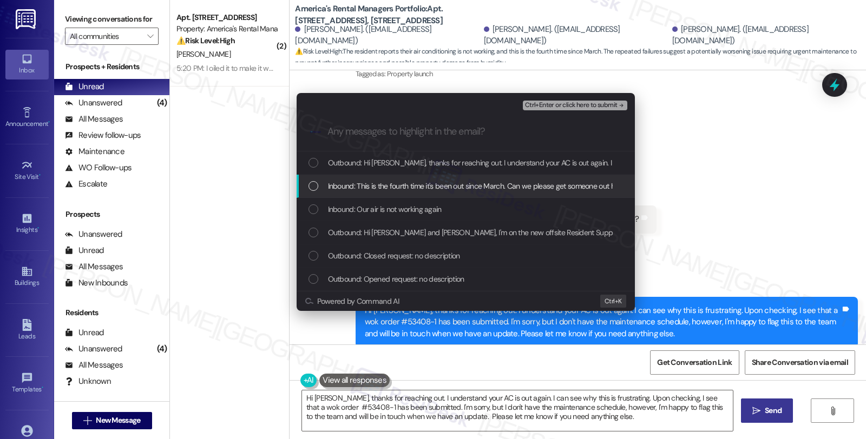
click at [366, 187] on span "Inbound: This is the fourth time it's been out since March. Can we please get s…" at bounding box center [489, 186] width 322 height 12
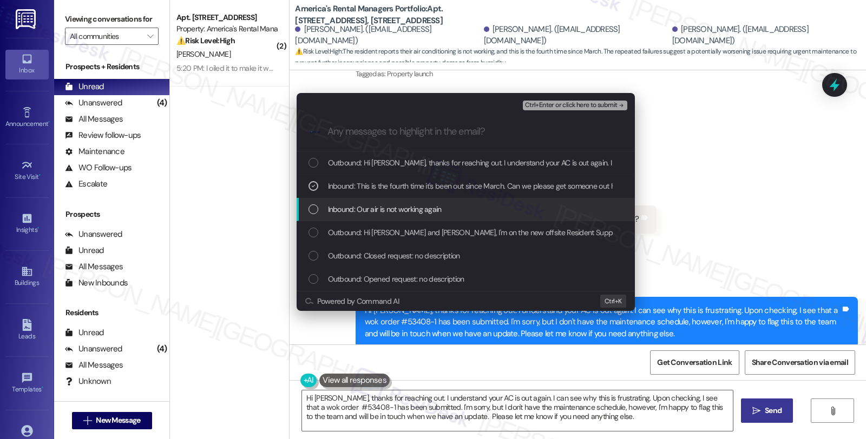
click at [366, 209] on span "Inbound: Our air is not working again" at bounding box center [385, 209] width 114 height 12
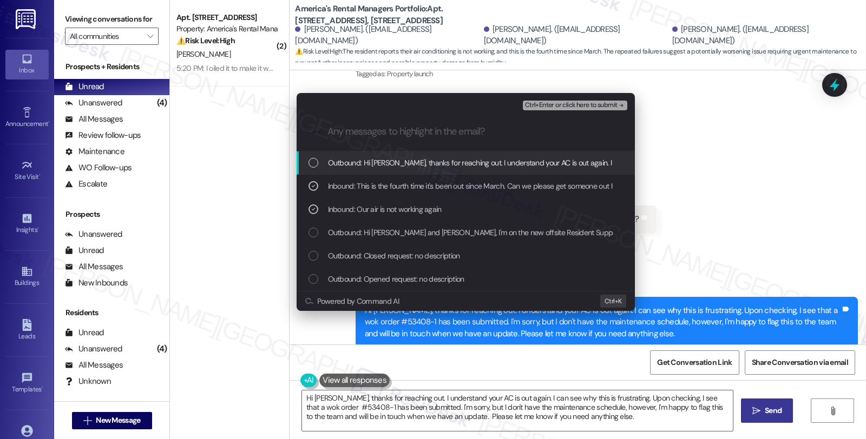
click at [575, 103] on span "Ctrl+Enter or click here to submit" at bounding box center [571, 106] width 93 height 8
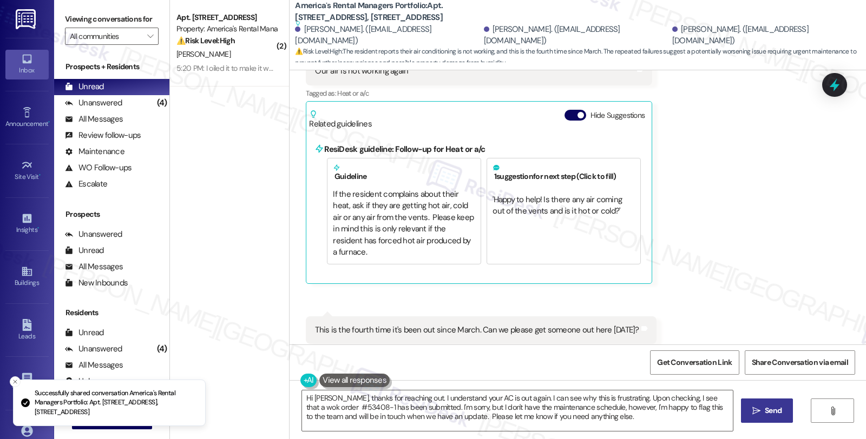
scroll to position [387, 0]
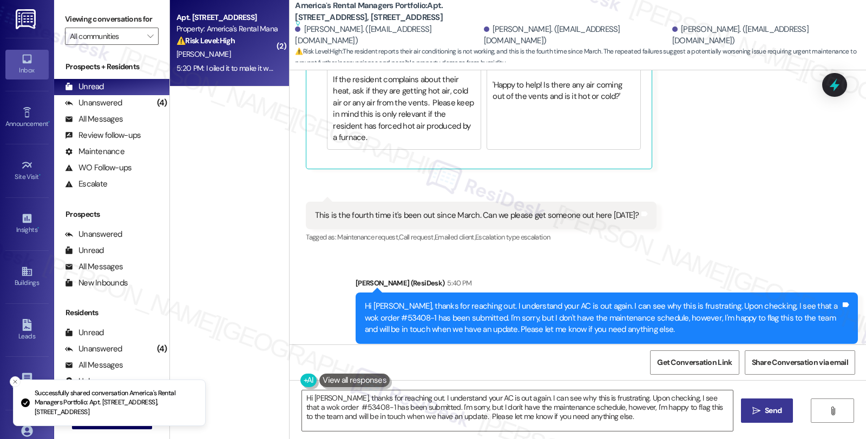
click at [220, 21] on div "Apt. [STREET_ADDRESS]" at bounding box center [226, 17] width 100 height 11
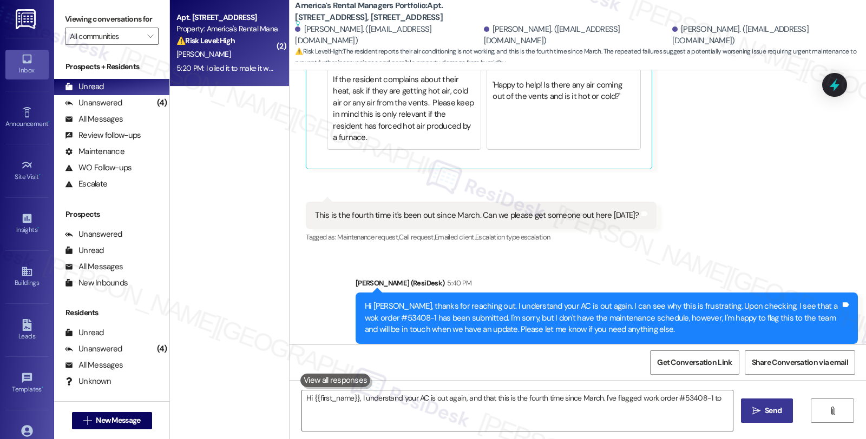
type textarea "Hi {{first_name}}, I understand your AC is out again, and that this is the four…"
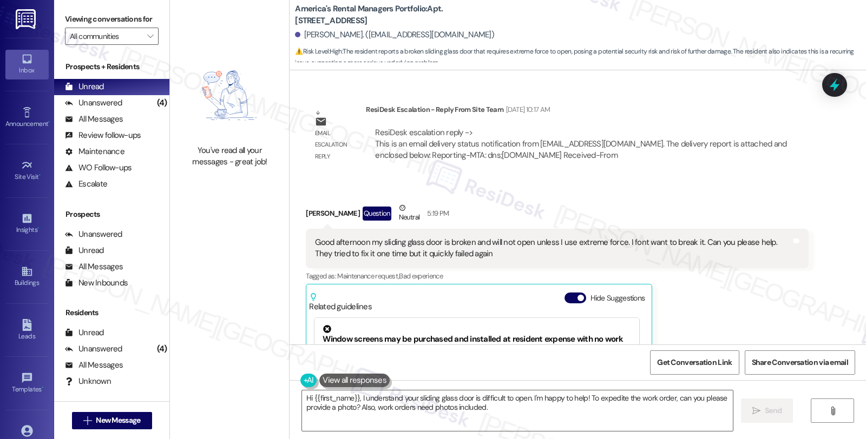
scroll to position [1665, 0]
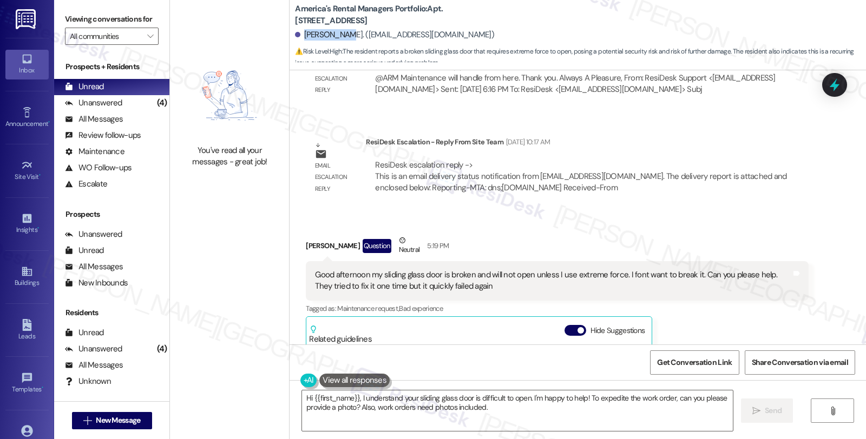
drag, startPoint x: 296, startPoint y: 36, endPoint x: 333, endPoint y: 36, distance: 36.8
click at [333, 36] on div "[PERSON_NAME]. ([EMAIL_ADDRESS][DOMAIN_NAME])" at bounding box center [394, 34] width 199 height 11
copy div "[PERSON_NAME]"
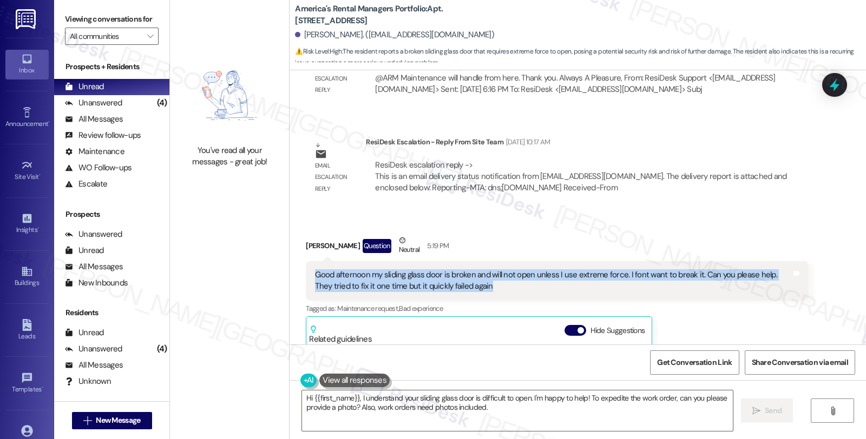
drag, startPoint x: 473, startPoint y: 263, endPoint x: 301, endPoint y: 245, distance: 173.0
click at [306, 261] on div "Good afternoon my sliding glass door is broken and will not open unless I use e…" at bounding box center [557, 280] width 502 height 39
copy div "Good afternoon my sliding glass door is broken and will not open unless I use e…"
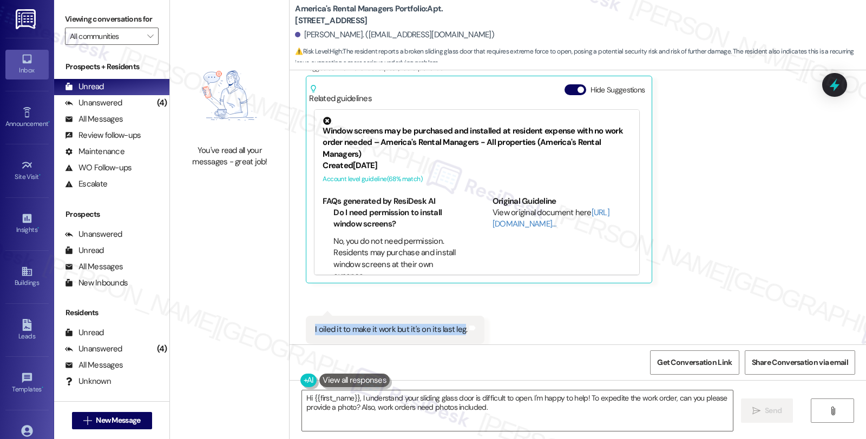
drag, startPoint x: 305, startPoint y: 308, endPoint x: 455, endPoint y: 317, distance: 150.1
click at [455, 317] on div "I oiled it to make it work but it's on its last leg. Tags and notes" at bounding box center [395, 330] width 179 height 28
copy div "I oiled it to make it work but it's on its last leg"
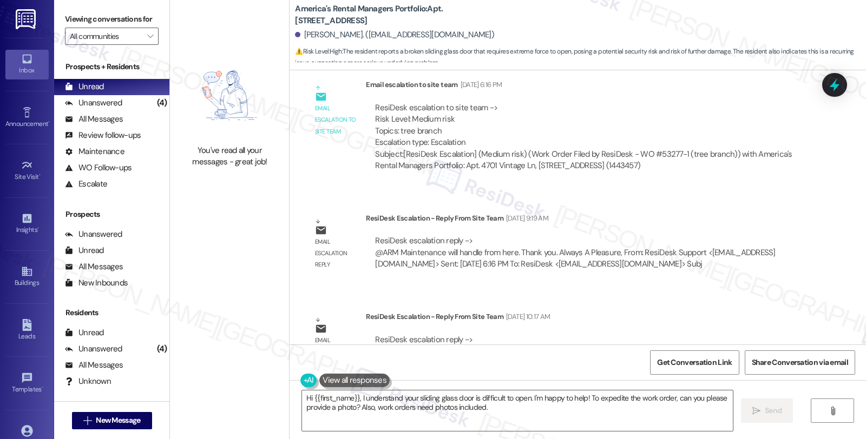
scroll to position [1485, 0]
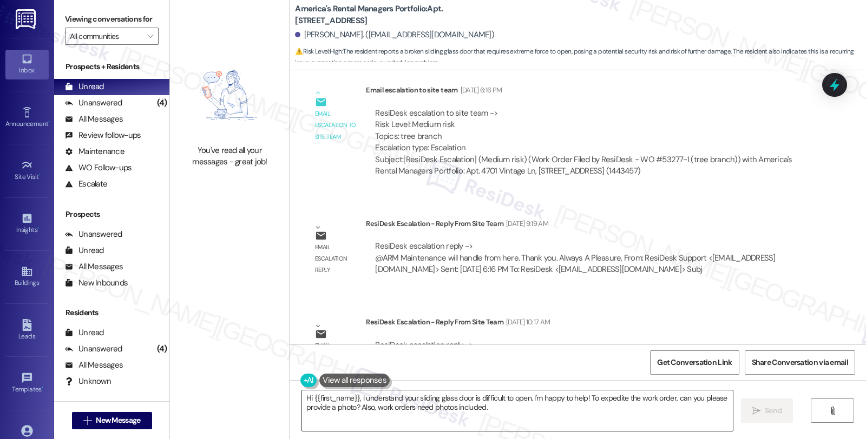
click at [353, 398] on textarea "Hi {{first_name}}, I understand your sliding glass door is difficult to open. I…" at bounding box center [517, 411] width 431 height 41
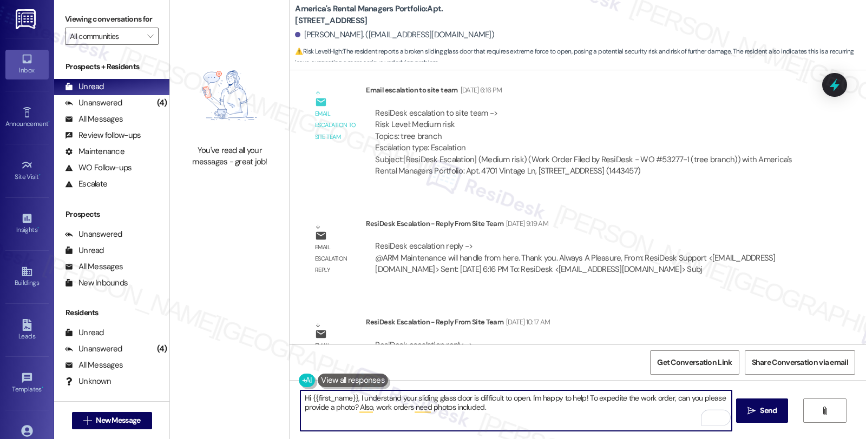
click at [352, 399] on textarea "Hi {{first_name}}, I understand your sliding glass door is difficult to open. I…" at bounding box center [515, 411] width 431 height 41
click at [526, 399] on textarea "Hi {{first_name}}, I understand your sliding glass door is difficult to open. I…" at bounding box center [515, 411] width 431 height 41
click at [630, 399] on textarea "Hi {{first_name}}, I understand your sliding glass door is difficult to open. I…" at bounding box center [515, 411] width 431 height 41
click at [635, 398] on textarea "Hi {{first_name}}, I understand your sliding glass door is difficult to open. I…" at bounding box center [515, 411] width 431 height 41
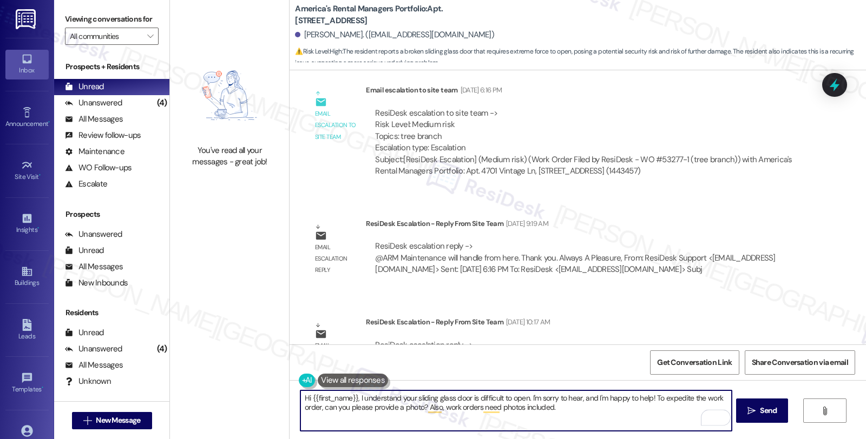
click at [635, 398] on textarea "Hi {{first_name}}, I understand your sliding glass door is difficult to open. I…" at bounding box center [515, 411] width 431 height 41
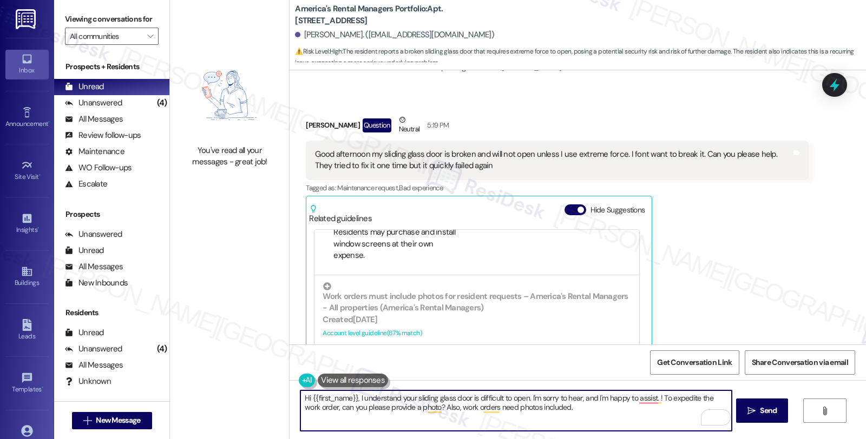
scroll to position [240, 0]
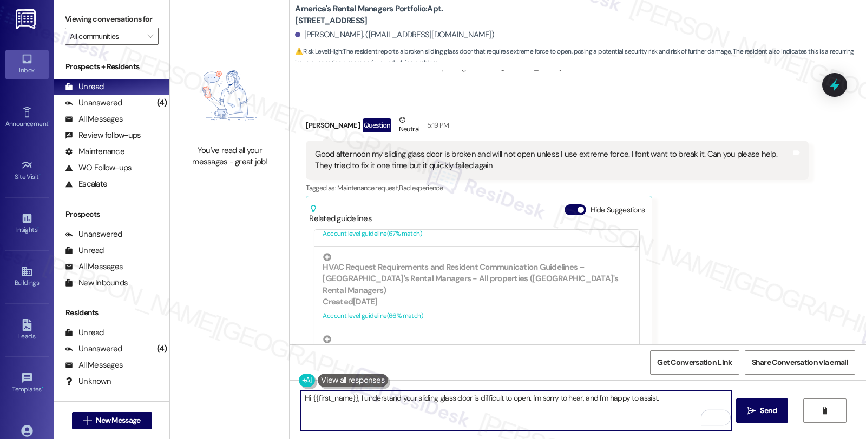
click at [667, 403] on textarea "Hi {{first_name}}, I understand your sliding glass door is difficult to open. I…" at bounding box center [515, 411] width 431 height 41
click at [690, 400] on textarea "Hi {{first_name}}, I understand your sliding glass door is difficult to open. I…" at bounding box center [515, 411] width 431 height 41
paste textarea "A couple of quick clarifying questions to help our maintenance team better asse…"
drag, startPoint x: 383, startPoint y: 407, endPoint x: 454, endPoint y: 412, distance: 72.1
click at [454, 412] on textarea "Hi {{first_name}}, I understand your sliding glass door is difficult to open. I…" at bounding box center [515, 411] width 431 height 41
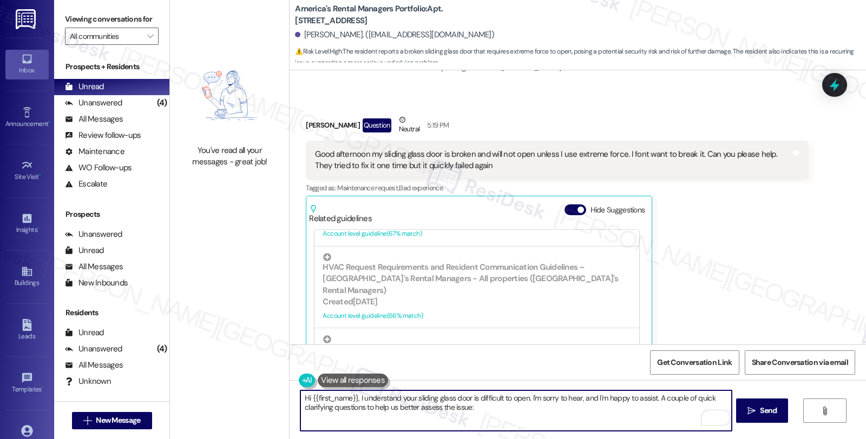
click at [483, 407] on textarea "Hi {{first_name}}, I understand your sliding glass door is difficult to open. I…" at bounding box center [515, 411] width 431 height 41
paste textarea "When you say it’s “on its last leg,” is it making any grinding or popping sound…"
click at [464, 410] on textarea "Hi {{first_name}}, I understand your sliding glass door is difficult to open. I…" at bounding box center [515, 411] width 431 height 41
click at [445, 412] on textarea "Hi {{first_name}}, I understand your sliding glass door is difficult to open. I…" at bounding box center [515, 411] width 431 height 41
type textarea "Hi {{first_name}}, I understand your sliding glass door is difficult to open. I…"
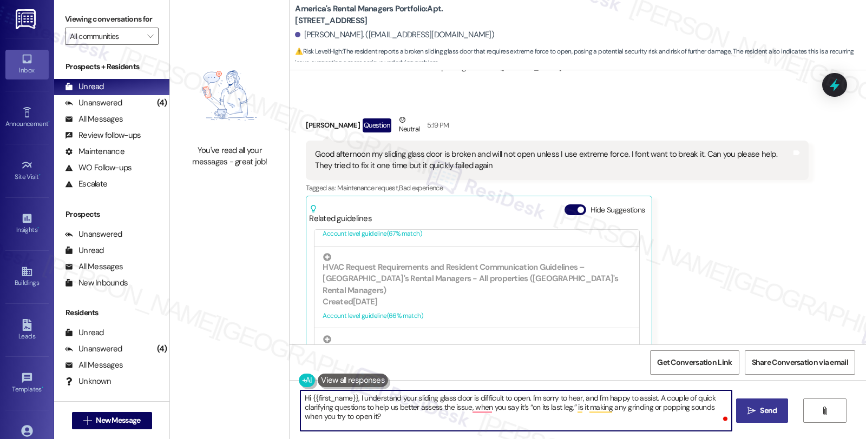
click at [771, 410] on span "Send" at bounding box center [768, 410] width 17 height 11
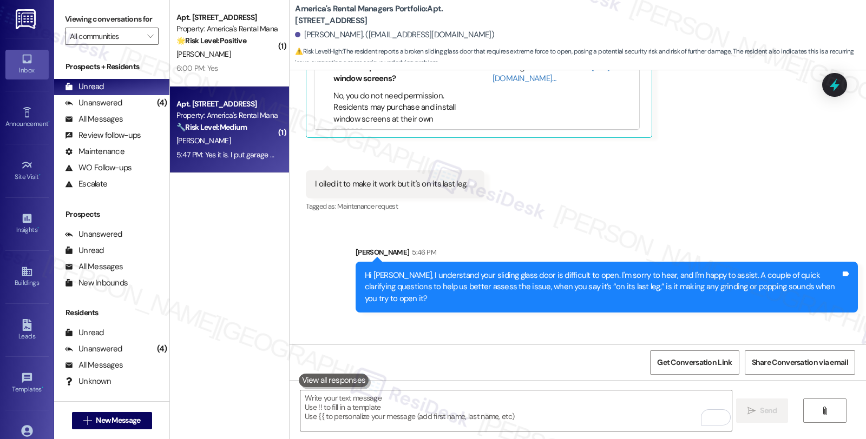
scroll to position [2068, 0]
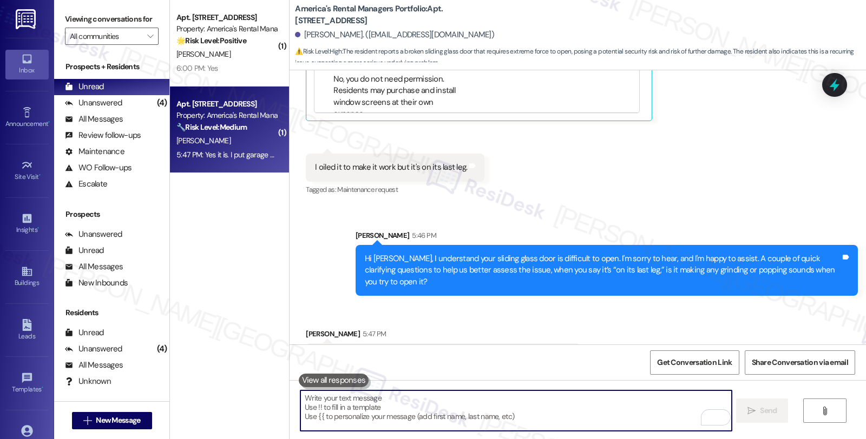
click at [380, 412] on textarea "To enrich screen reader interactions, please activate Accessibility in Grammarl…" at bounding box center [515, 411] width 431 height 41
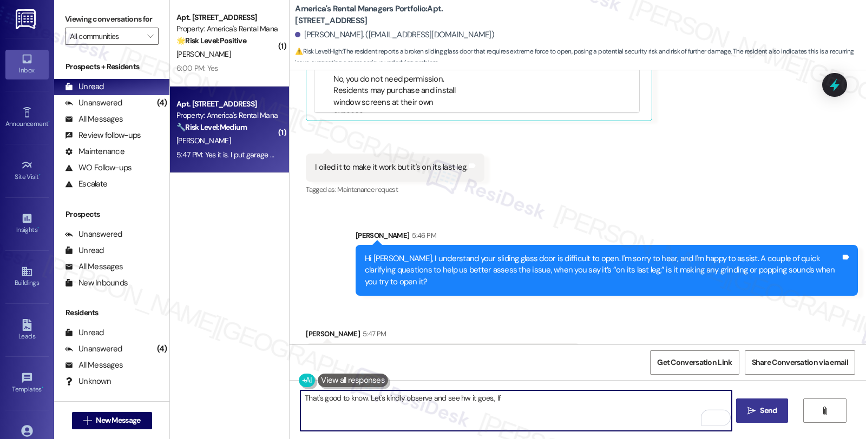
click at [455, 399] on textarea "That's good to know. Let's kindly observe and see hw it goes., If" at bounding box center [515, 411] width 431 height 41
click at [502, 398] on textarea "That's good to know. Let's kindly observe and see how it goes., If" at bounding box center [515, 411] width 431 height 41
type textarea "That's good to know. Let's kindly observe and see how it goes., If it happens a…"
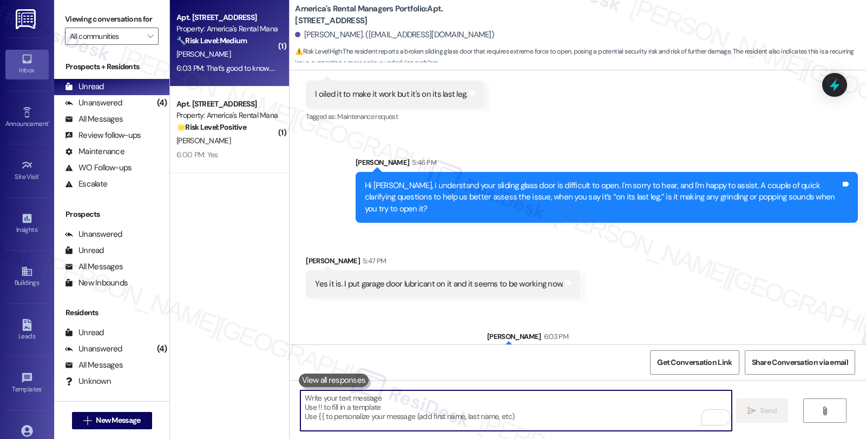
scroll to position [2144, 0]
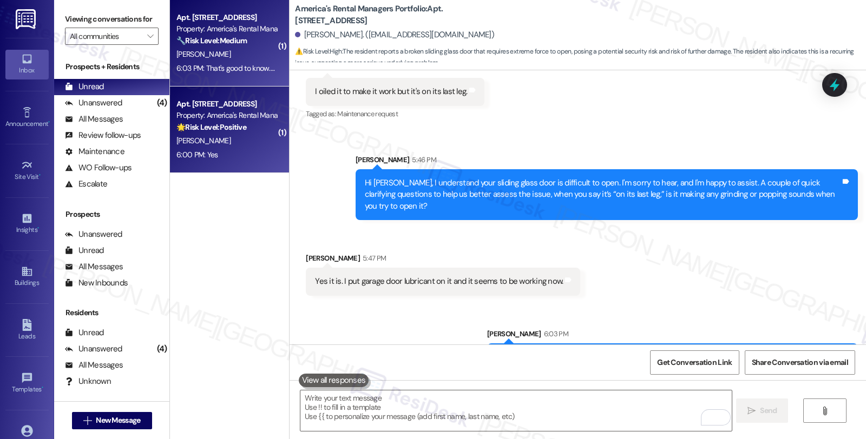
click at [250, 154] on div "6:00 PM: Yes 6:00 PM: Yes" at bounding box center [226, 155] width 102 height 14
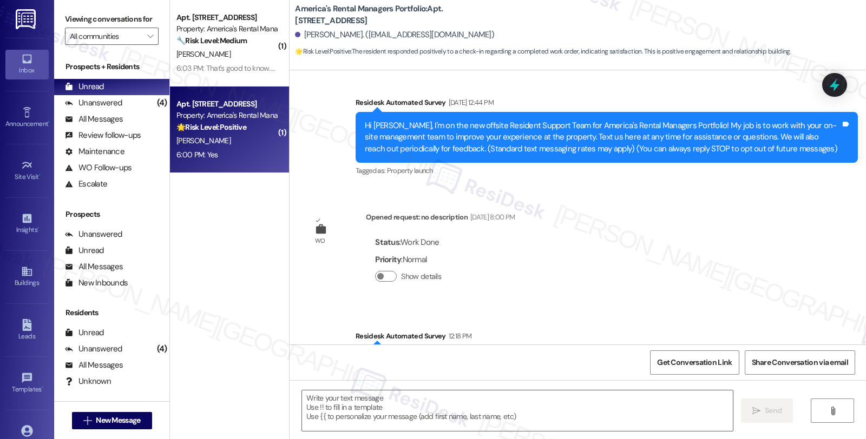
type textarea "Fetching suggested responses. Please feel free to read through the conversation…"
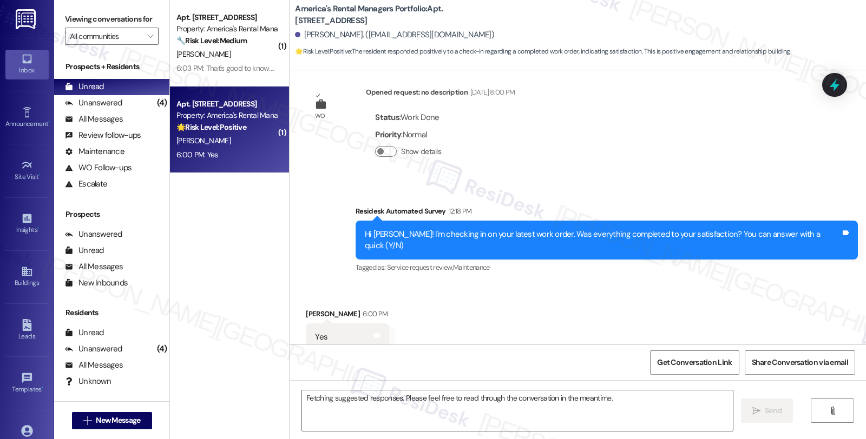
scroll to position [214, 0]
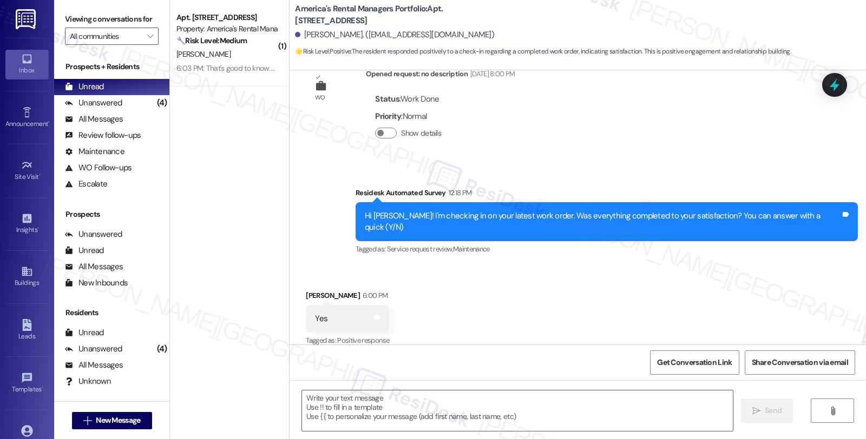
click at [568, 266] on div "Received via SMS Diamond Lucious 6:00 PM Yes Tags and notes Tagged as: Positive…" at bounding box center [577, 311] width 576 height 91
drag, startPoint x: 709, startPoint y: 241, endPoint x: 704, endPoint y: 246, distance: 6.5
click at [709, 241] on div "Tagged as: Service request review , Click to highlight conversations about Serv…" at bounding box center [606, 249] width 502 height 16
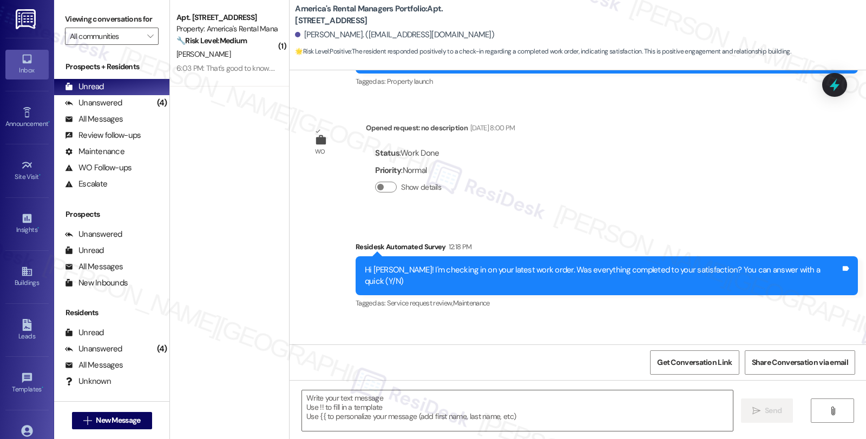
scroll to position [214, 0]
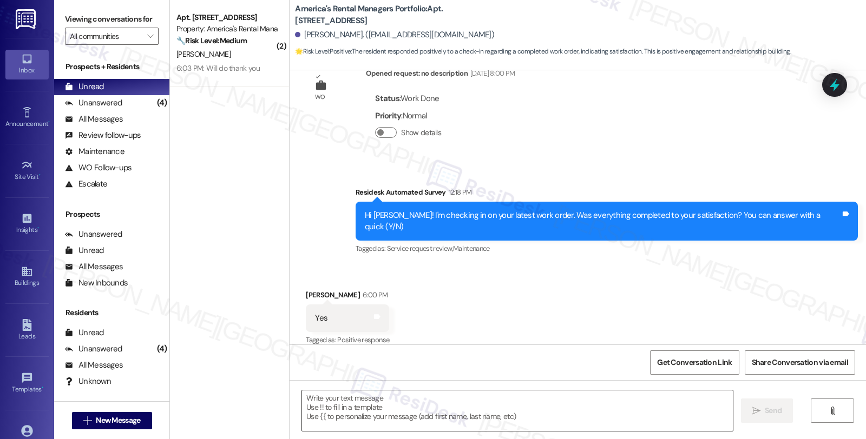
click at [463, 410] on textarea at bounding box center [517, 411] width 431 height 41
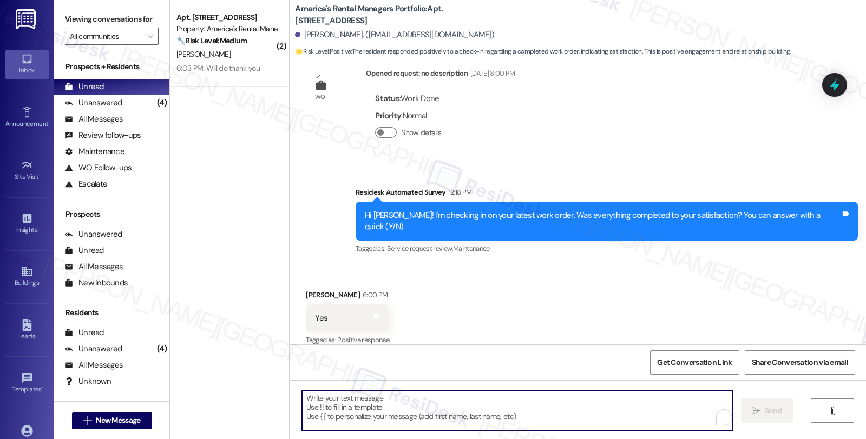
paste textarea "it’s great to hear from you and I’m glad your latest work order has been comple…"
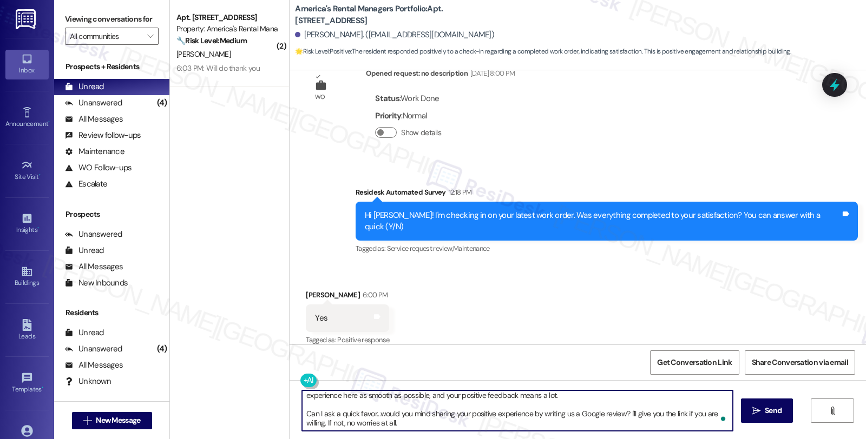
scroll to position [0, 0]
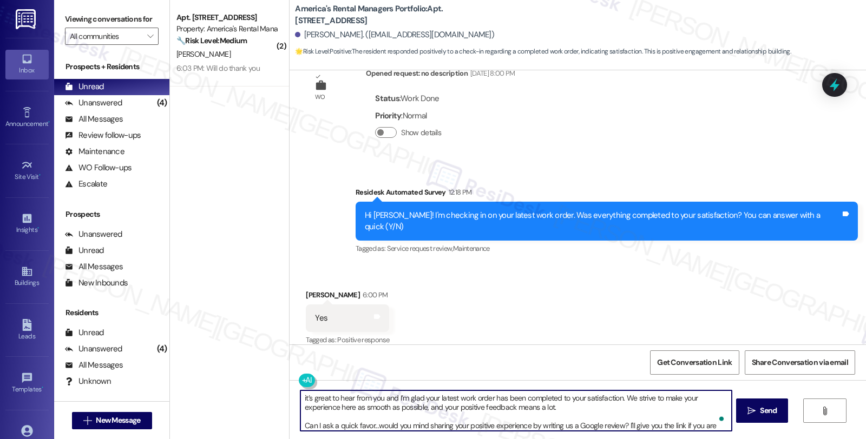
click at [300, 393] on textarea "it’s great to hear from you and I’m glad your latest work order has been comple…" at bounding box center [515, 411] width 431 height 41
type textarea "It’s great to hear from you and I’m glad your latest work order has been comple…"
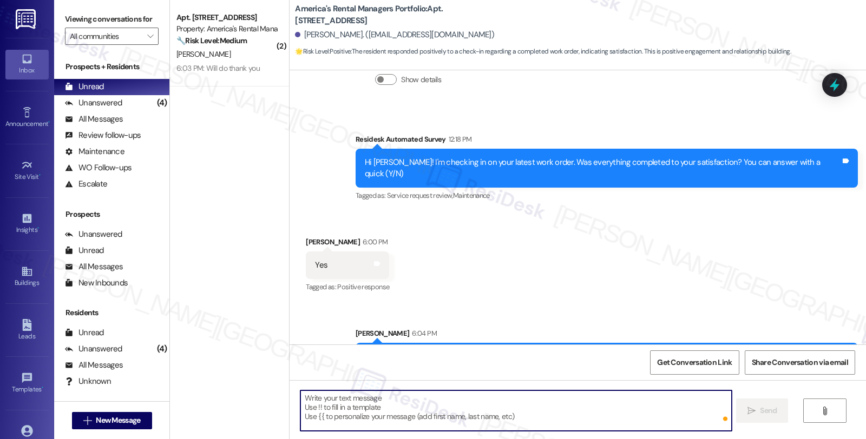
scroll to position [336, 0]
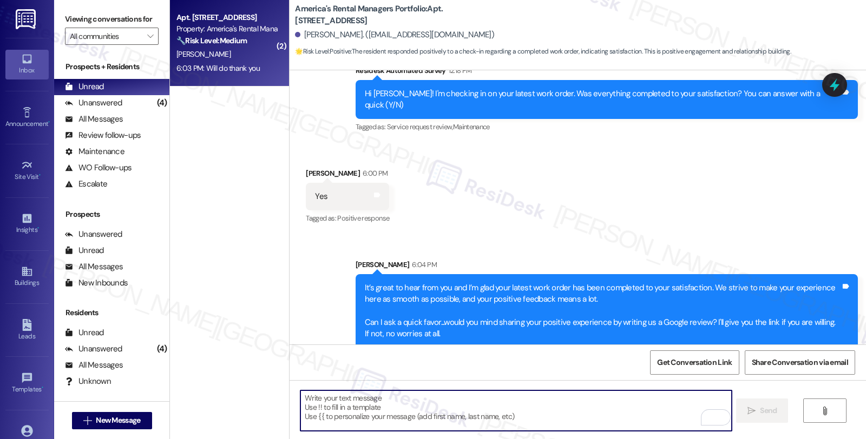
click at [211, 45] on strong "🔧 Risk Level: Medium" at bounding box center [211, 41] width 70 height 10
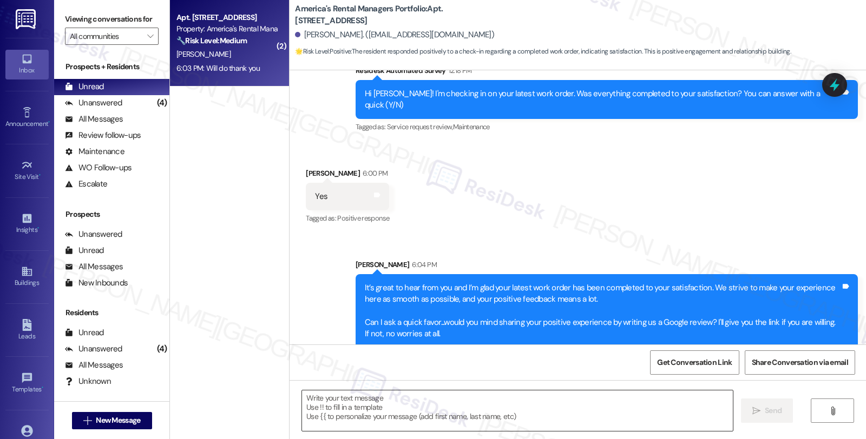
type textarea "Fetching suggested responses. Please feel free to read through the conversation…"
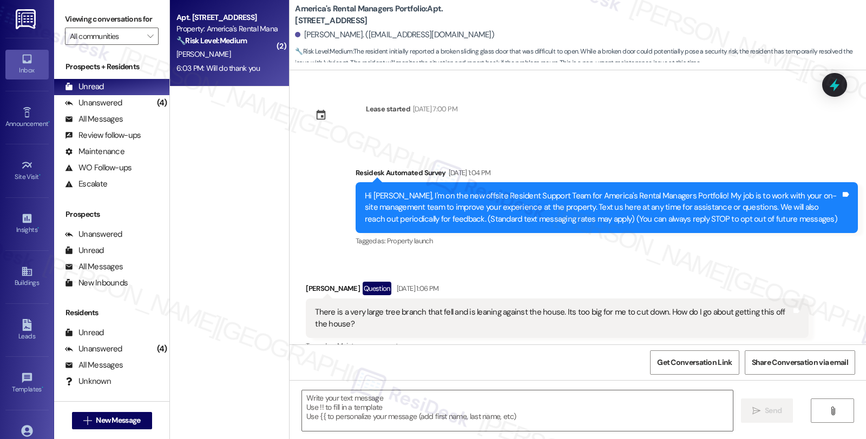
scroll to position [2108, 0]
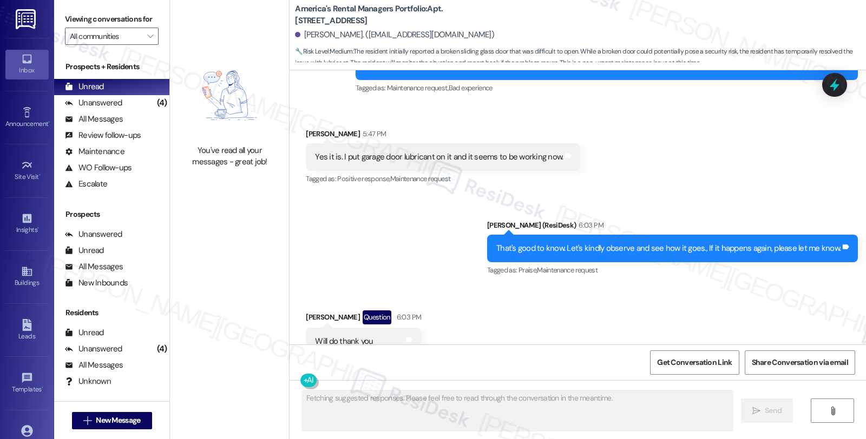
click at [539, 293] on div "Received via SMS John Parris Question 6:03 PM Will do thank you Tags and notes …" at bounding box center [577, 333] width 576 height 94
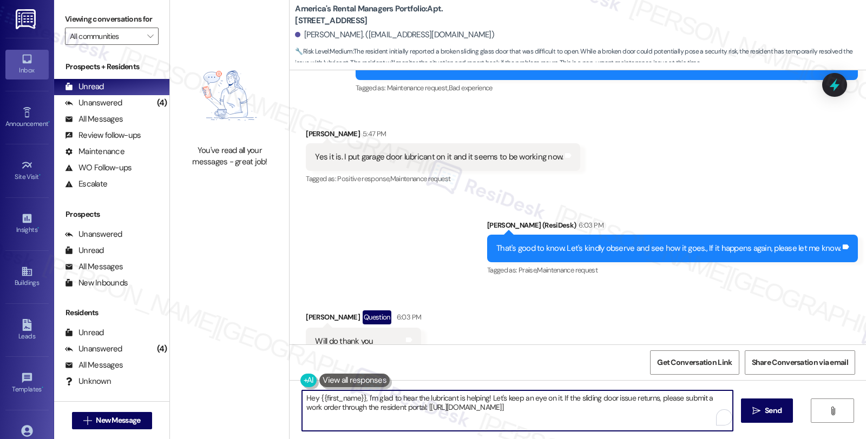
click at [448, 420] on textarea "Hey {{first_name}}, I'm glad to hear the lubricant is helping! Let's keep an ey…" at bounding box center [517, 411] width 431 height 41
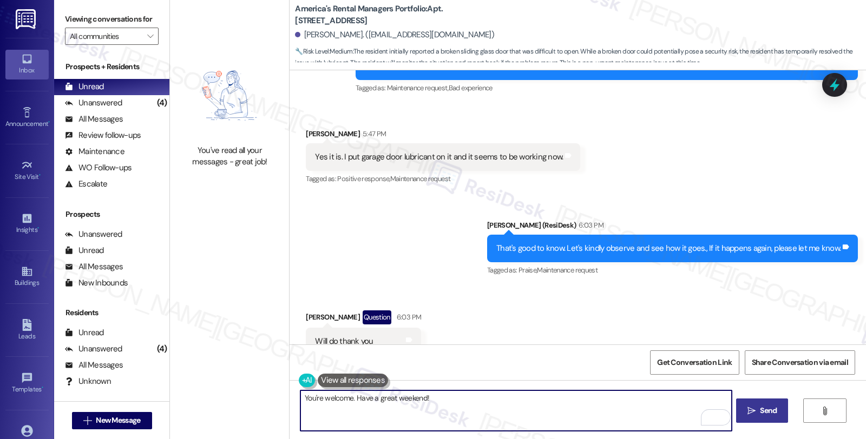
type textarea "You're welcome. Have a great weekend!"
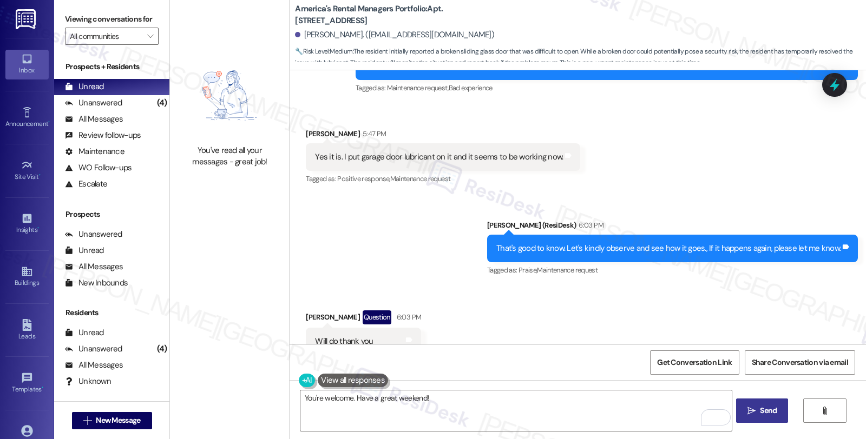
click at [772, 412] on span "Send" at bounding box center [768, 410] width 17 height 11
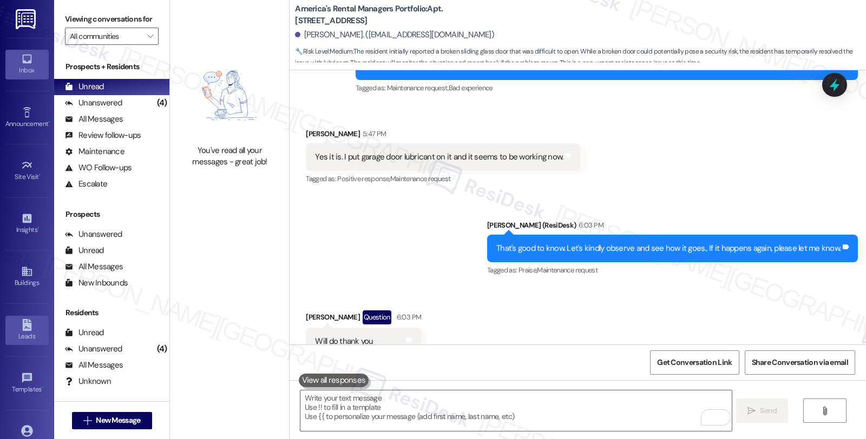
scroll to position [78, 0]
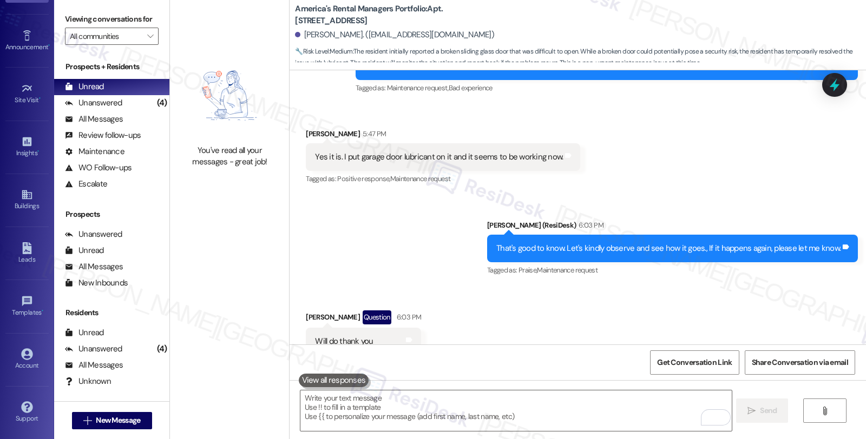
drag, startPoint x: 28, startPoint y: 370, endPoint x: 41, endPoint y: 342, distance: 30.0
click at [28, 370] on div "Account" at bounding box center [27, 365] width 54 height 11
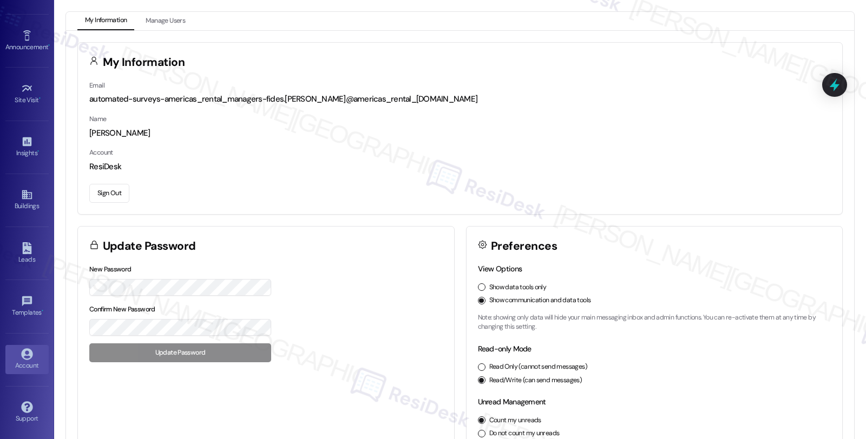
click at [114, 197] on button "Sign Out" at bounding box center [109, 193] width 40 height 19
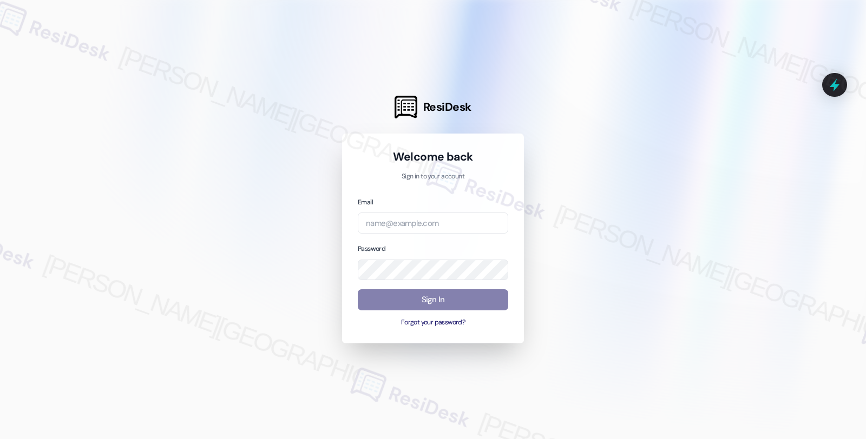
drag, startPoint x: 641, startPoint y: 303, endPoint x: 636, endPoint y: 302, distance: 5.5
click at [641, 303] on div at bounding box center [433, 219] width 866 height 439
click at [445, 226] on input "email" at bounding box center [433, 223] width 150 height 21
type input "automated-surveys-orion_housing-fides.ochoa@orion_housing.com"
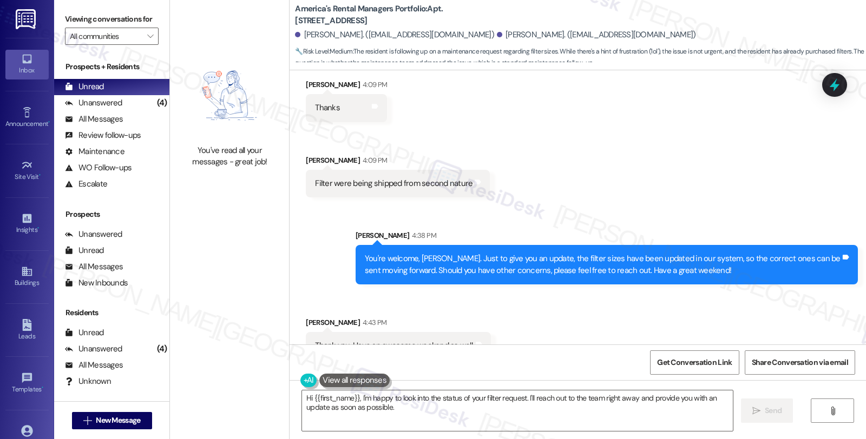
scroll to position [1332, 0]
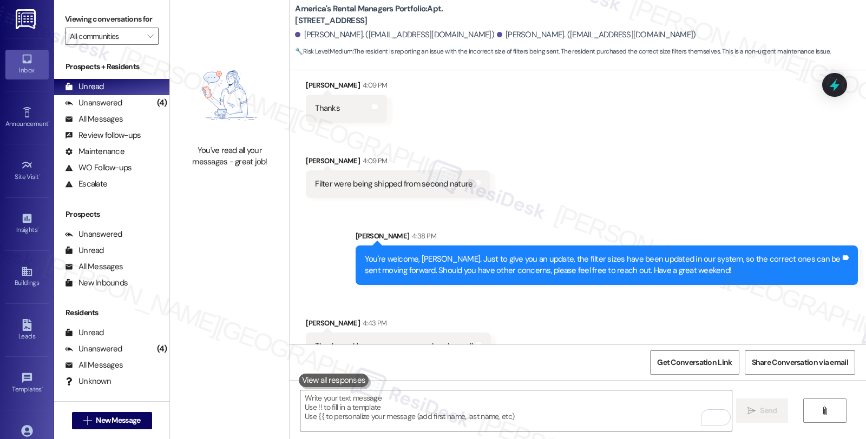
scroll to position [1075, 0]
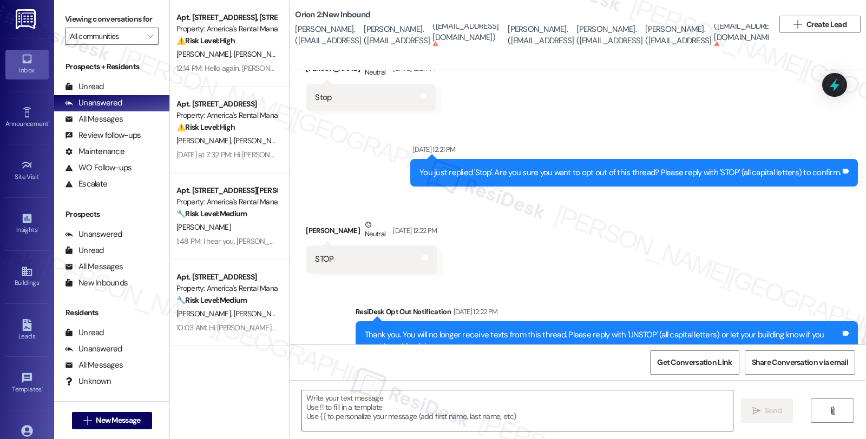
type textarea "Fetching suggested responses. Please feel free to read through the conversation…"
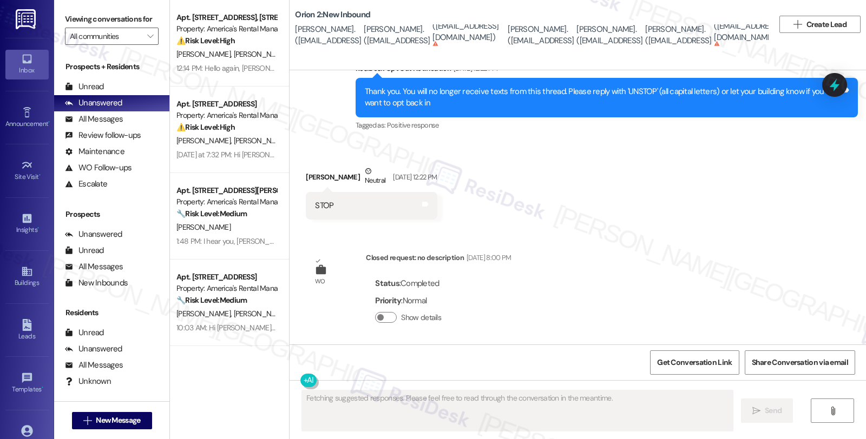
scroll to position [525, 0]
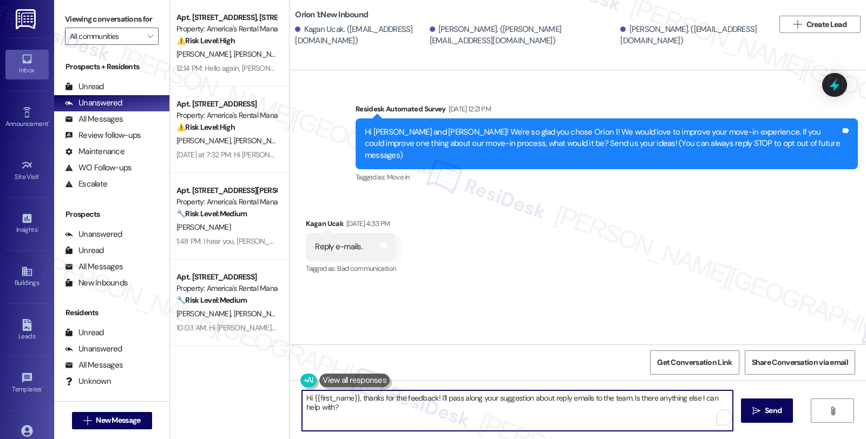
click at [451, 412] on textarea "Hi {{first_name}}, thanks for the feedback! I'll pass along your suggestion abo…" at bounding box center [517, 411] width 431 height 41
click at [575, 403] on textarea "Hi {{first_name}}, thanks for the feedback. We're sorry for the delayed respons…" at bounding box center [515, 411] width 431 height 41
click at [309, 218] on div "Kagan Ucak Aug 18, 2025 at 4:33 PM" at bounding box center [351, 225] width 90 height 15
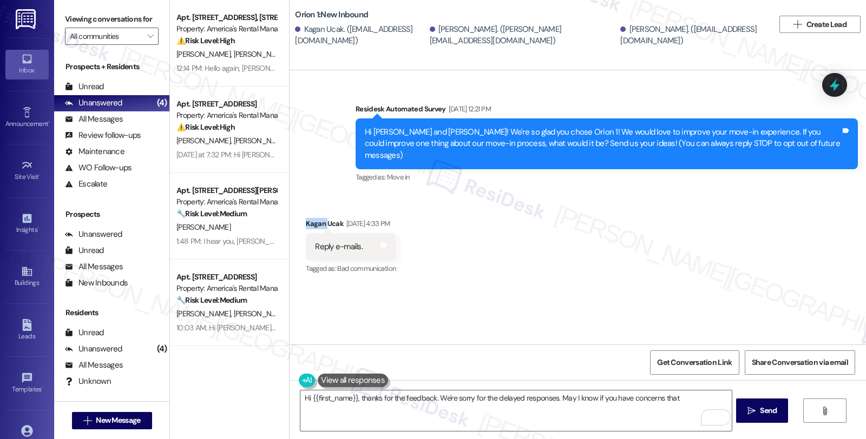
click at [309, 218] on div "Kagan Ucak Aug 18, 2025 at 4:33 PM" at bounding box center [351, 225] width 90 height 15
copy div "Kagan"
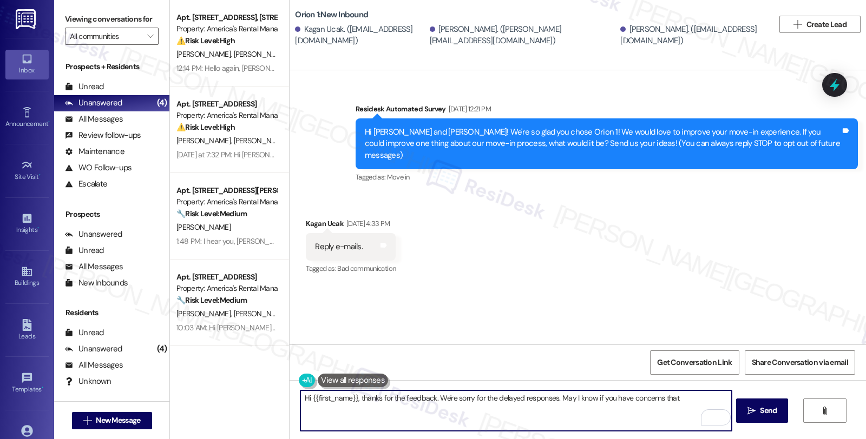
drag, startPoint x: 306, startPoint y: 399, endPoint x: 350, endPoint y: 399, distance: 43.8
click at [350, 399] on textarea "Hi {{first_name}}, thanks for the feedback. We're sorry for the delayed respons…" at bounding box center [515, 411] width 431 height 41
paste textarea "Kagan"
click at [658, 399] on textarea "Hi Kagan, thanks for the feedback. We're sorry for the delayed responses. May I…" at bounding box center [515, 411] width 431 height 41
type textarea "Hi Kagan, thanks for the feedback. We're sorry for the delayed responses. May I…"
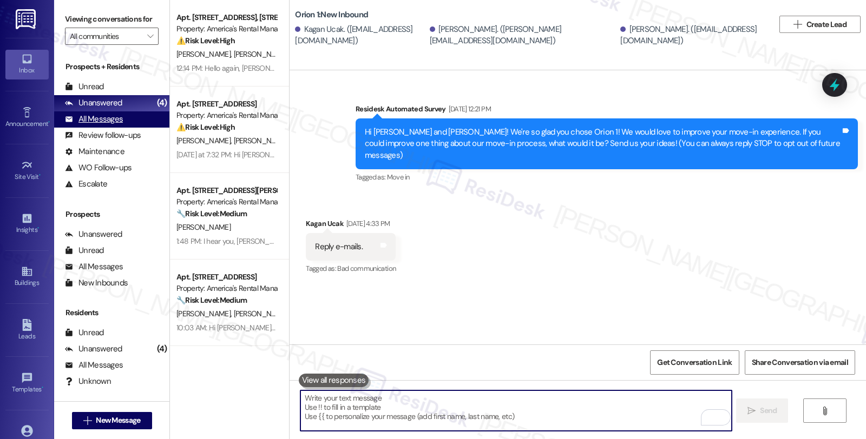
click at [112, 125] on div "All Messages" at bounding box center [94, 119] width 58 height 11
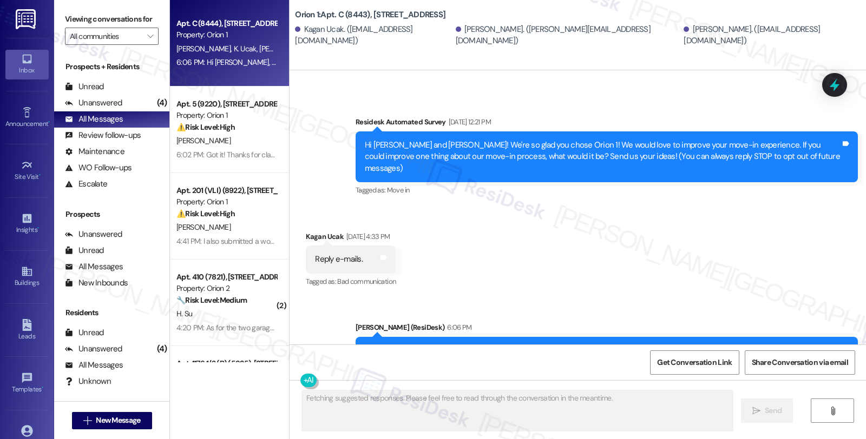
scroll to position [83, 0]
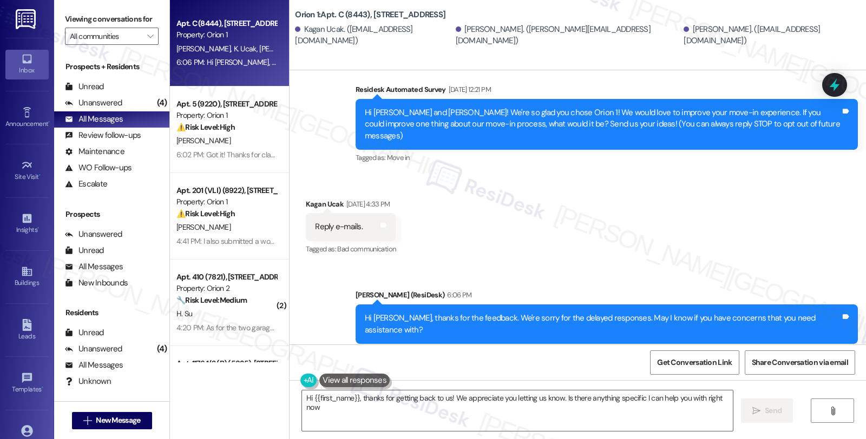
type textarea "Hi {{first_name}}, thanks for getting back to us! We appreciate you letting us …"
drag, startPoint x: 29, startPoint y: 68, endPoint x: 35, endPoint y: 67, distance: 6.0
click at [29, 68] on div "Inbox" at bounding box center [27, 70] width 54 height 11
